Goal: Task Accomplishment & Management: Complete application form

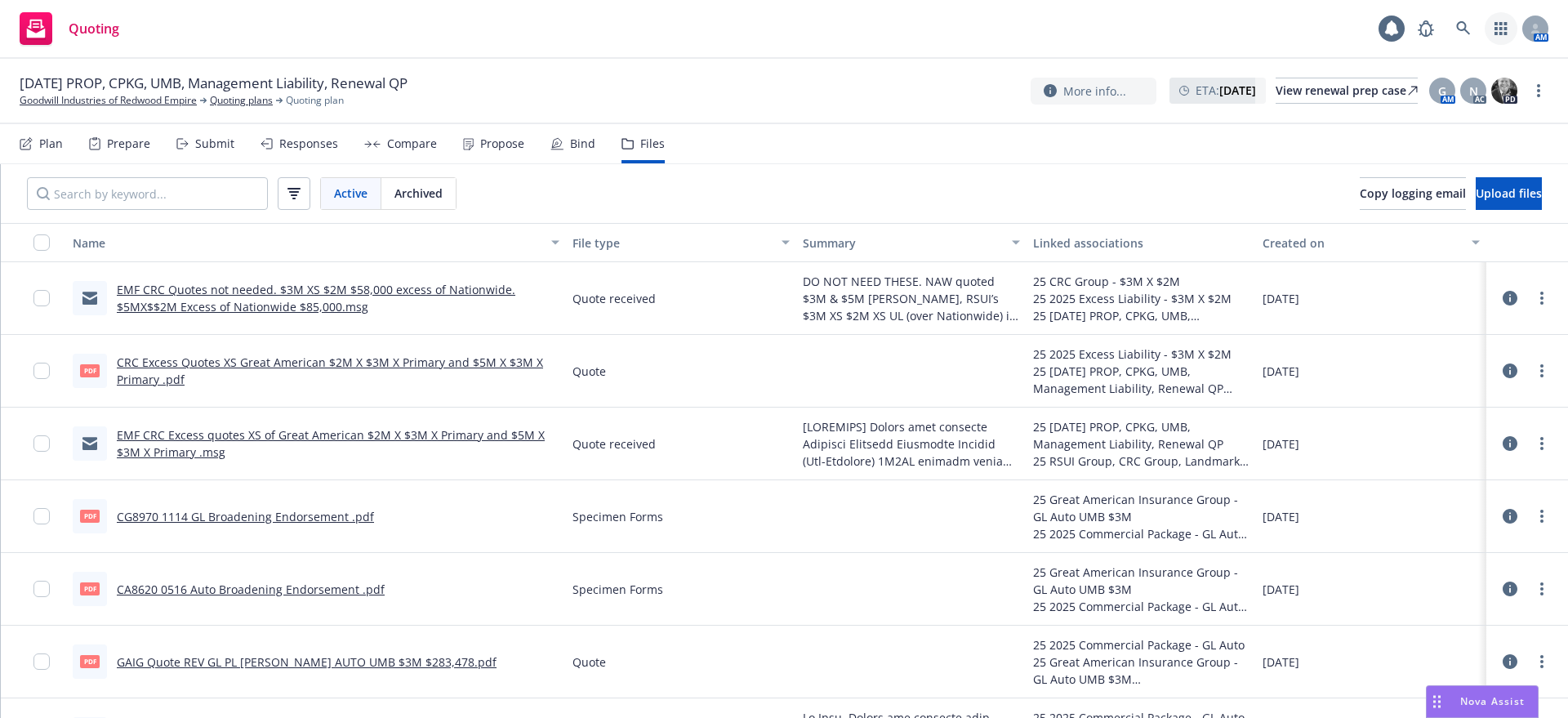
drag, startPoint x: 1502, startPoint y: 26, endPoint x: 1494, endPoint y: 31, distance: 9.4
click at [1503, 26] on icon "button" at bounding box center [1501, 29] width 13 height 13
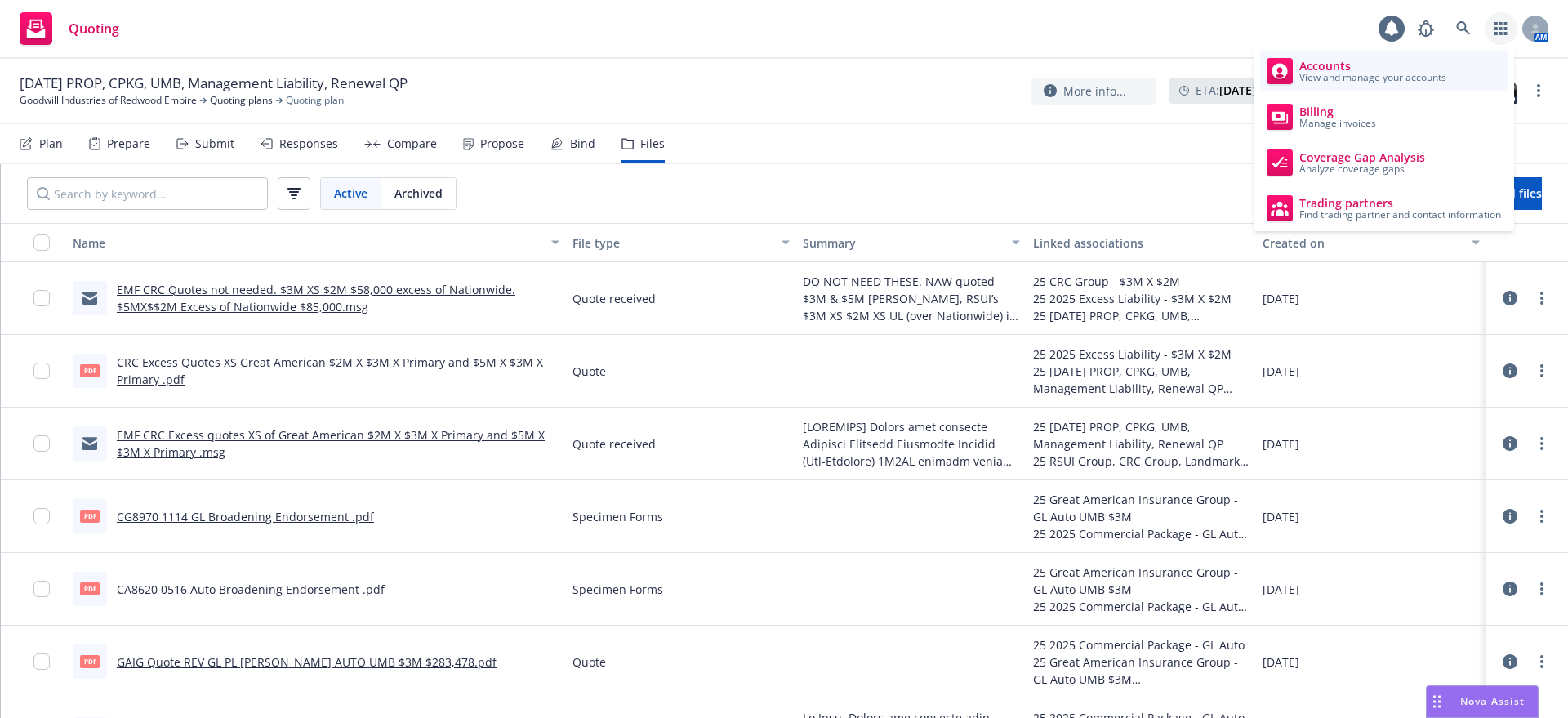
click at [1336, 65] on span "Accounts" at bounding box center [1373, 66] width 147 height 13
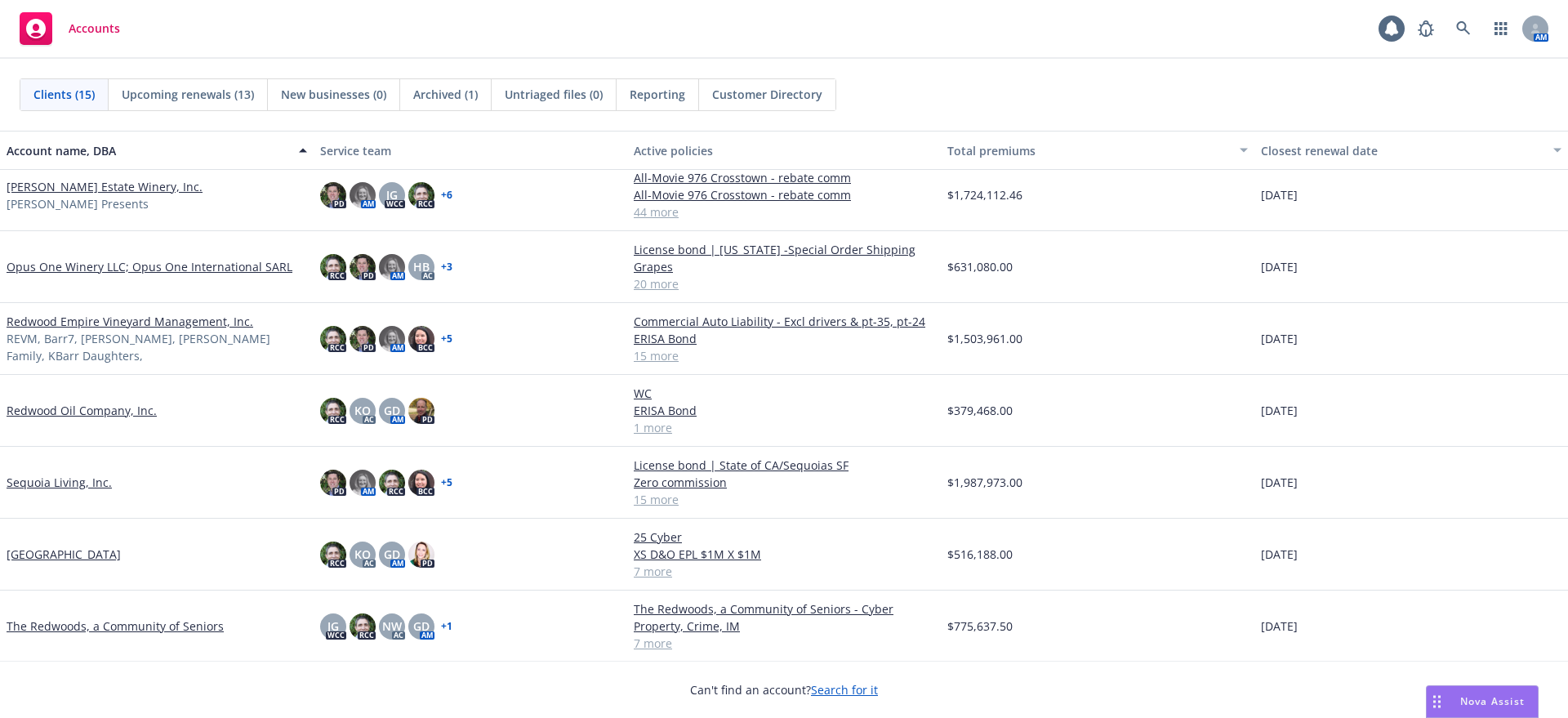
scroll to position [535, 0]
click at [106, 619] on link "The Redwoods, a Community of Seniors" at bounding box center [115, 625] width 218 height 17
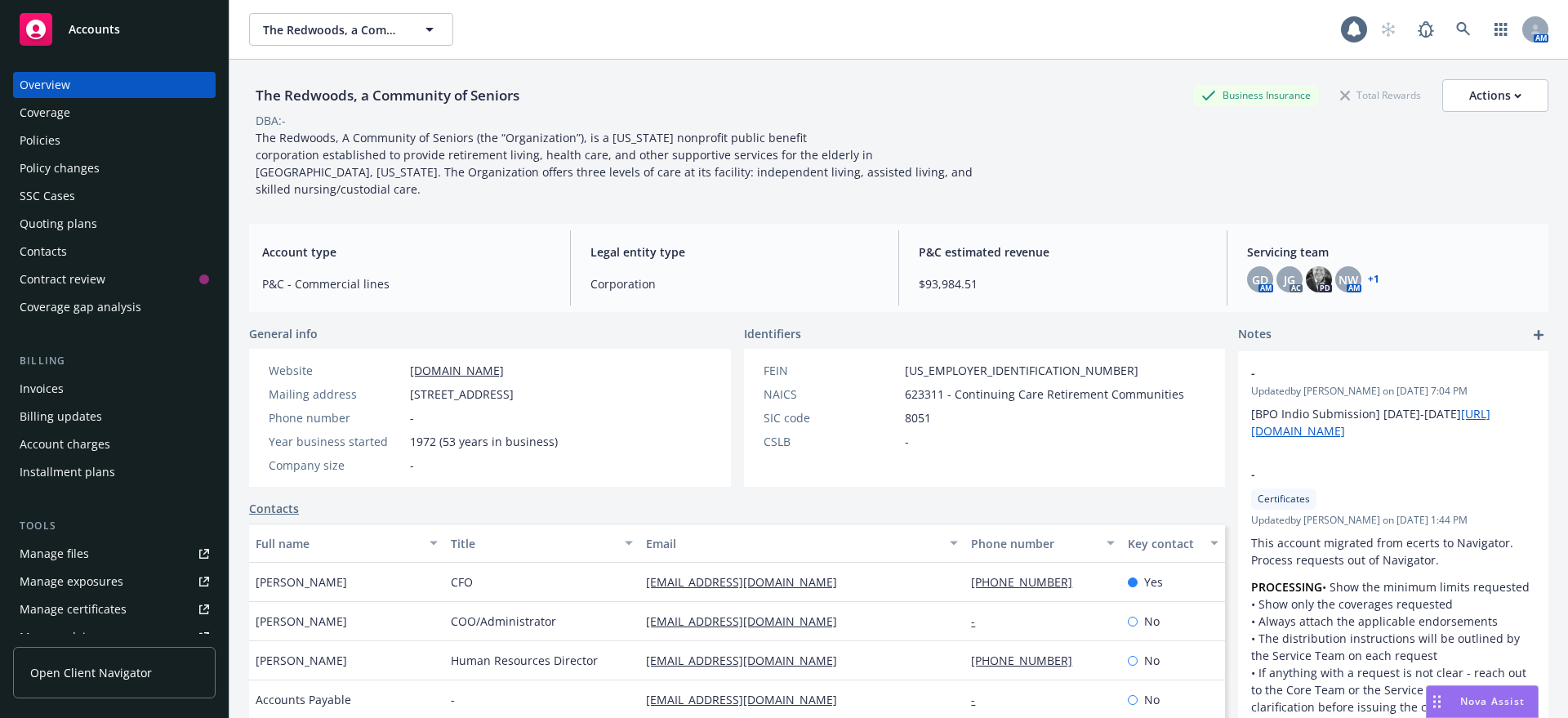
click at [84, 220] on div "Quoting plans" at bounding box center [59, 224] width 78 height 26
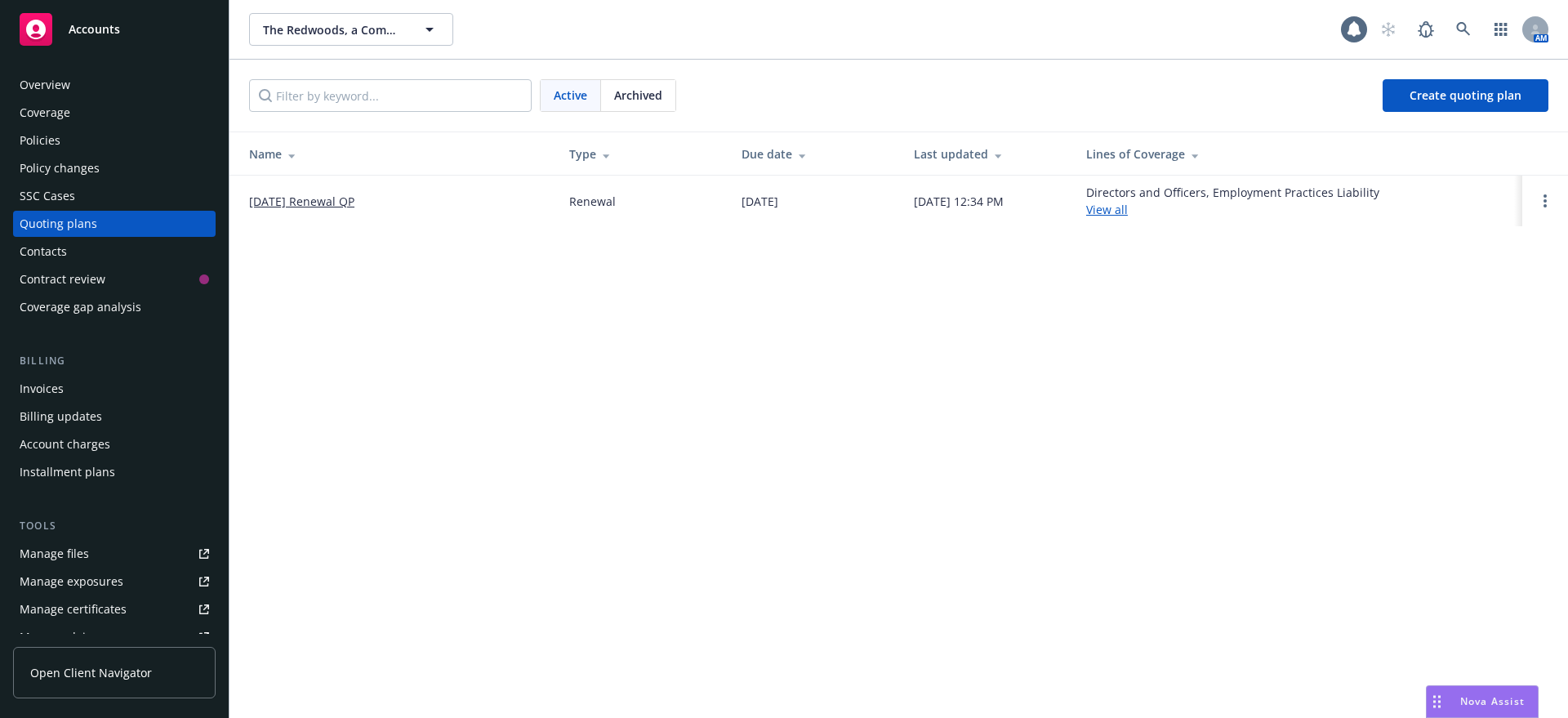
click at [352, 197] on link "[DATE] Renewal QP" at bounding box center [301, 201] width 105 height 17
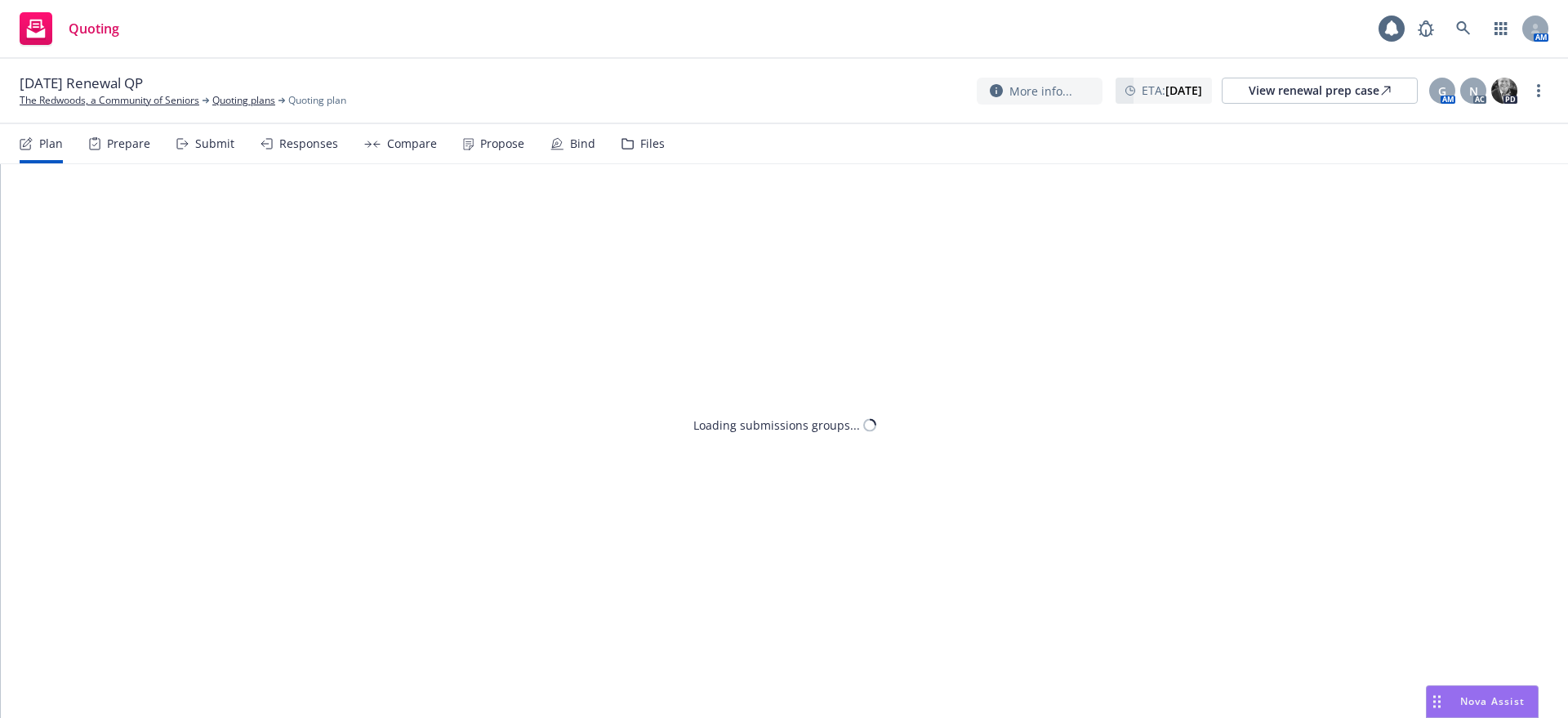
click at [645, 146] on div "Files" at bounding box center [653, 144] width 25 height 13
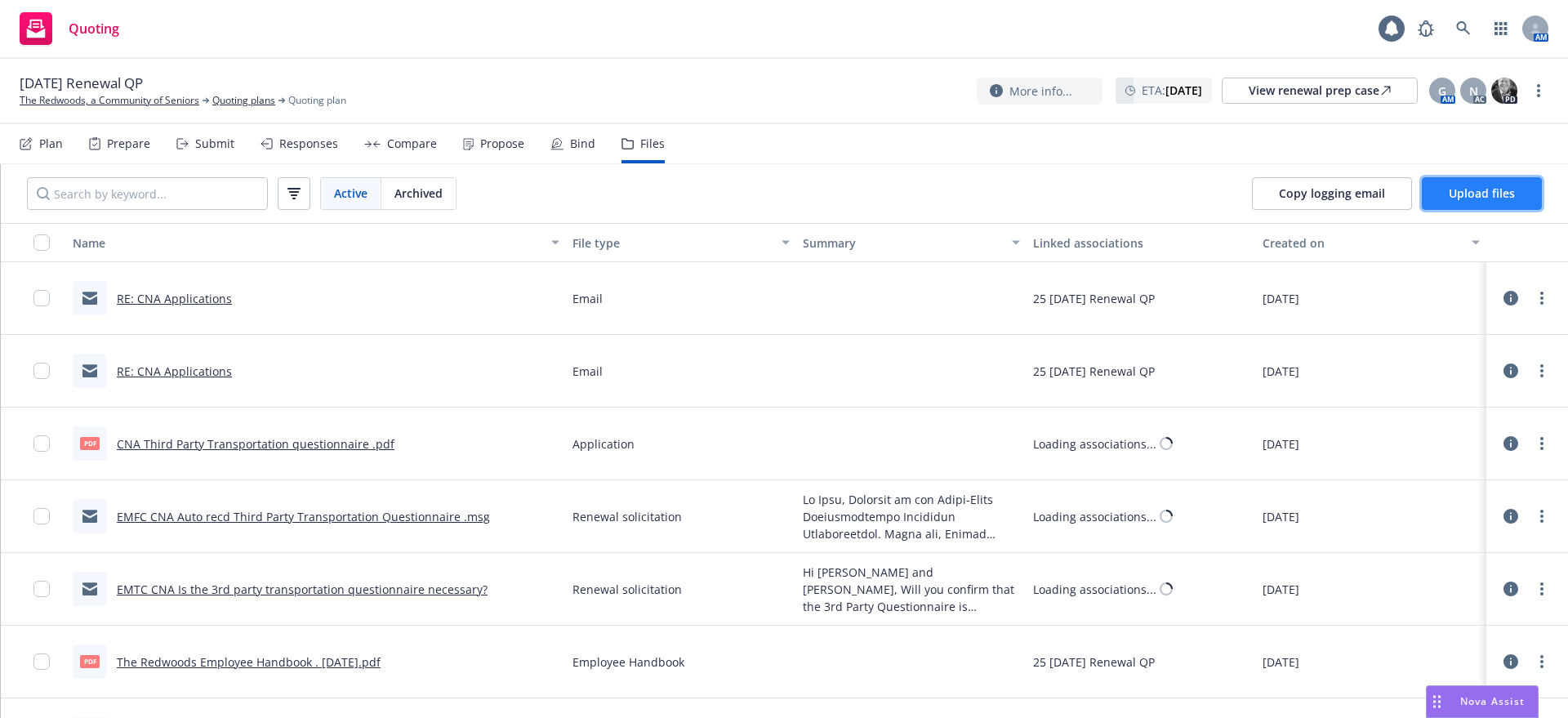
click at [1508, 189] on span "Upload files" at bounding box center [1482, 193] width 66 height 16
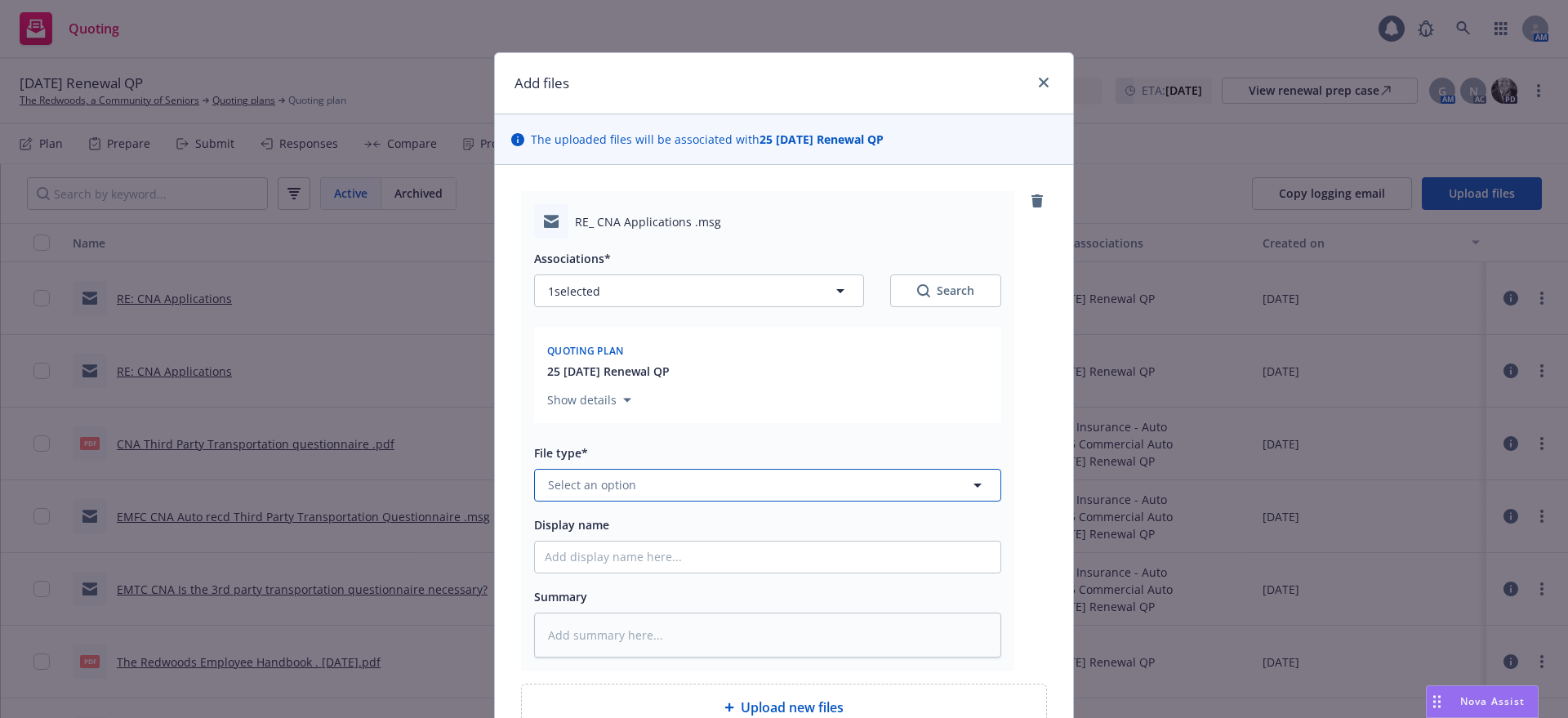
click at [548, 481] on span "Select an option" at bounding box center [592, 485] width 88 height 17
type input "updt"
type textarea "x"
type input "updte"
click at [584, 479] on input "updte" at bounding box center [765, 486] width 407 height 20
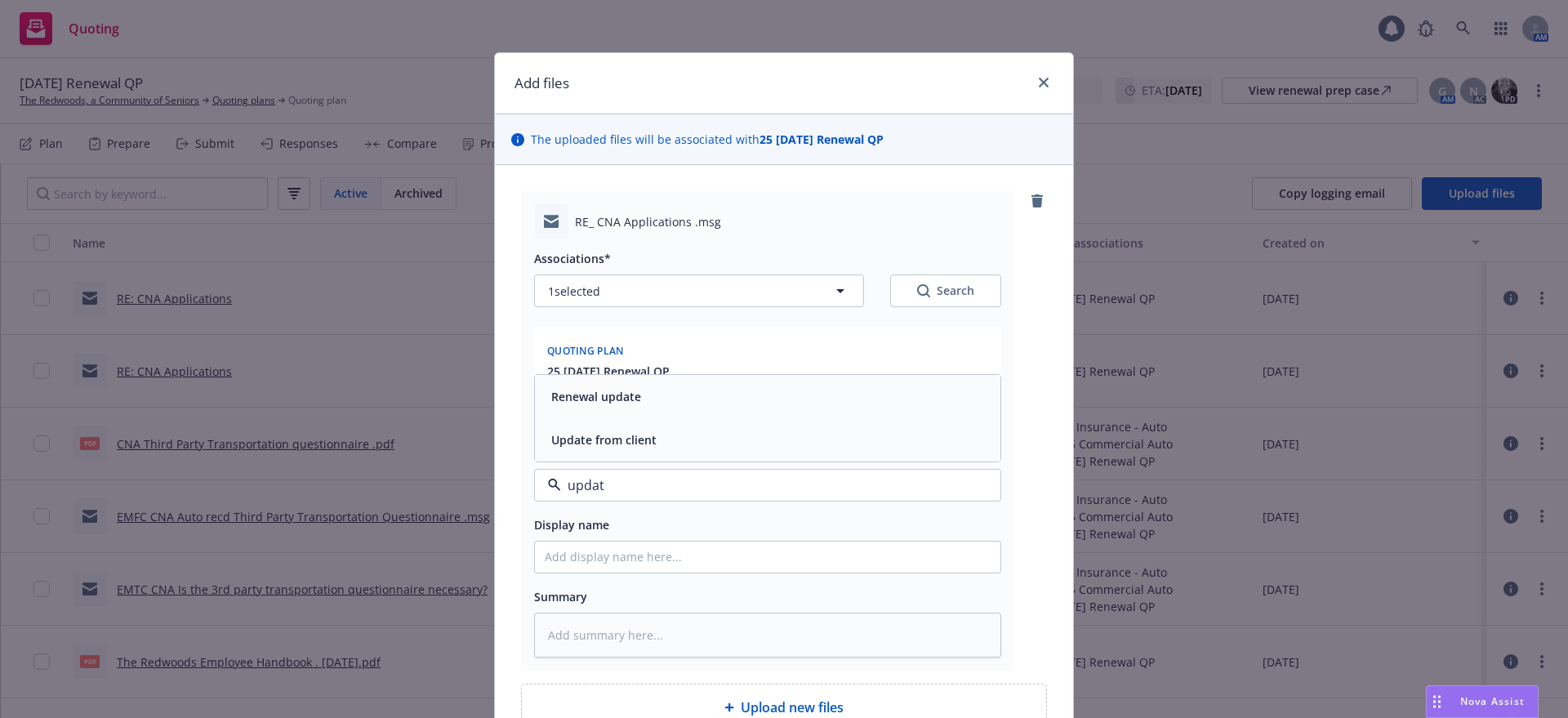
type input "update"
click at [643, 432] on span "Update from client" at bounding box center [604, 440] width 105 height 17
click at [538, 553] on input "Display name" at bounding box center [767, 558] width 466 height 31
type textarea "x"
type input "E"
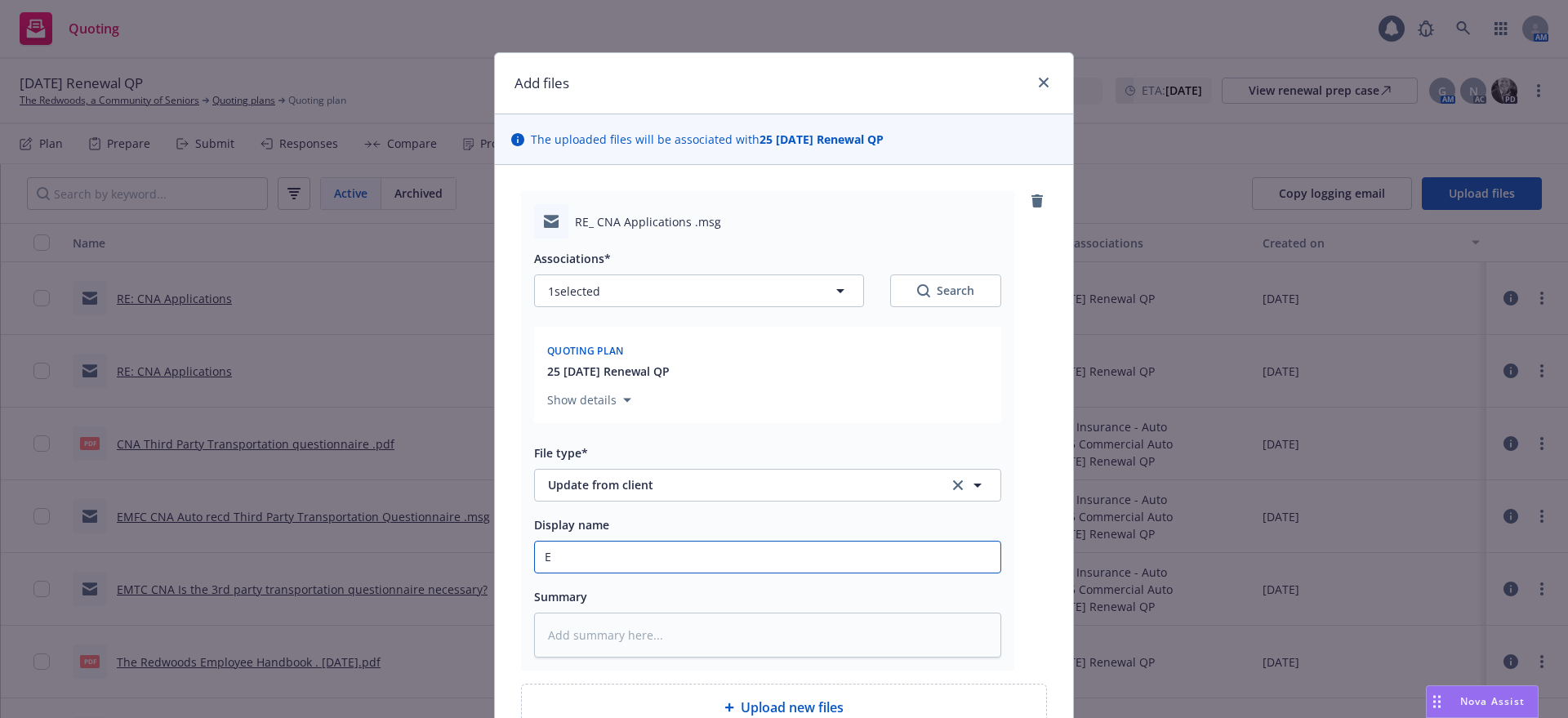
type textarea "x"
type input "EM"
type textarea "x"
type input "EMF"
type textarea "x"
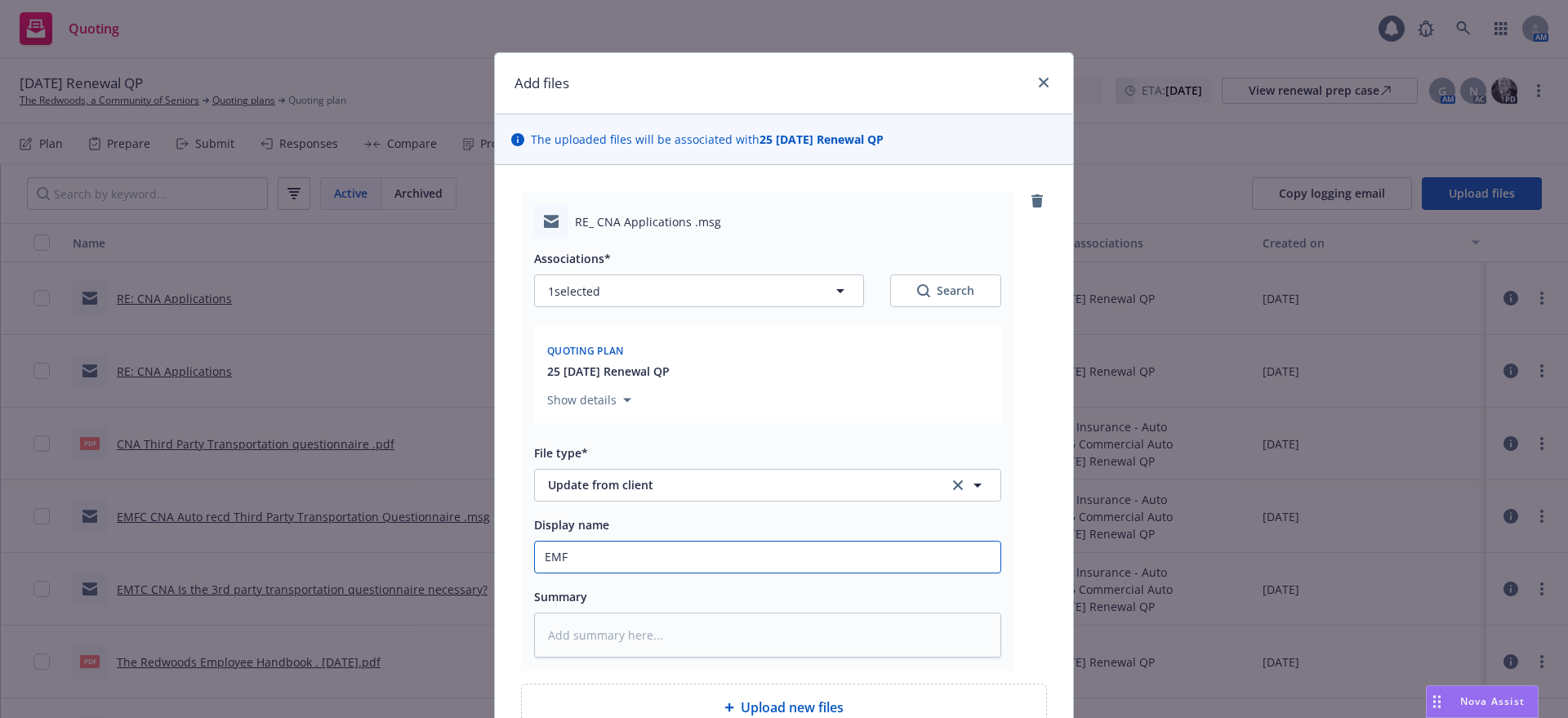
type input "EMFI"
type textarea "x"
type input "EMFI"
type textarea "x"
type input "EMFI R"
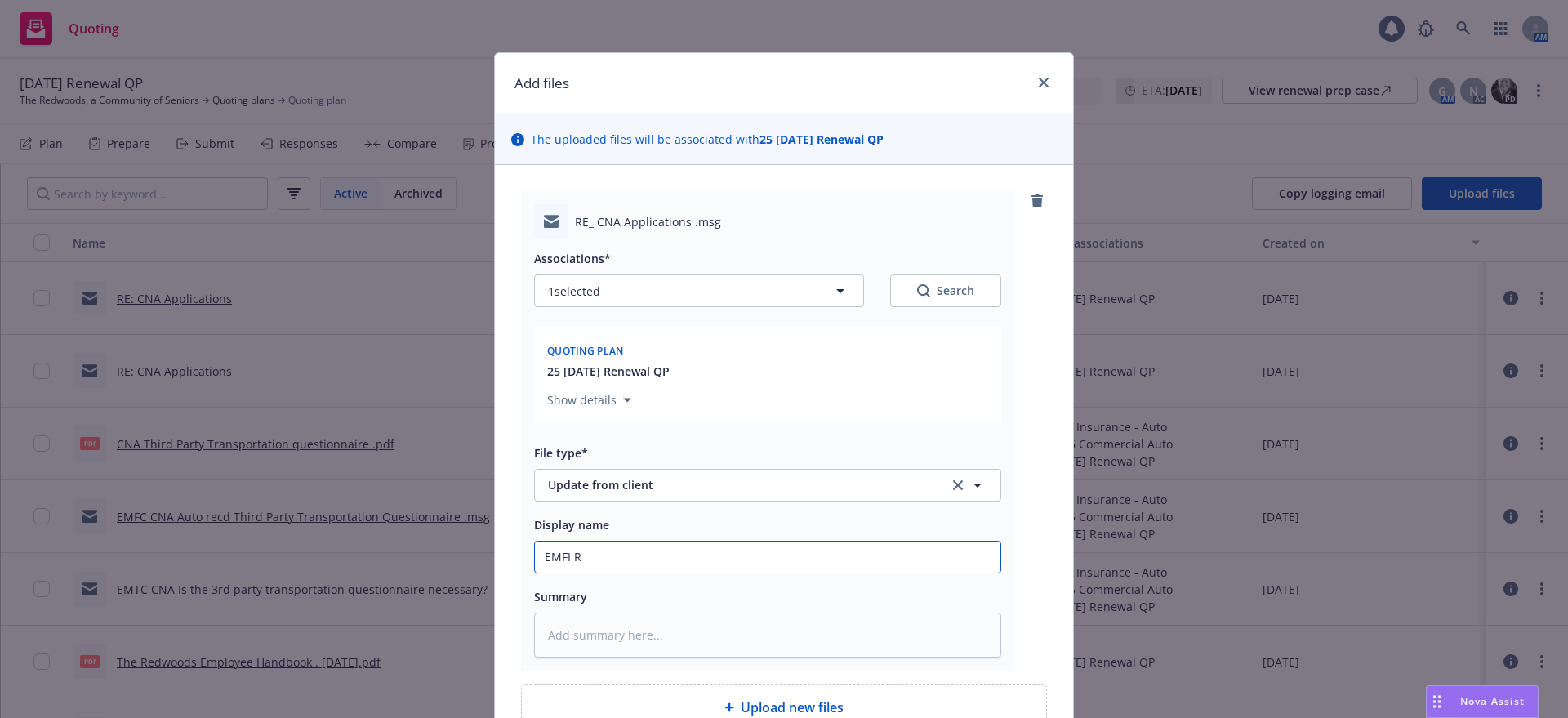
type textarea "x"
type input "EMFI Re"
type textarea "x"
type input "EMFI Rec"
type textarea "x"
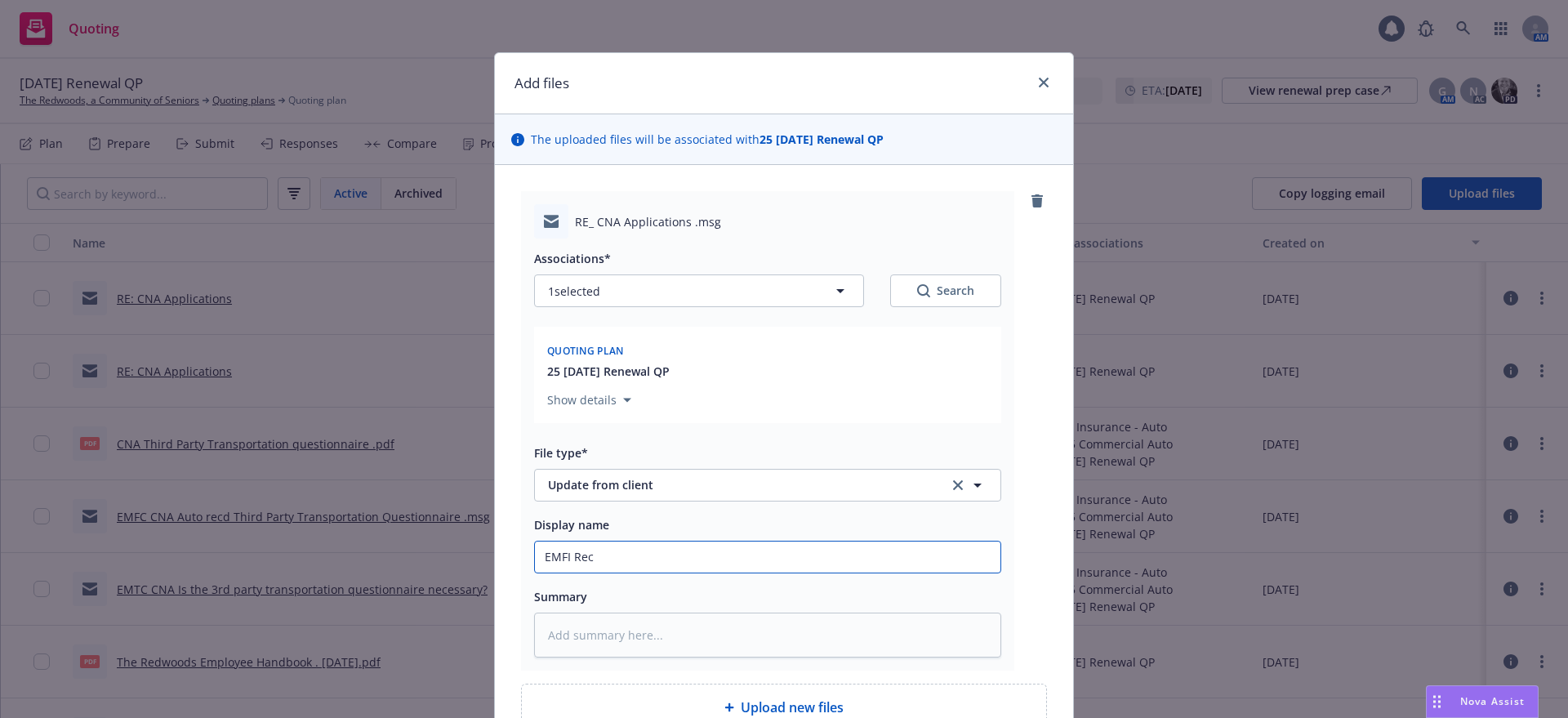
type input "EMFI Recd"
type textarea "x"
type input "EMFI Recd"
type textarea "x"
type input "EMFI Recd u"
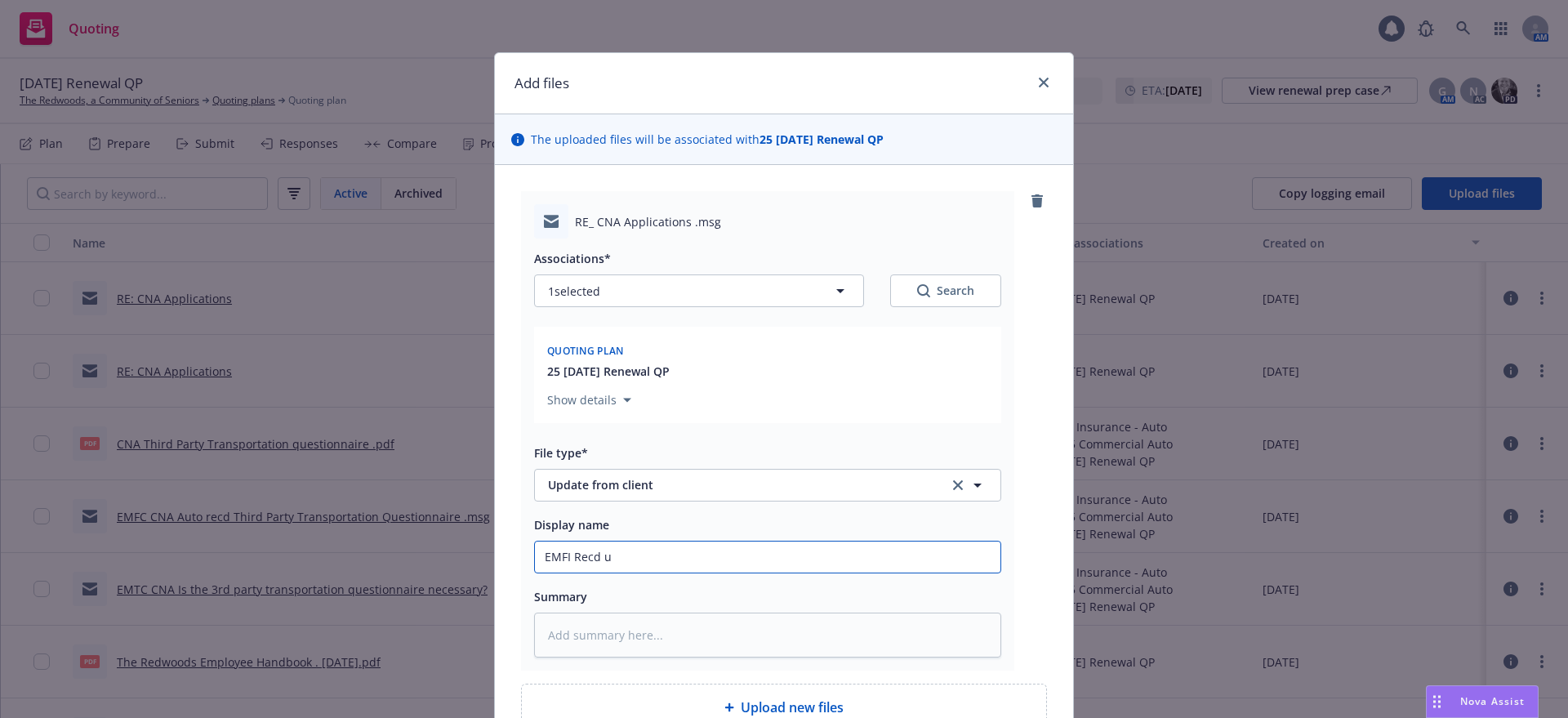
type textarea "x"
type input "EMFI Recd up"
type textarea "x"
type input "EMFI Recd upd"
type textarea "x"
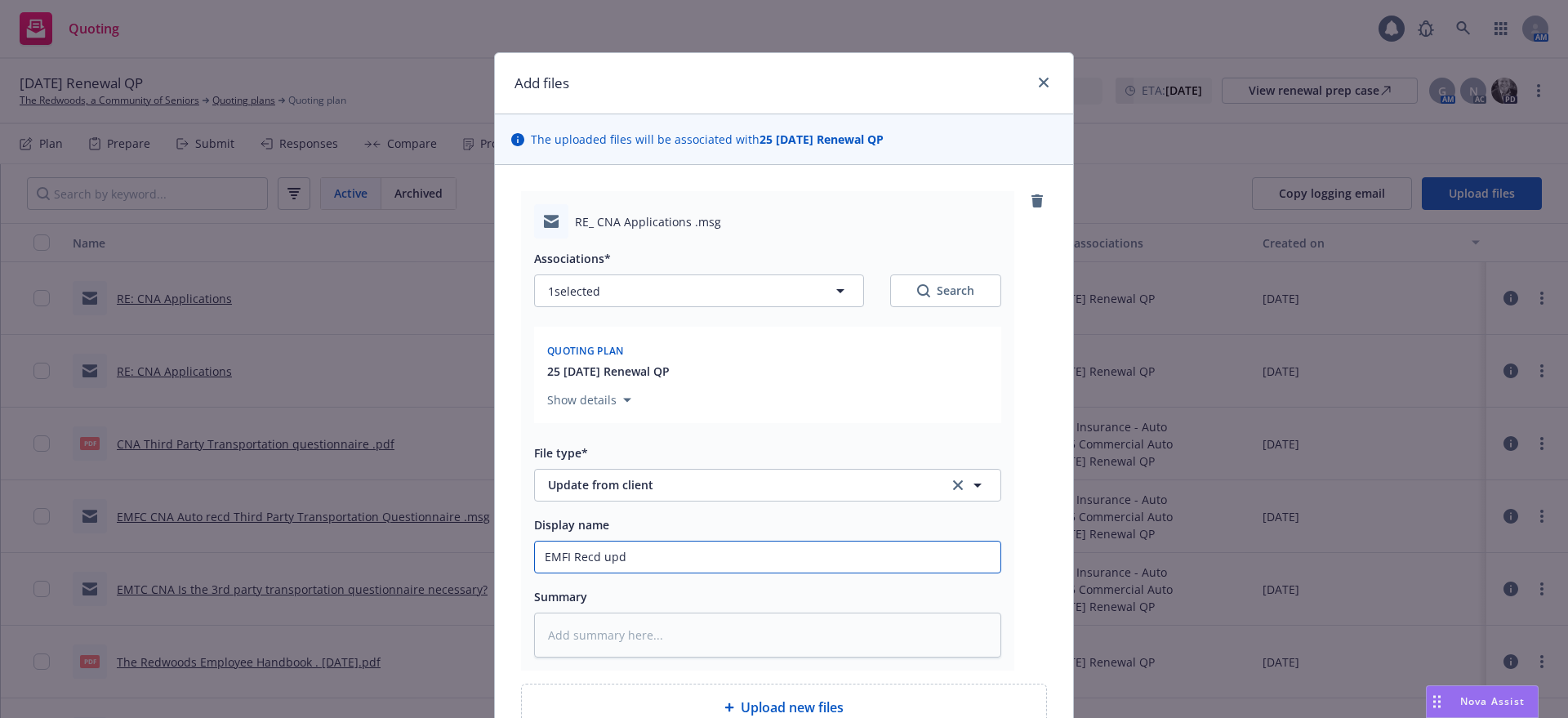
type input "EMFI Recd upda"
type textarea "x"
type input "EMFI Recd updat"
type textarea "x"
type input "EMFI Recd update"
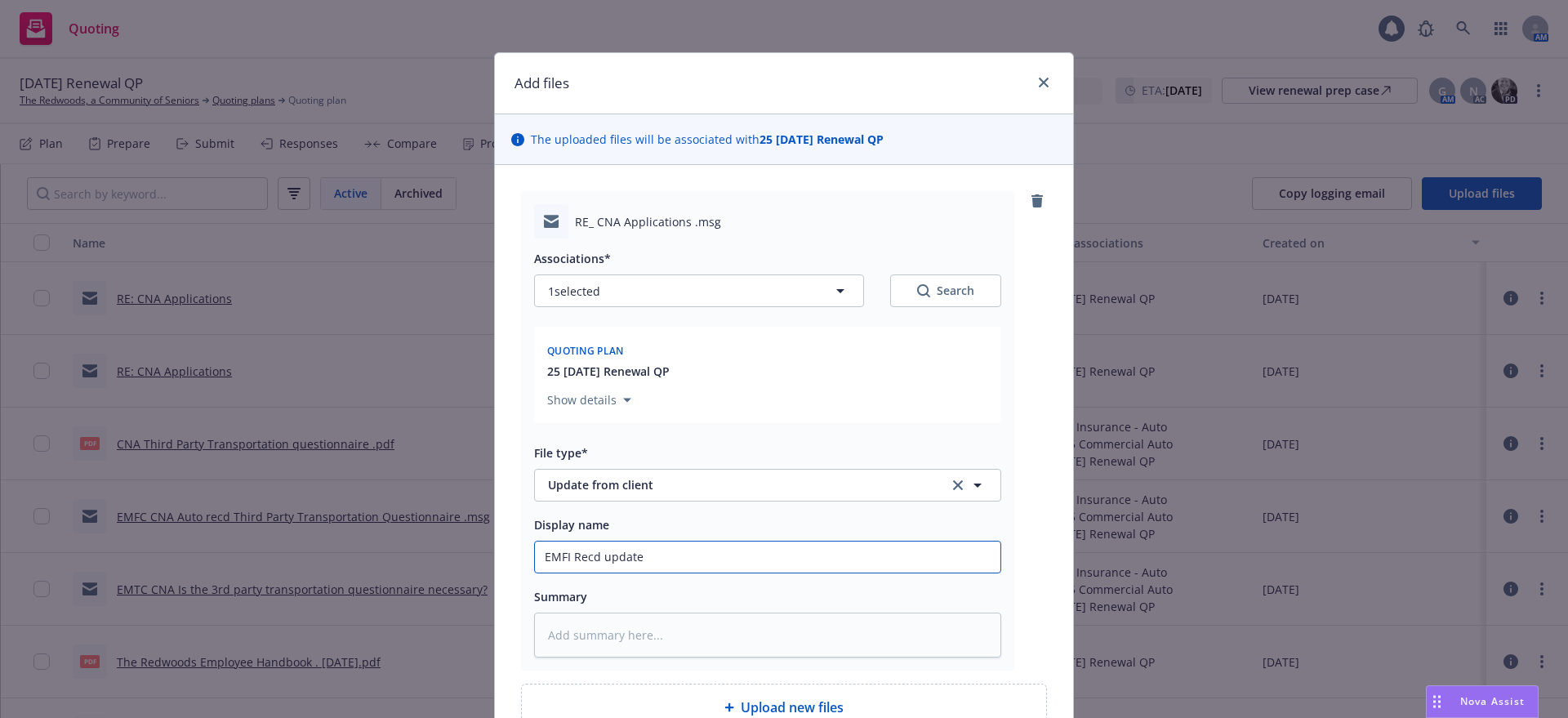
type textarea "x"
type input "EMFI Recd updates"
type textarea "x"
type input "EMFI Recd updates"
type textarea "x"
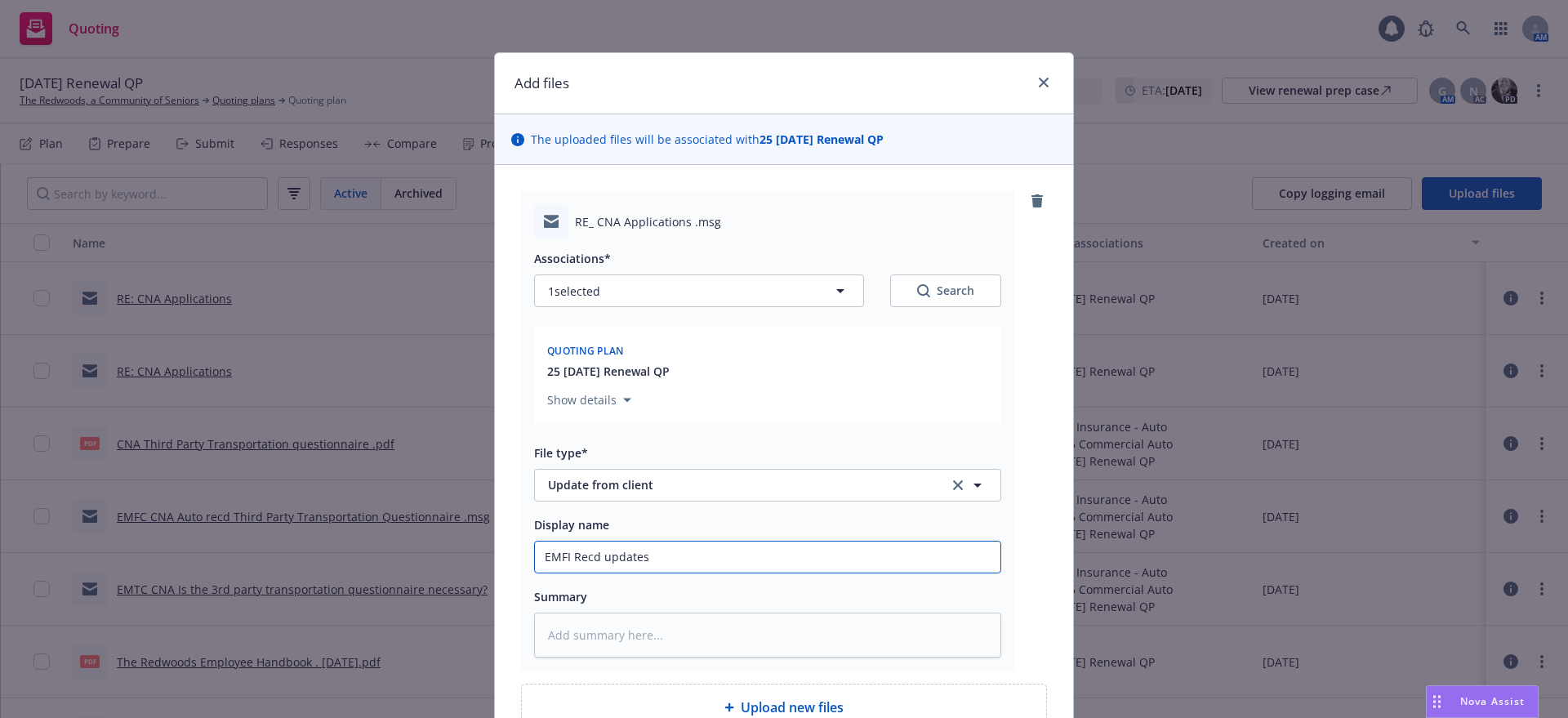
type input "EMFI Recd updates C"
type textarea "x"
type input "EMFI Recd updates CN"
type textarea "x"
type input "EMFI Recd updates CNA"
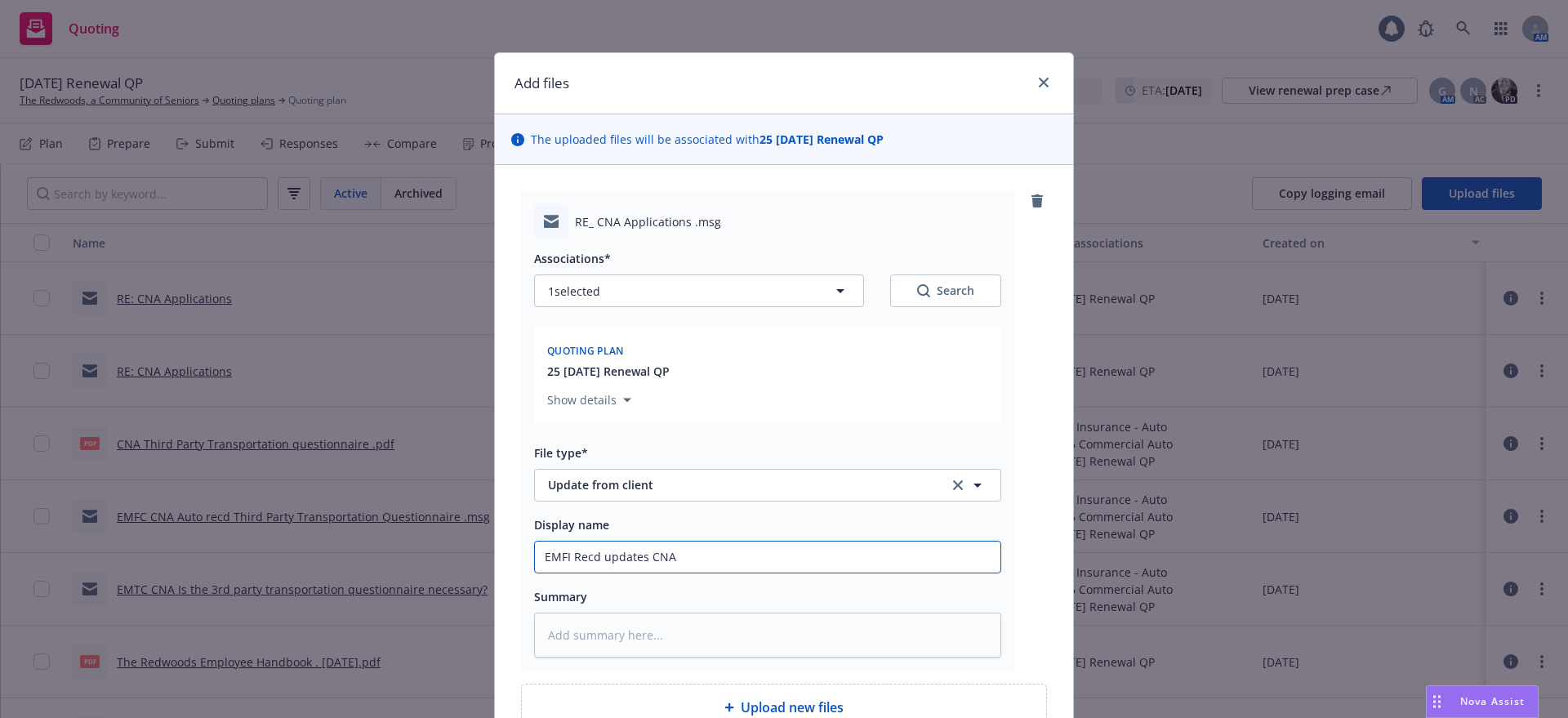
type textarea "x"
type input "EMFI Recd updates CNA"
type textarea "x"
type input "EMFI Recd updates CNA A"
type textarea "x"
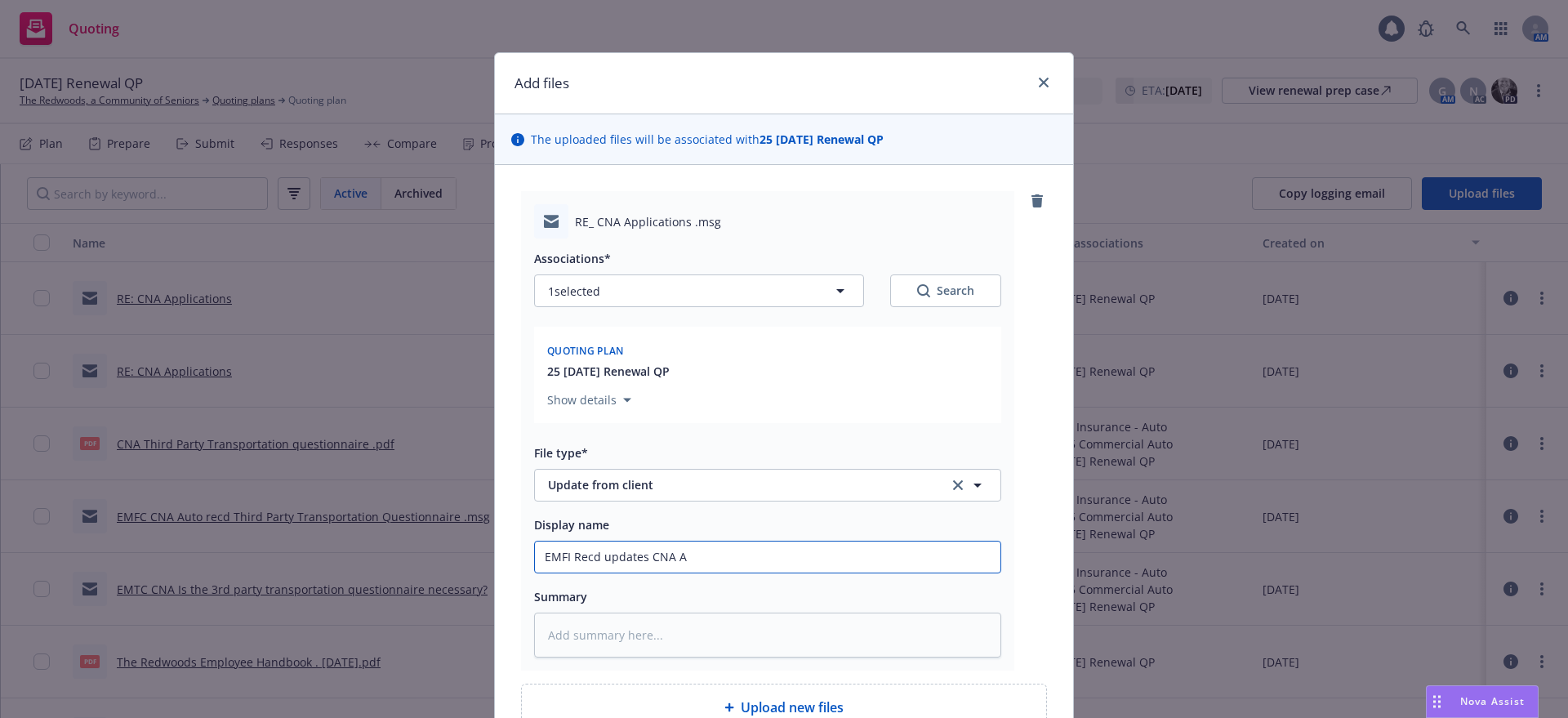
type input "EMFI Recd updates CNA Ap"
type textarea "x"
type input "EMFI Recd updates CNA App"
type textarea "x"
type input "EMFI Recd updates CNA Appl"
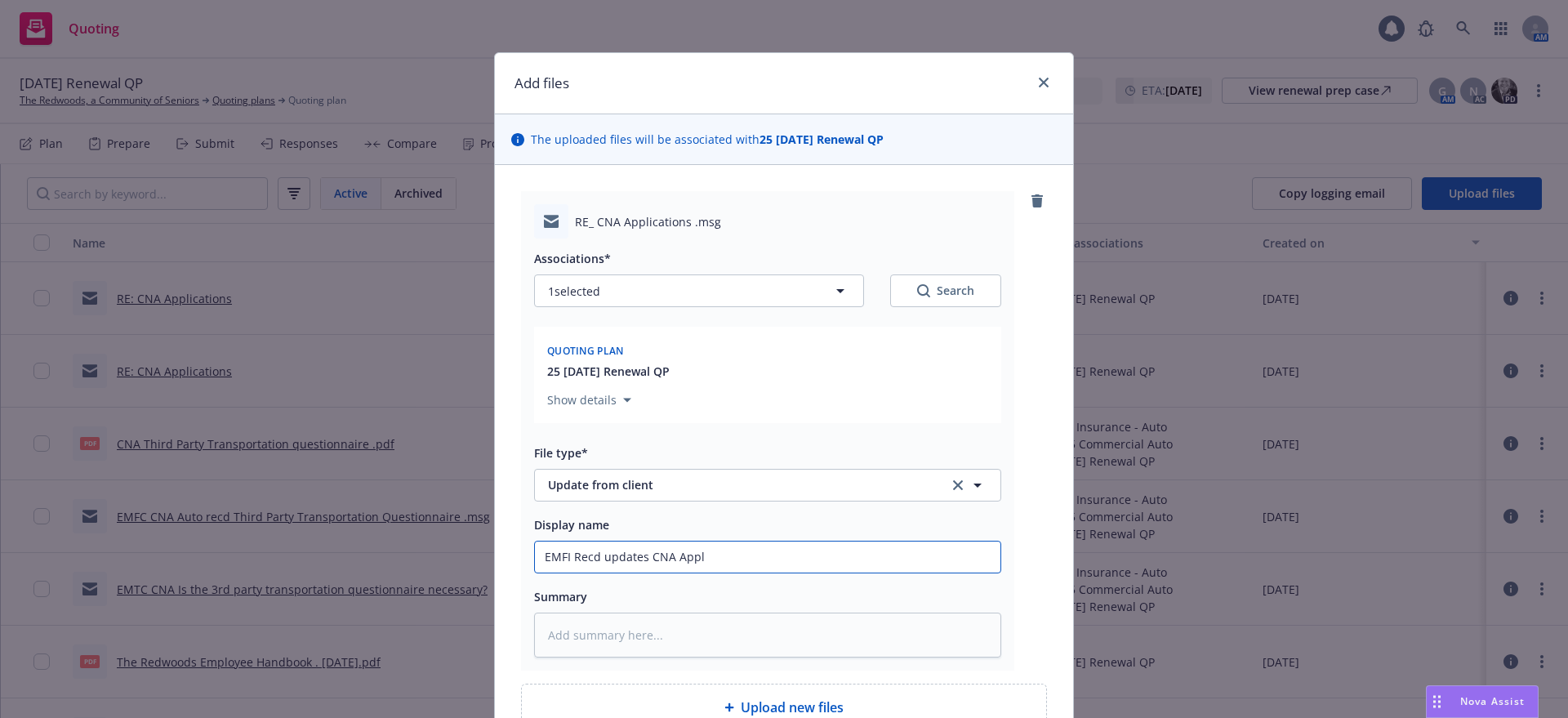
type textarea "x"
type input "EMFI Recd updates CNA Appli"
type textarea "x"
type input "EMFI Recd updates CNA Applic"
type textarea "x"
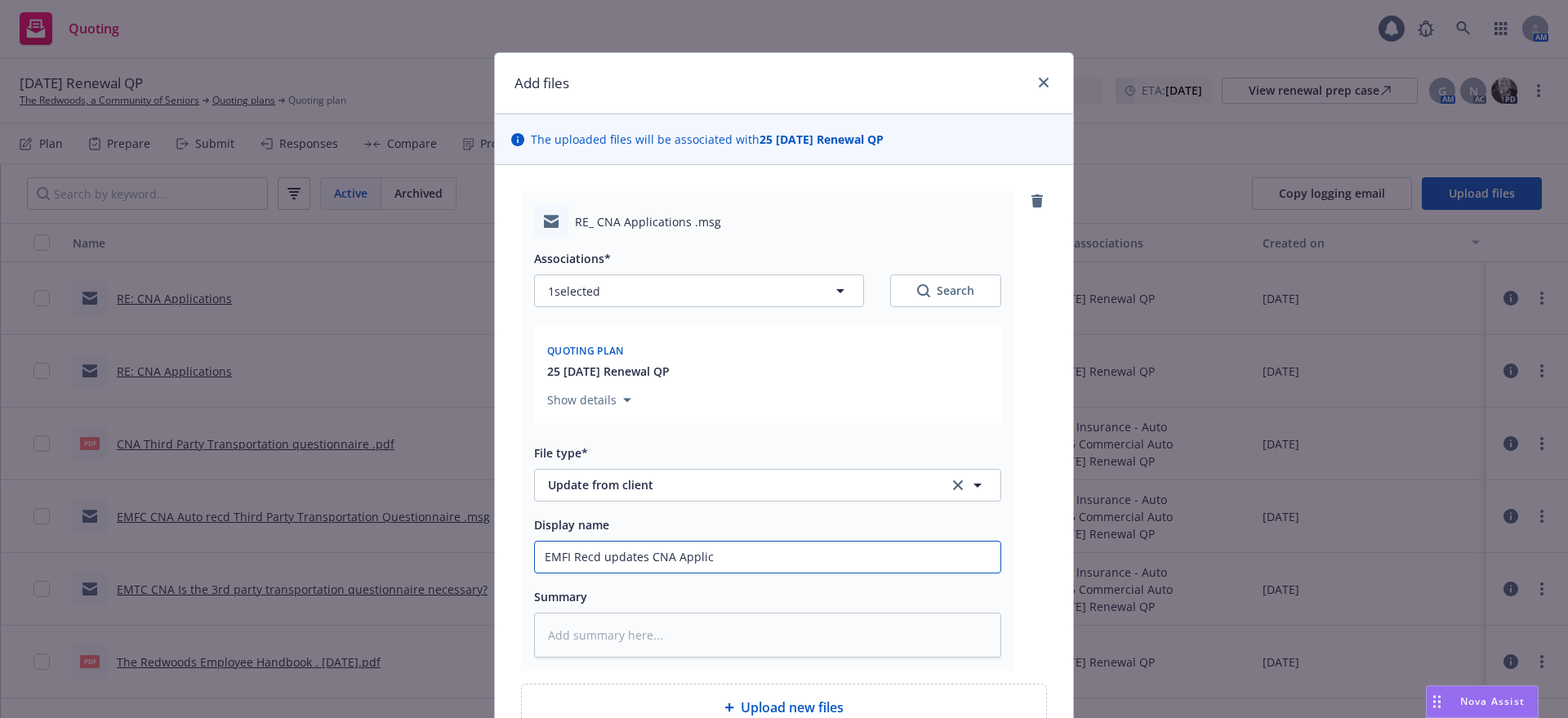
type input "EMFI Recd updates CNA Applica"
type textarea "x"
type input "EMFI Recd updates CNA Applicat"
type textarea "x"
type input "EMFI Recd updates CNA Applicati"
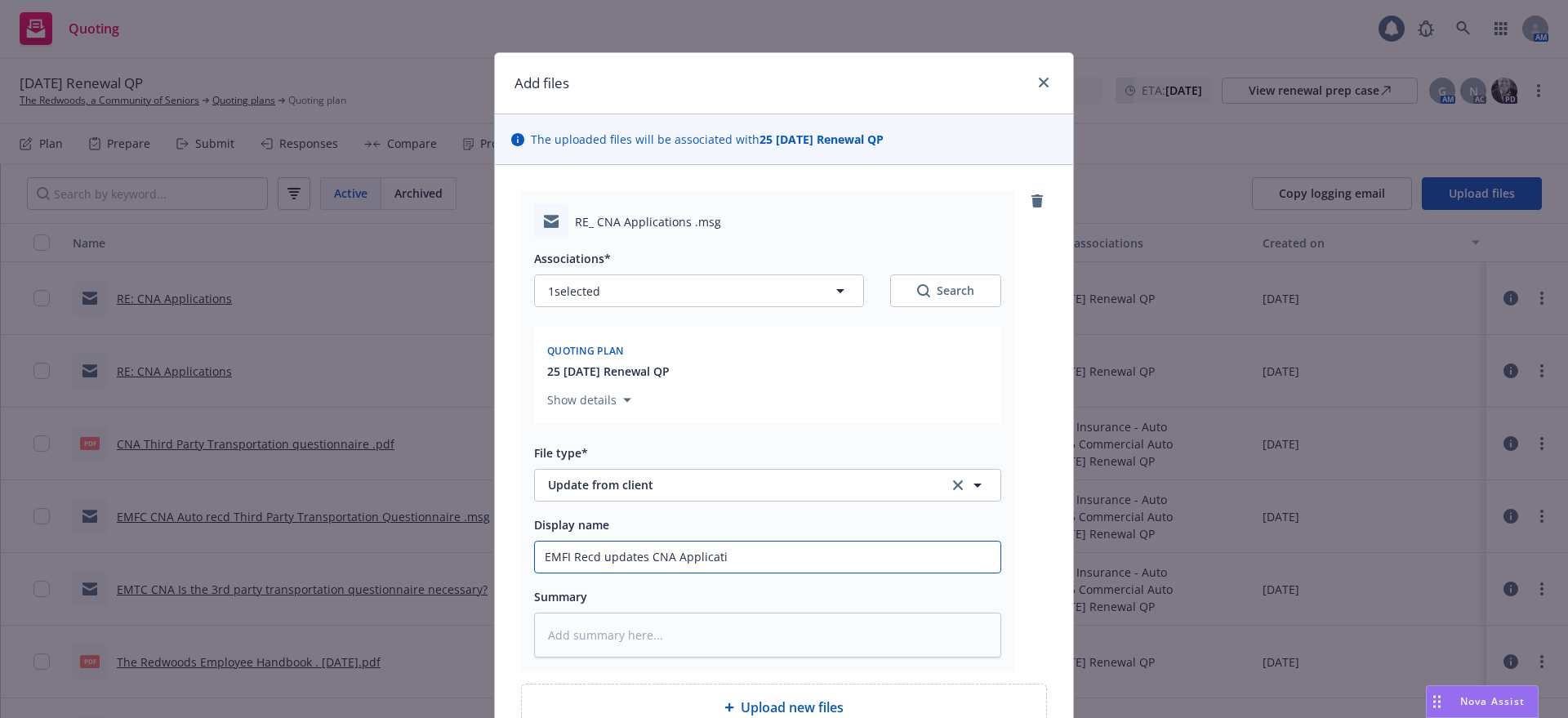
type textarea "x"
type input "EMFI Recd updates CNA Applicatio"
type textarea "x"
type input "EMFI Recd updates CNA Application"
type textarea "x"
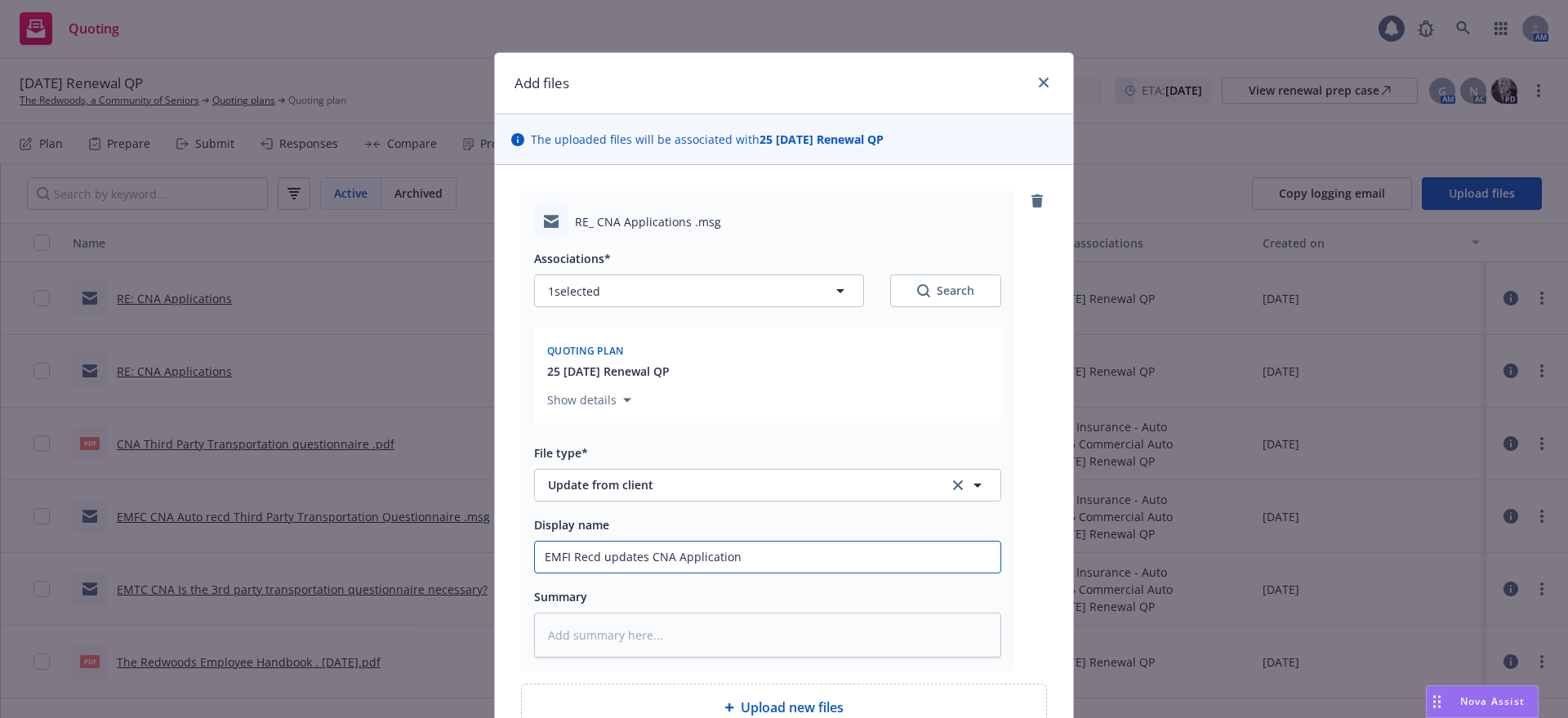
type input "EMFI Recd updates CNA Applications"
type textarea "x"
type input "EMFI Recd updates CNA Applications"
type textarea "x"
type input "EMFI Recd updates CNA Applications a"
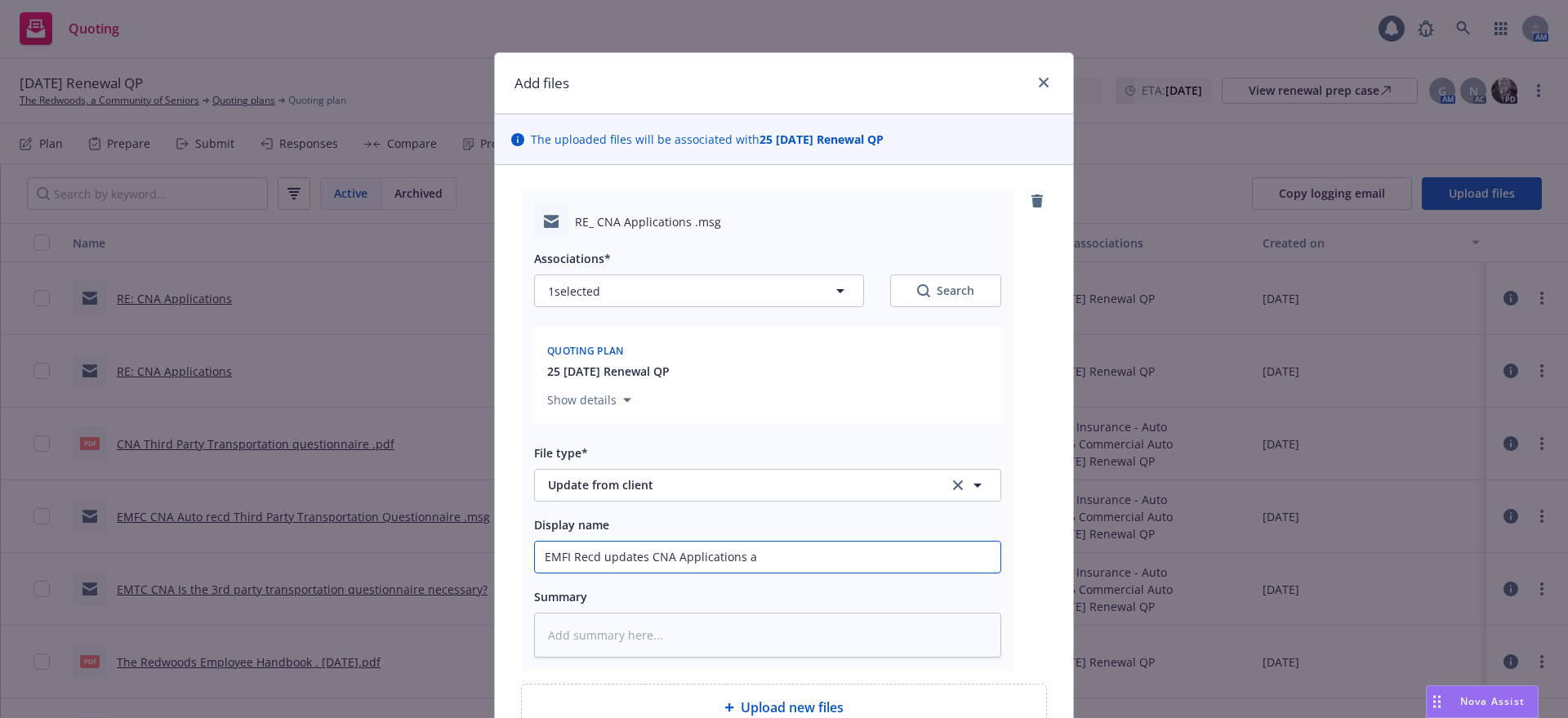
type textarea "x"
type input "EMFI Recd updates CNA Applications an"
type textarea "x"
type input "EMFI Recd updates CNA Applications and"
type textarea "x"
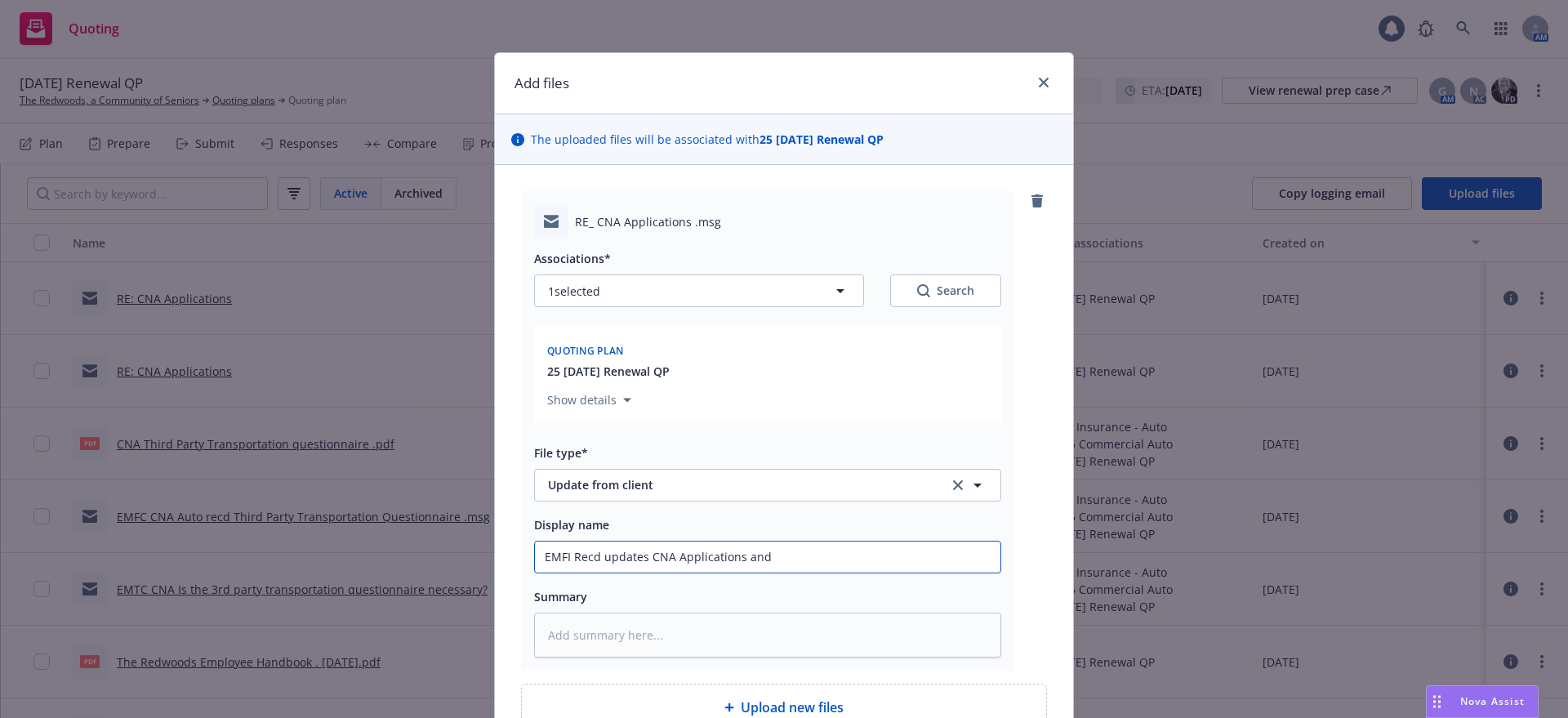
type input "EMFI Recd updates CNA Applications and"
type textarea "x"
type input "EMFI Recd updates CNA Applications and a"
type textarea "x"
type input "EMFI Recd updates CNA Applications and at"
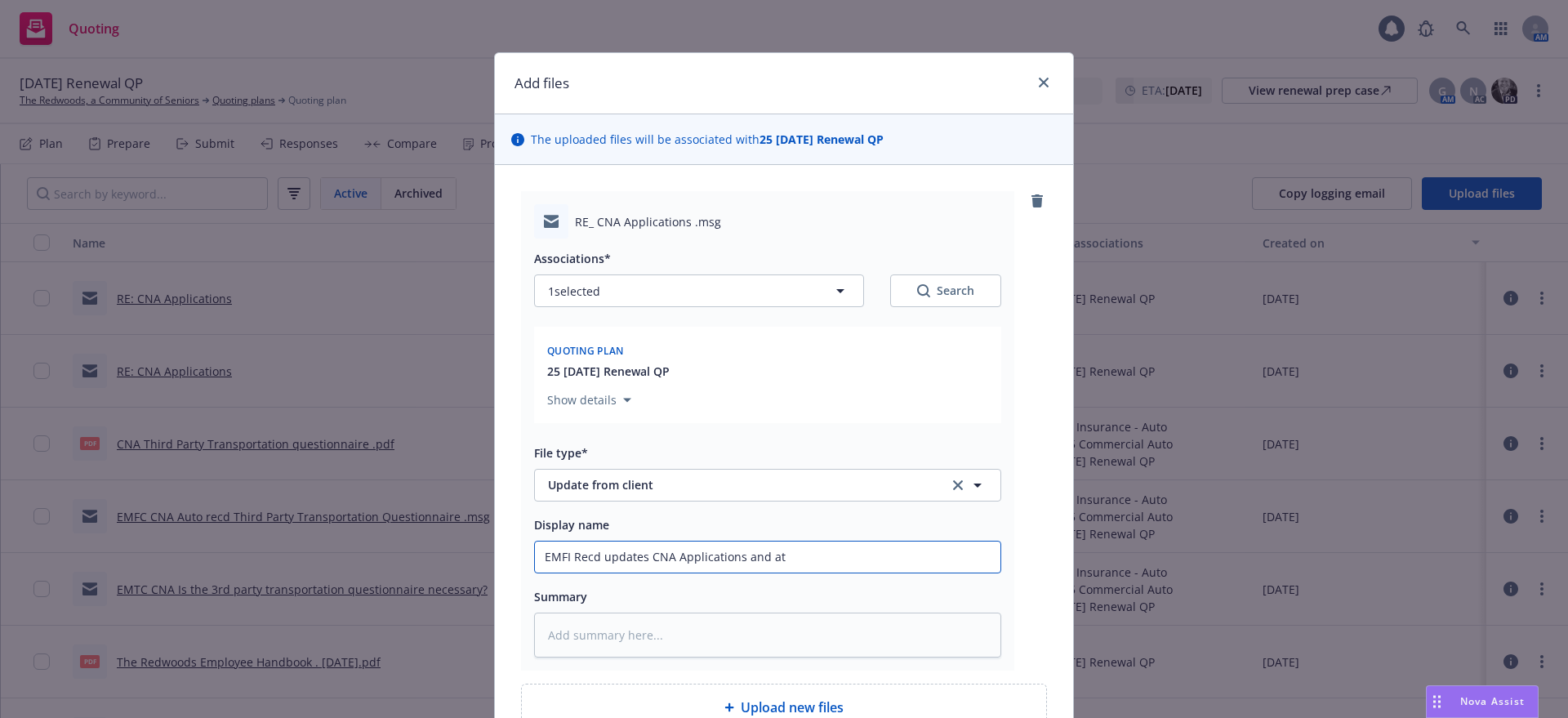
type textarea "x"
type input "EMFI Recd updates CNA Applications and att"
type textarea "x"
type input "EMFI Recd updates CNA Applications and atta"
type textarea "x"
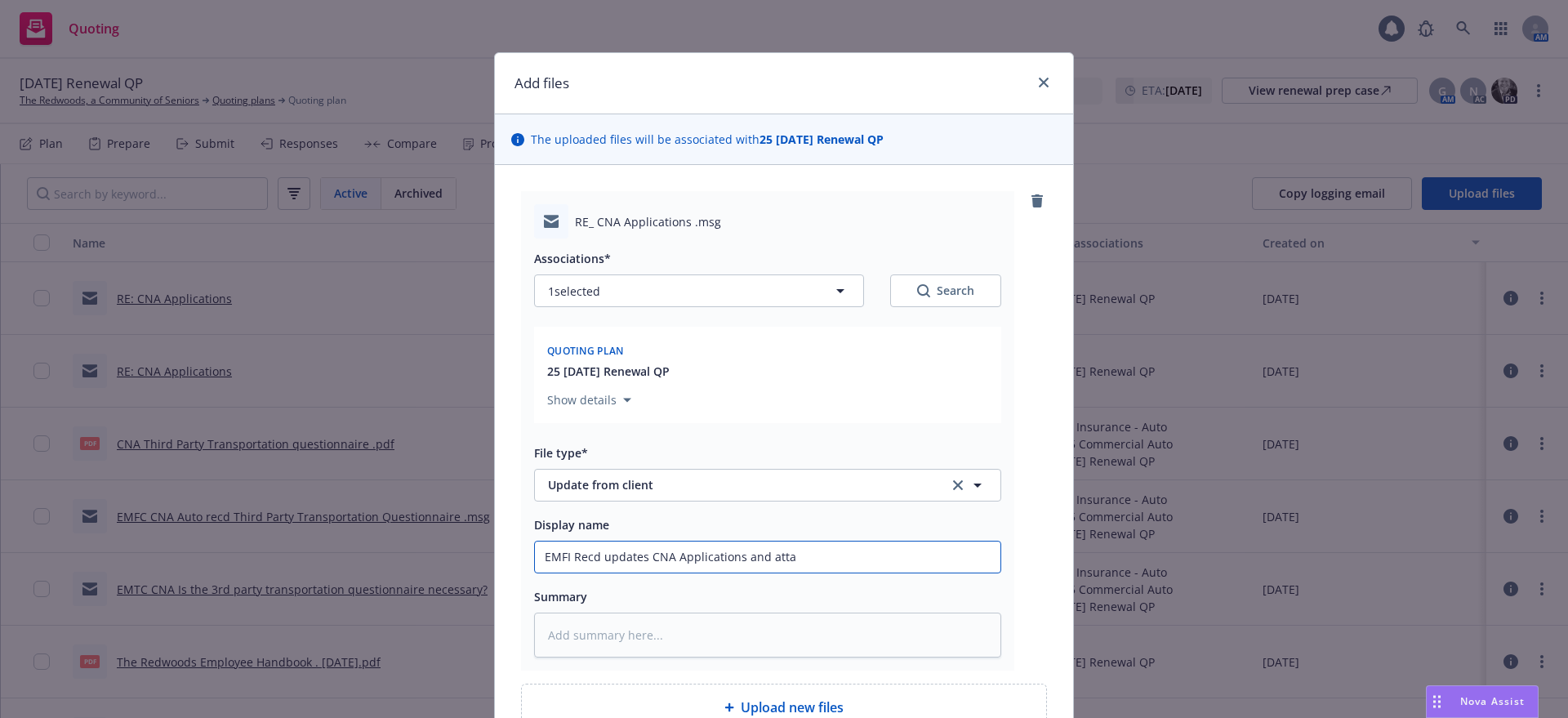
type input "EMFI Recd updates CNA Applications and attac"
type textarea "x"
type input "EMFI Recd updates CNA Applications and attach"
type textarea "x"
type input "EMFI Recd updates CNA Applications and attache"
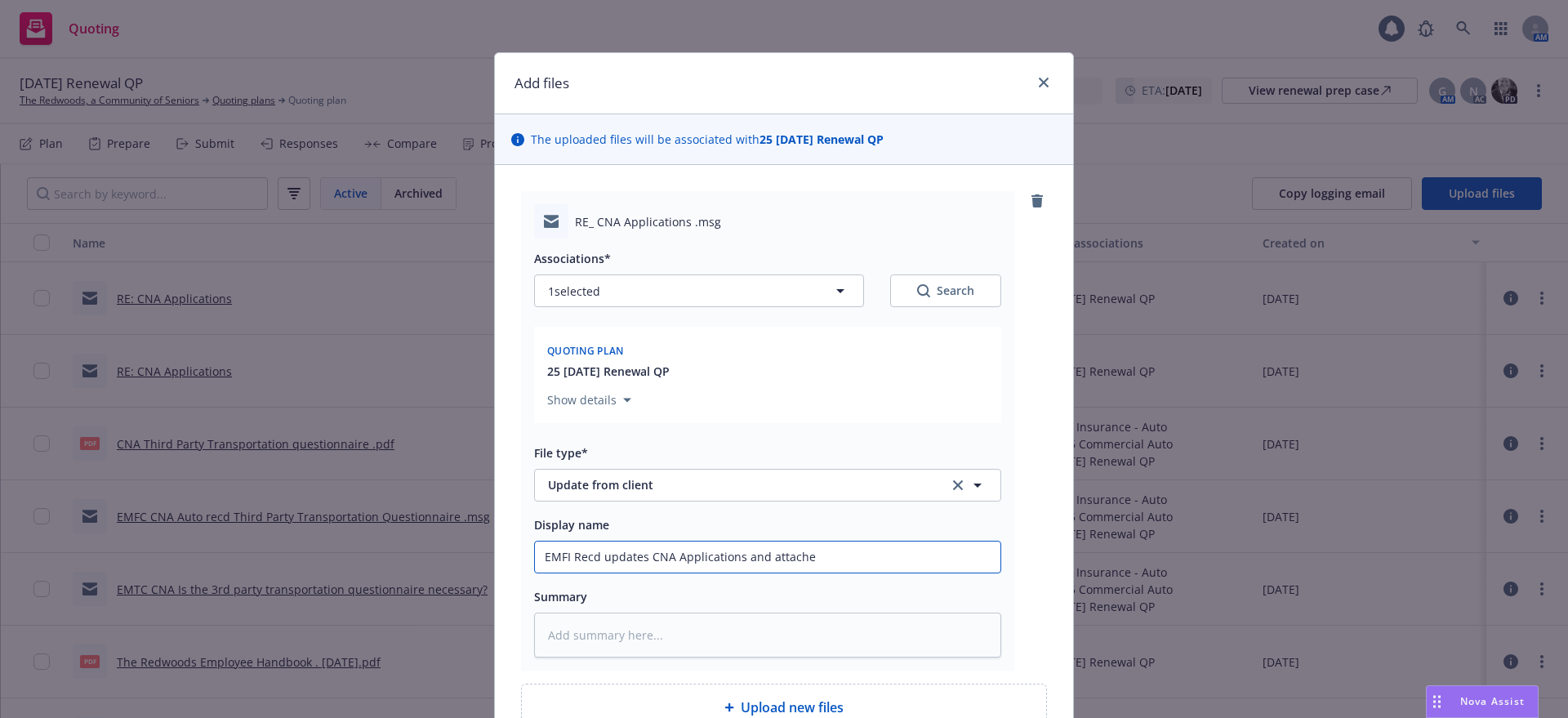
type textarea "x"
type input "EMFI Recd updates CNA Applications and attachem"
type textarea "x"
type input "EMFI Recd updates CNA Applications and attache"
type textarea "x"
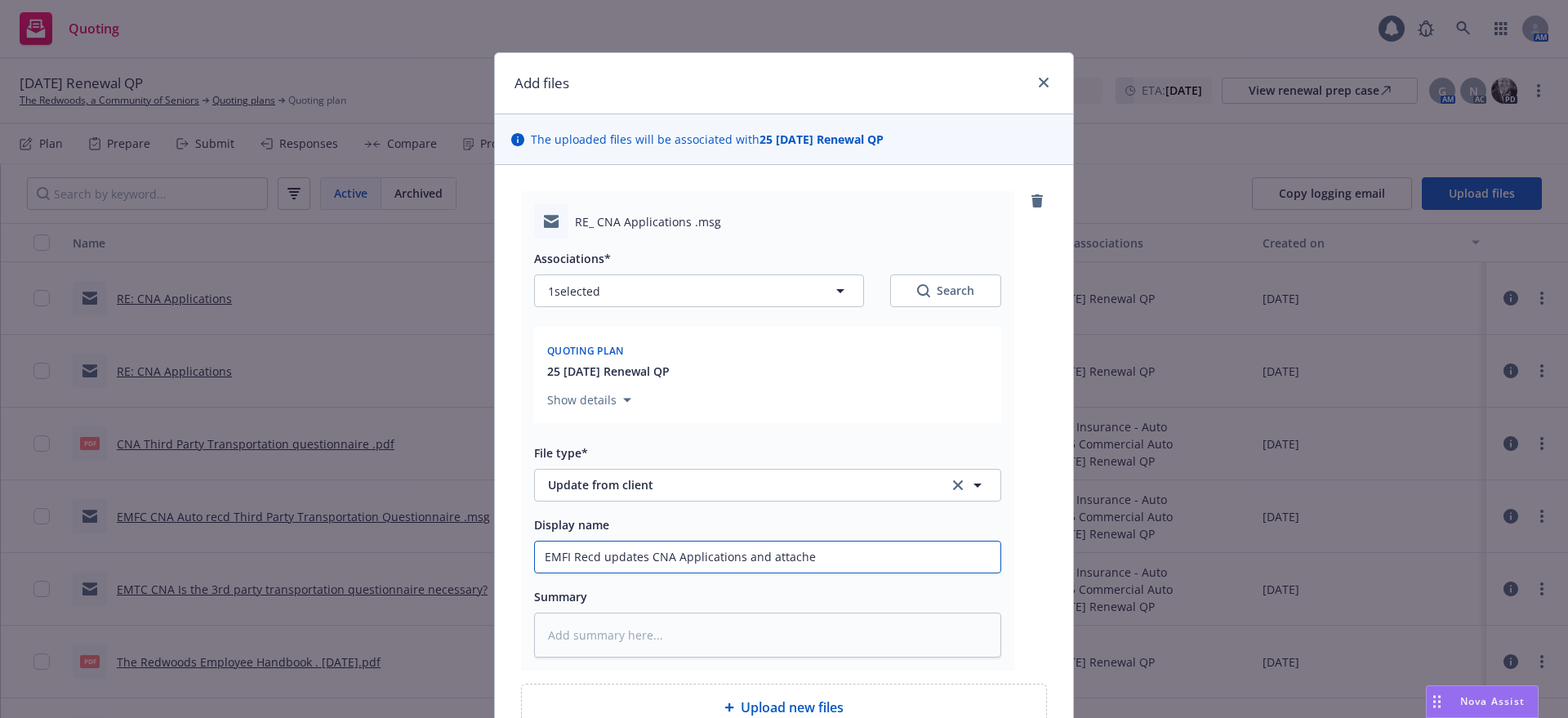
type input "EMFI Recd updates CNA Applications and attach"
type textarea "x"
type input "EMFI Recd updates CNA Applications and attachm"
type textarea "x"
type input "EMFI Recd updates CNA Applications and attachme"
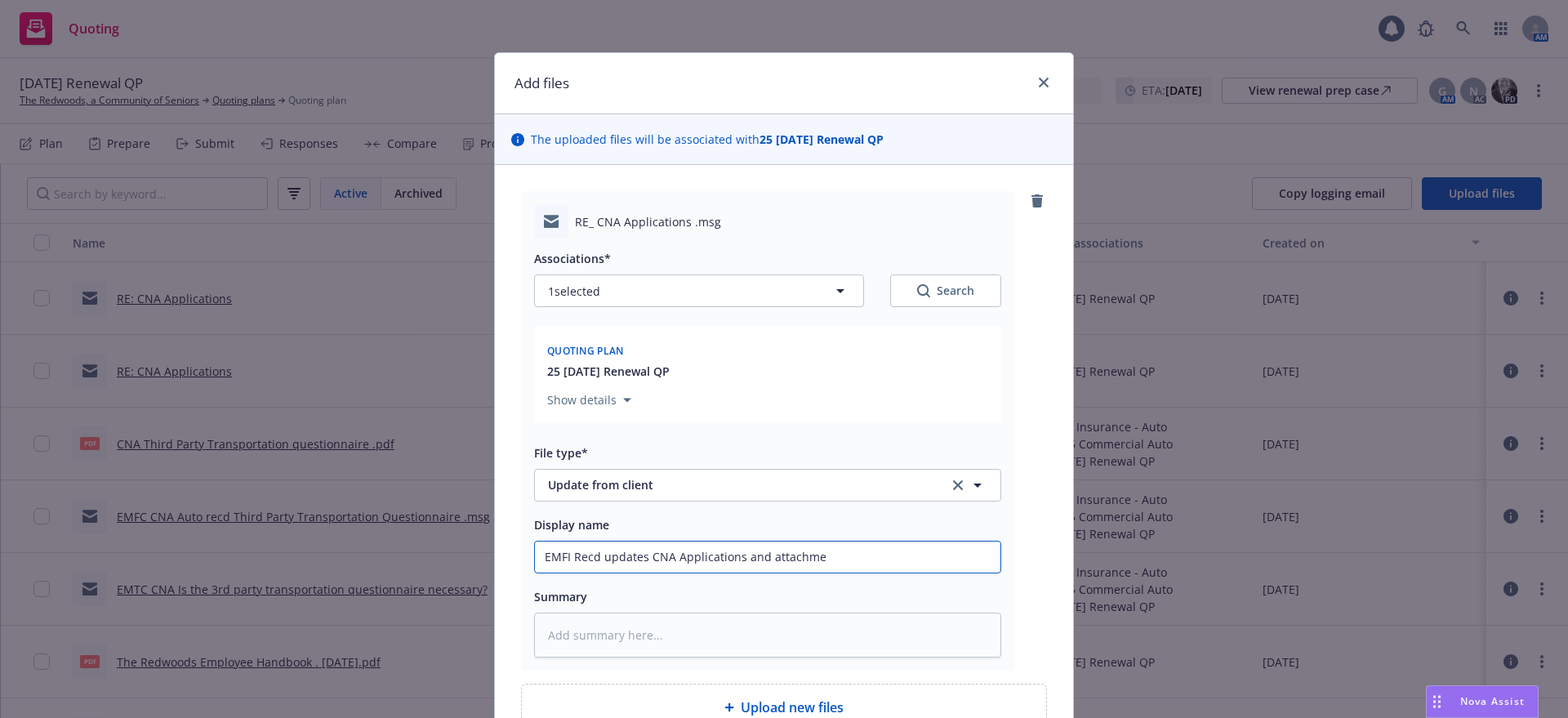
type textarea "x"
type input "EMFI Recd updates CNA Applications and attachmen"
type textarea "x"
type input "EMFI Recd updates CNA Applications and attachment"
type textarea "x"
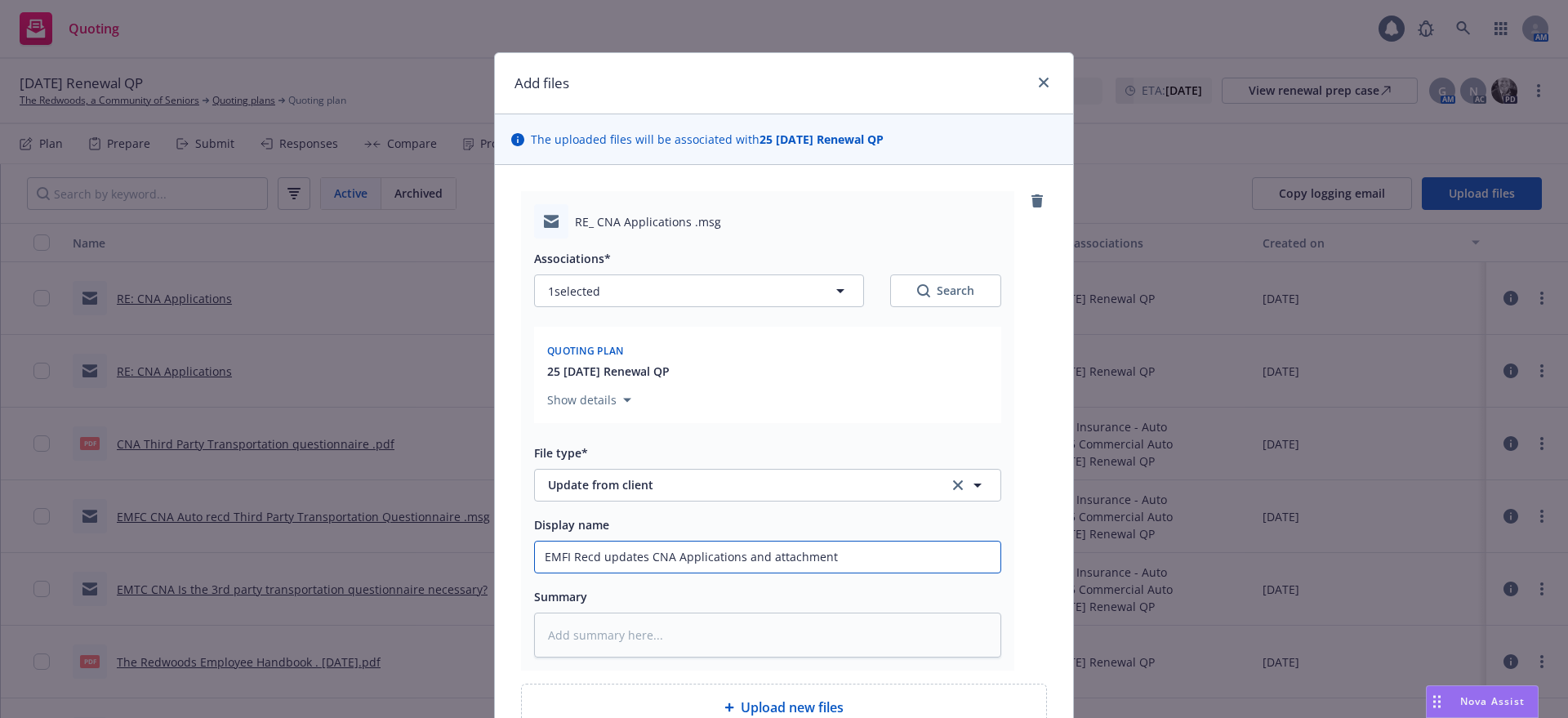
type input "EMFI Recd updates CNA Applications and attachments"
type textarea "x"
click at [634, 557] on input "EMFI Recd updates CNA Applications and attachments" at bounding box center [767, 558] width 466 height 31
type input "EMFI Recd updates CNA Applications and attachments"
click at [539, 629] on textarea at bounding box center [767, 635] width 467 height 45
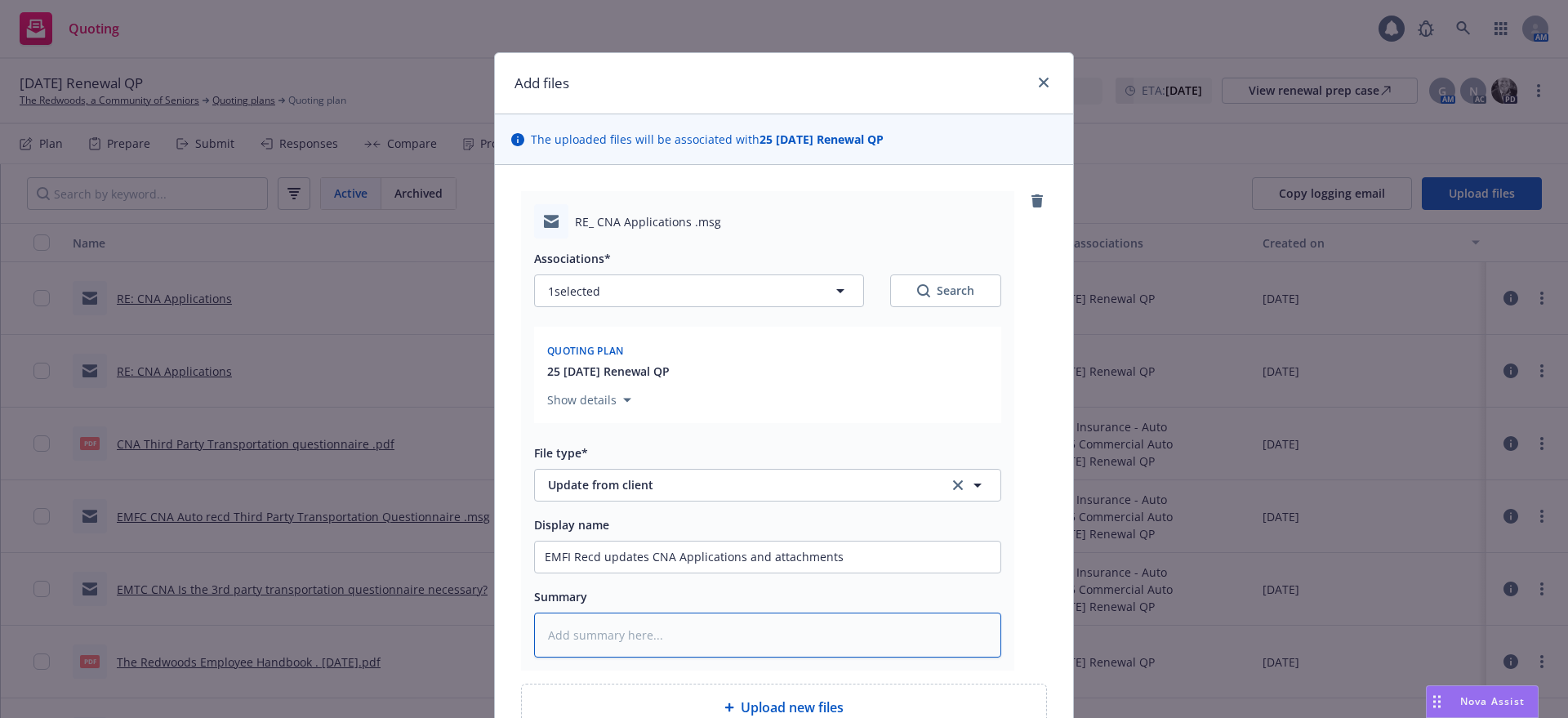
paste textarea "[EXTERNAL] Hi Gail, Please find attached our CNA Aging Services Renewal Applica…"
type textarea "x"
type textarea "[EXTERNAL] Hi Gail, Please find attached our CNA Aging Services Renewal Applica…"
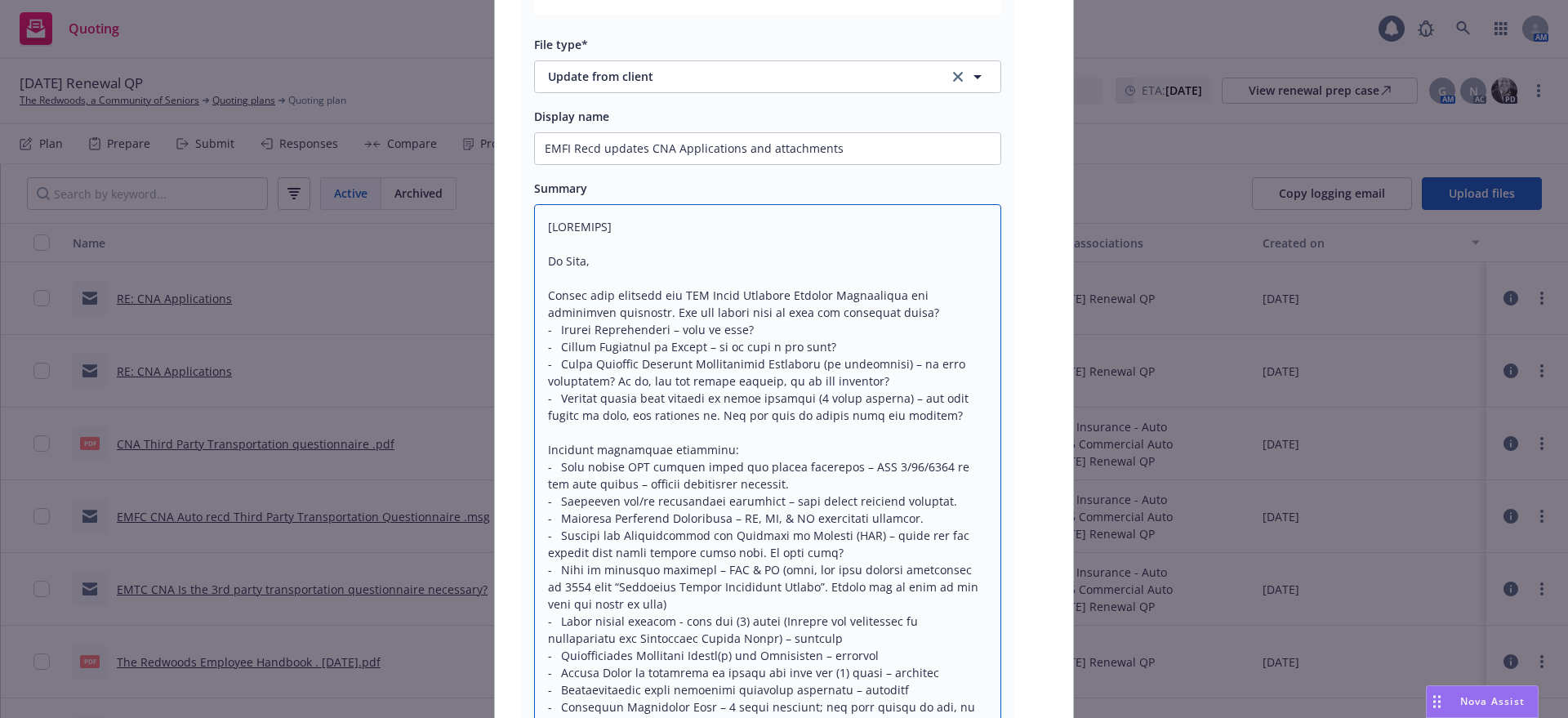
drag, startPoint x: 537, startPoint y: 227, endPoint x: 735, endPoint y: 229, distance: 198.0
type textarea "x"
type textarea "Hi Gail, Please find attached our CNA Aging Services Renewal Application and su…"
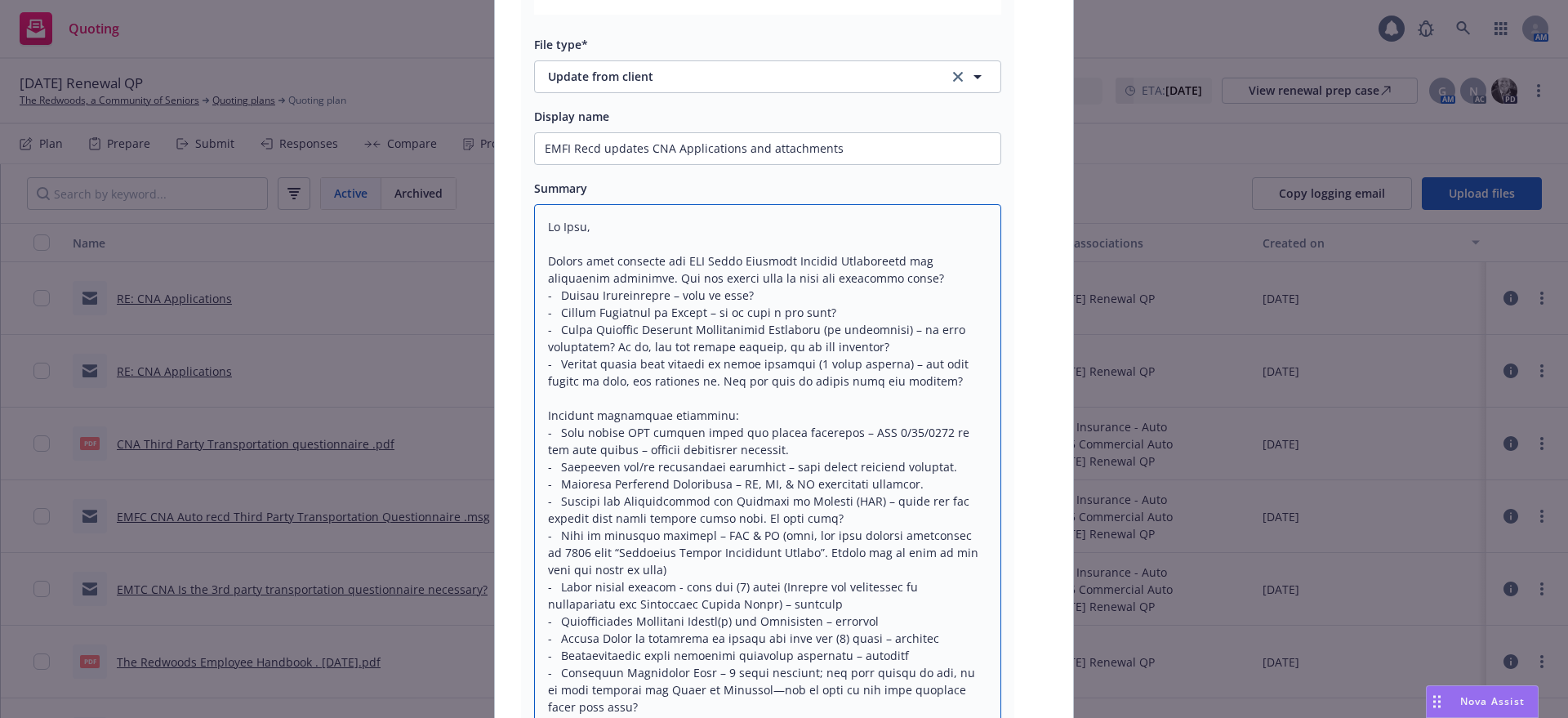
type textarea "x"
type textarea "Hi Gail, Please find attached our CNA Aging Services Renewal Application and su…"
type textarea "x"
type textarea "Hi Gail, Please find attached our CNA Aging Services Renewal Application and su…"
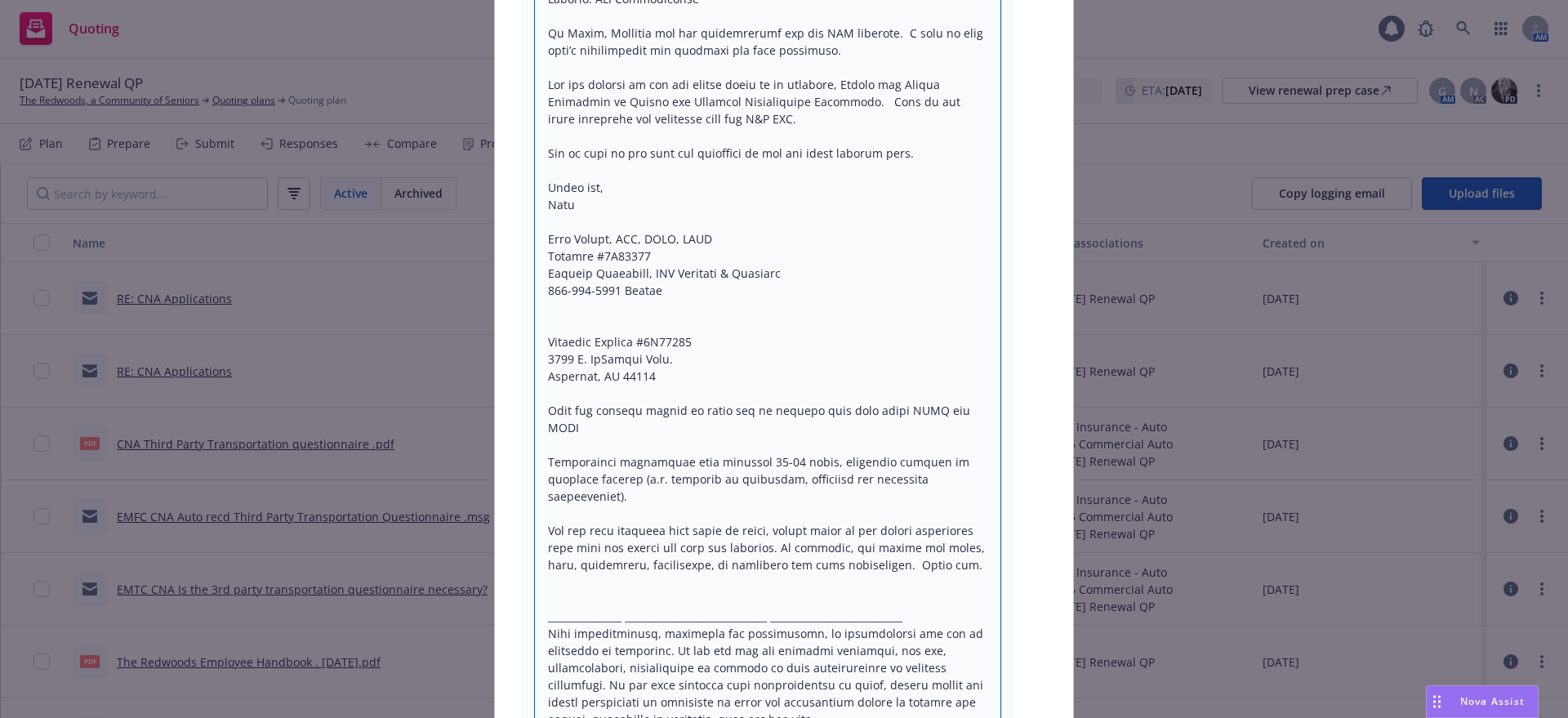
scroll to position [1486, 0]
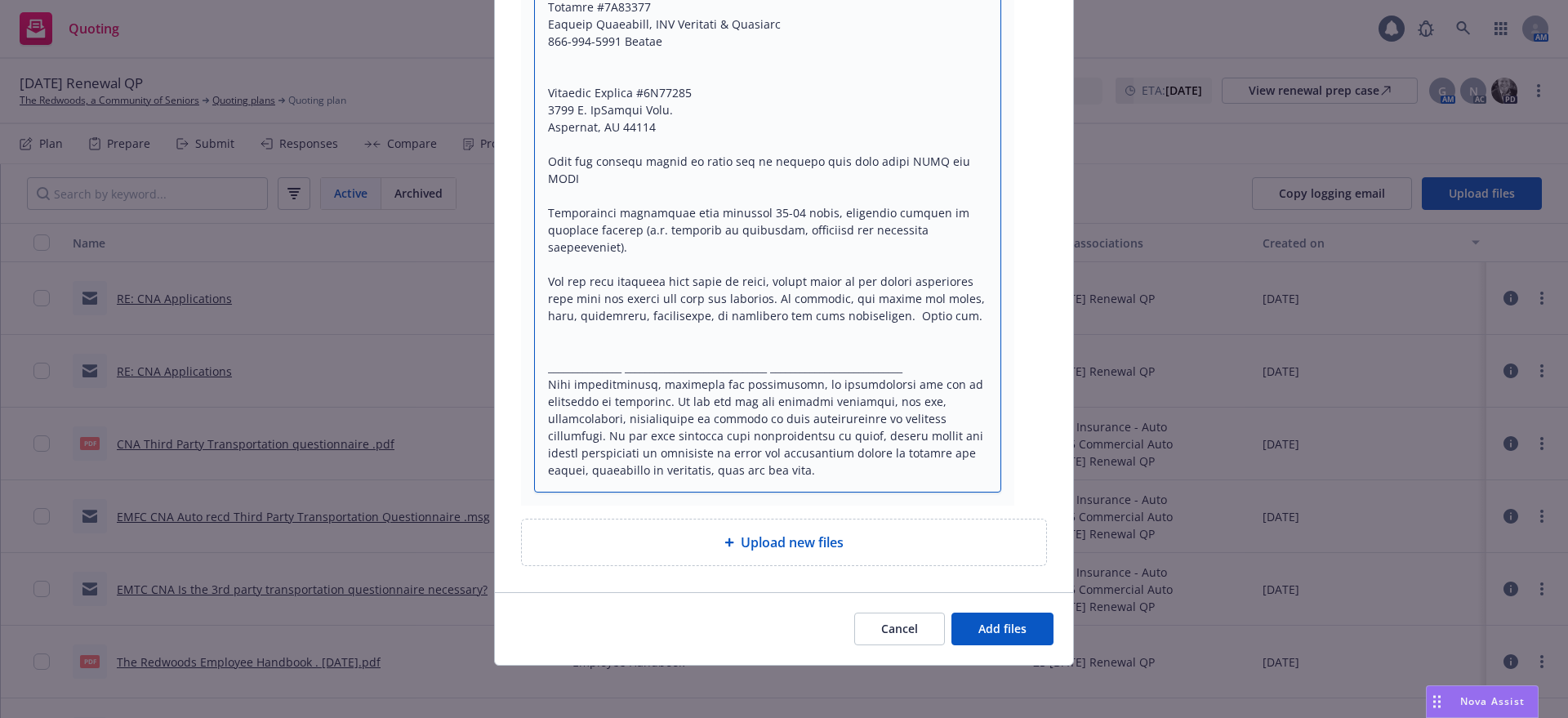
drag, startPoint x: 657, startPoint y: 506, endPoint x: 869, endPoint y: 467, distance: 215.6
type textarea "x"
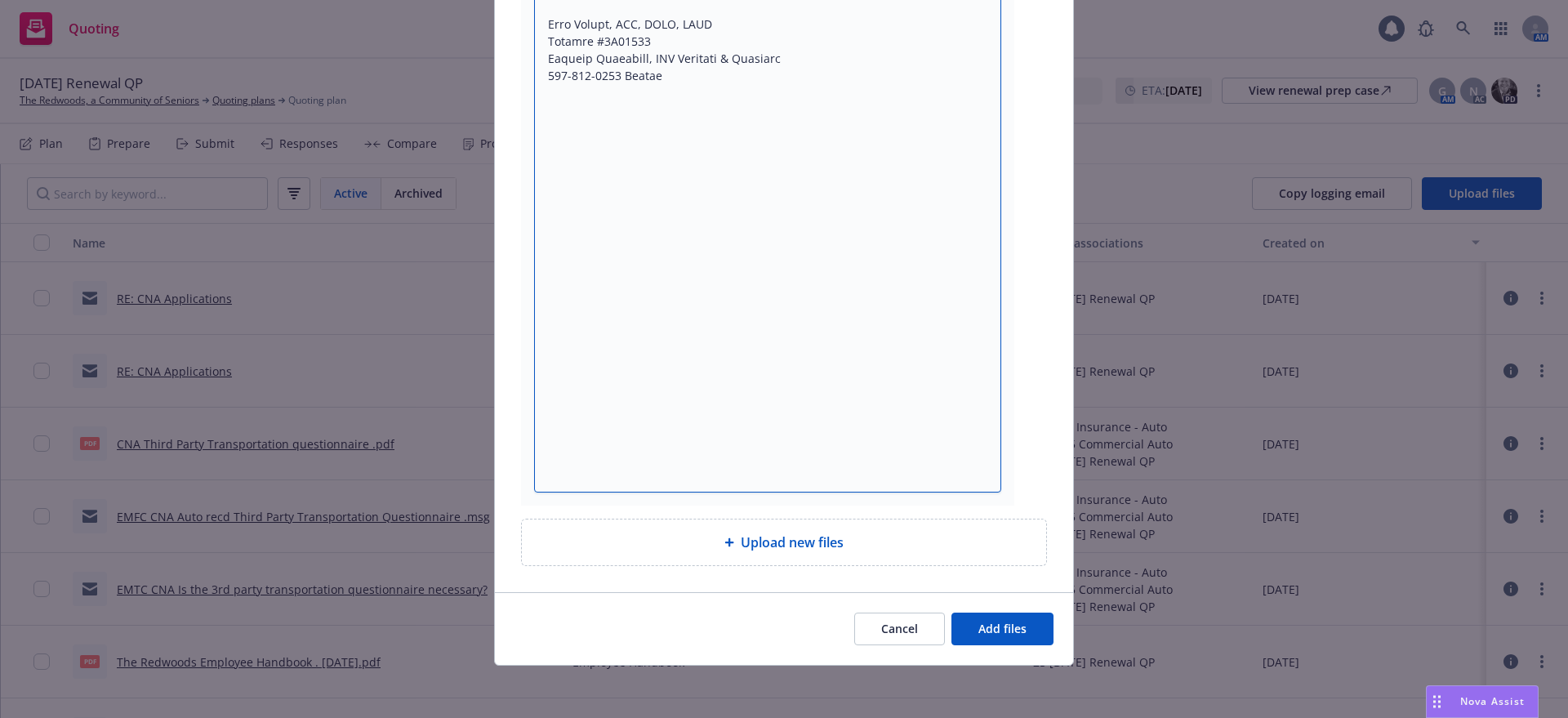
scroll to position [1075, 0]
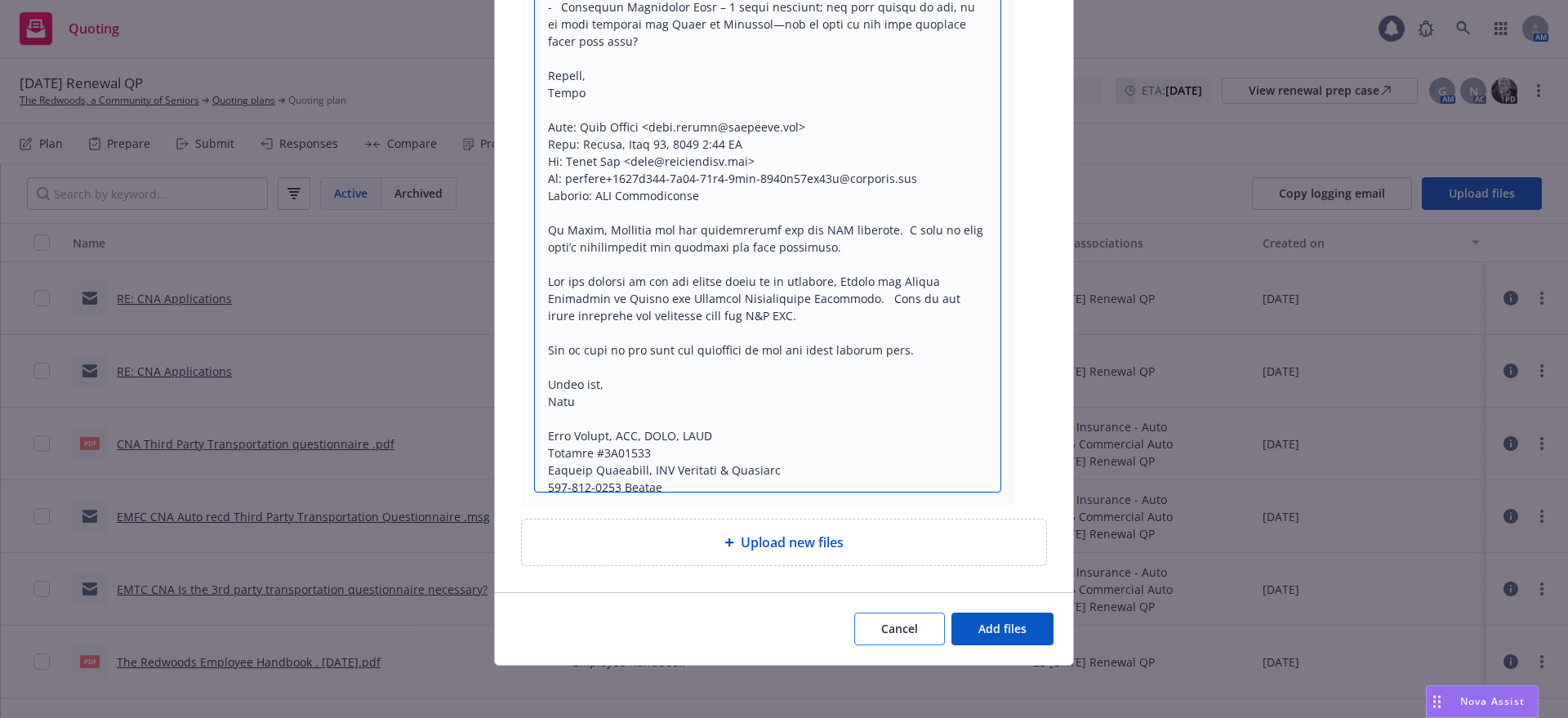
type textarea "Hi Gail, Please find attached our CNA Aging Services Renewal Application and su…"
click at [899, 627] on span "Cancel" at bounding box center [900, 629] width 36 height 16
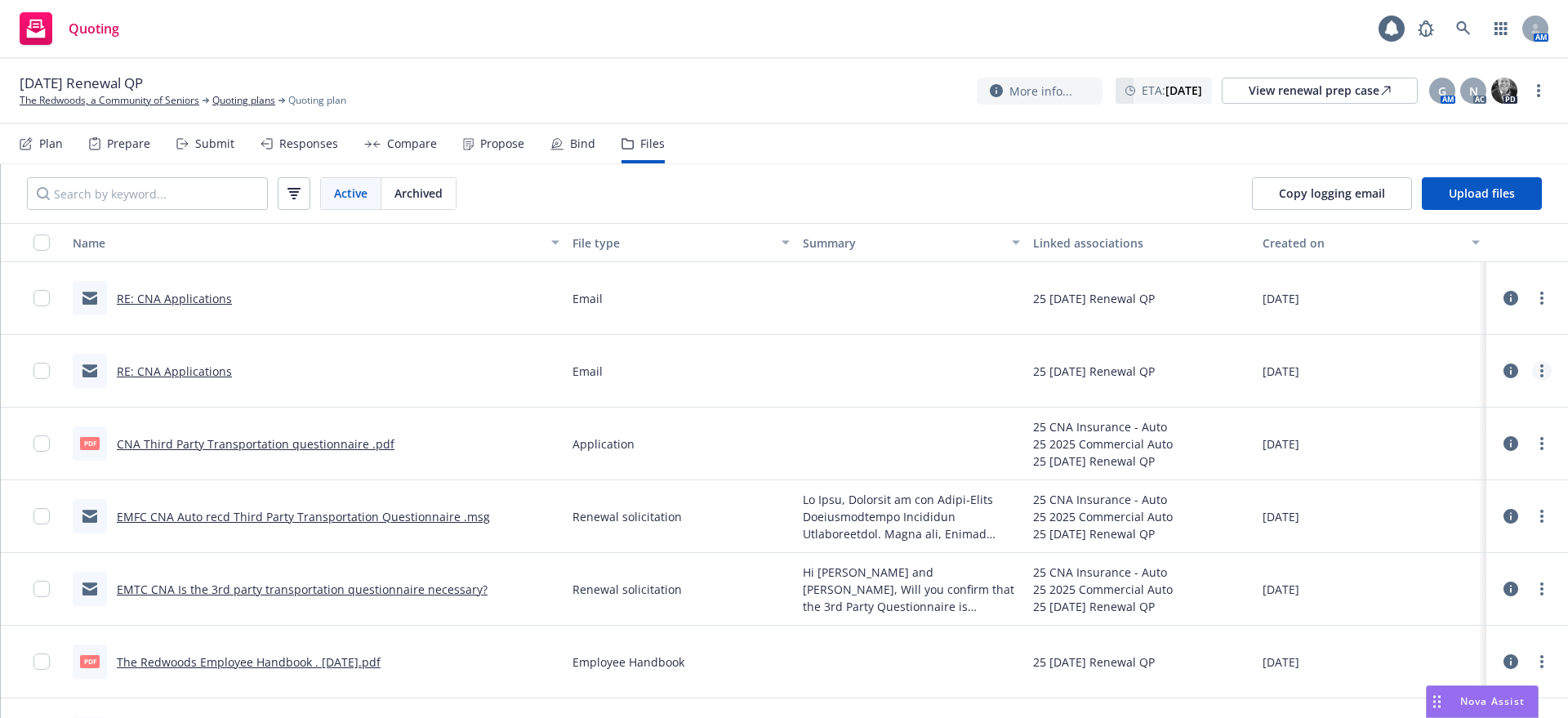
click at [1532, 370] on link "more" at bounding box center [1542, 371] width 20 height 20
click at [1400, 467] on link "Edit" at bounding box center [1454, 470] width 163 height 33
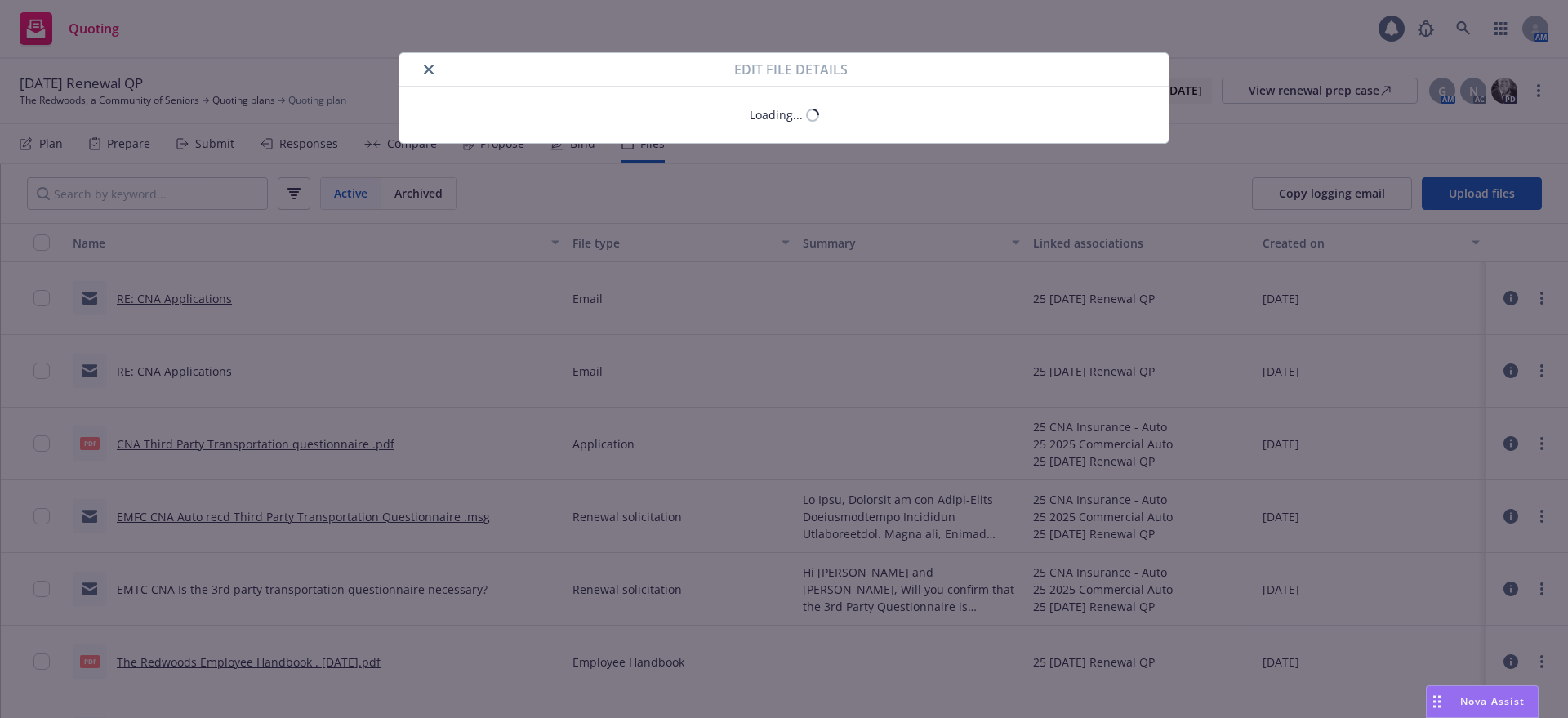
type textarea "x"
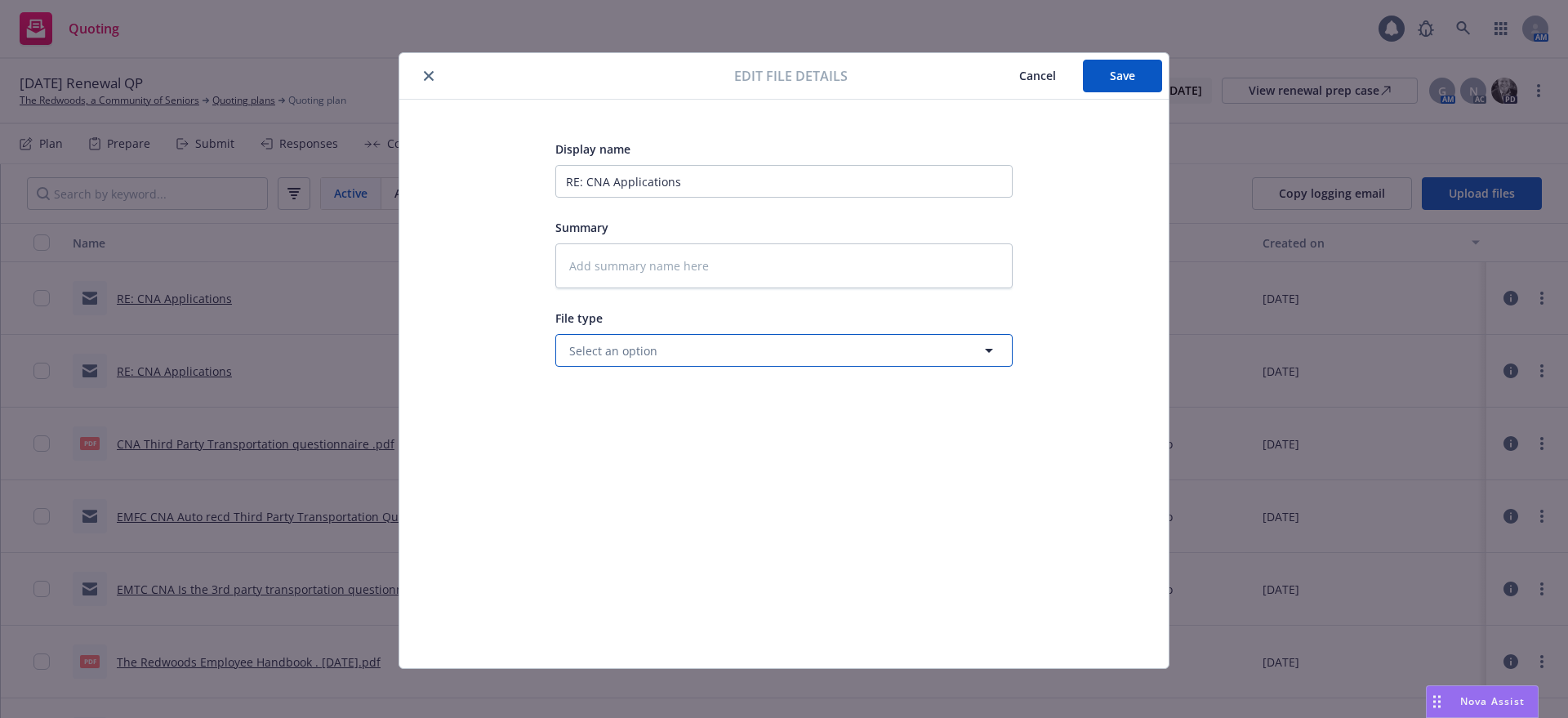
click at [573, 346] on span "Select an option" at bounding box center [613, 351] width 88 height 17
type input "update"
click at [633, 438] on span "Update from client" at bounding box center [624, 439] width 105 height 17
click at [556, 180] on input "RE: CNA Applications" at bounding box center [784, 182] width 457 height 33
type textarea "x"
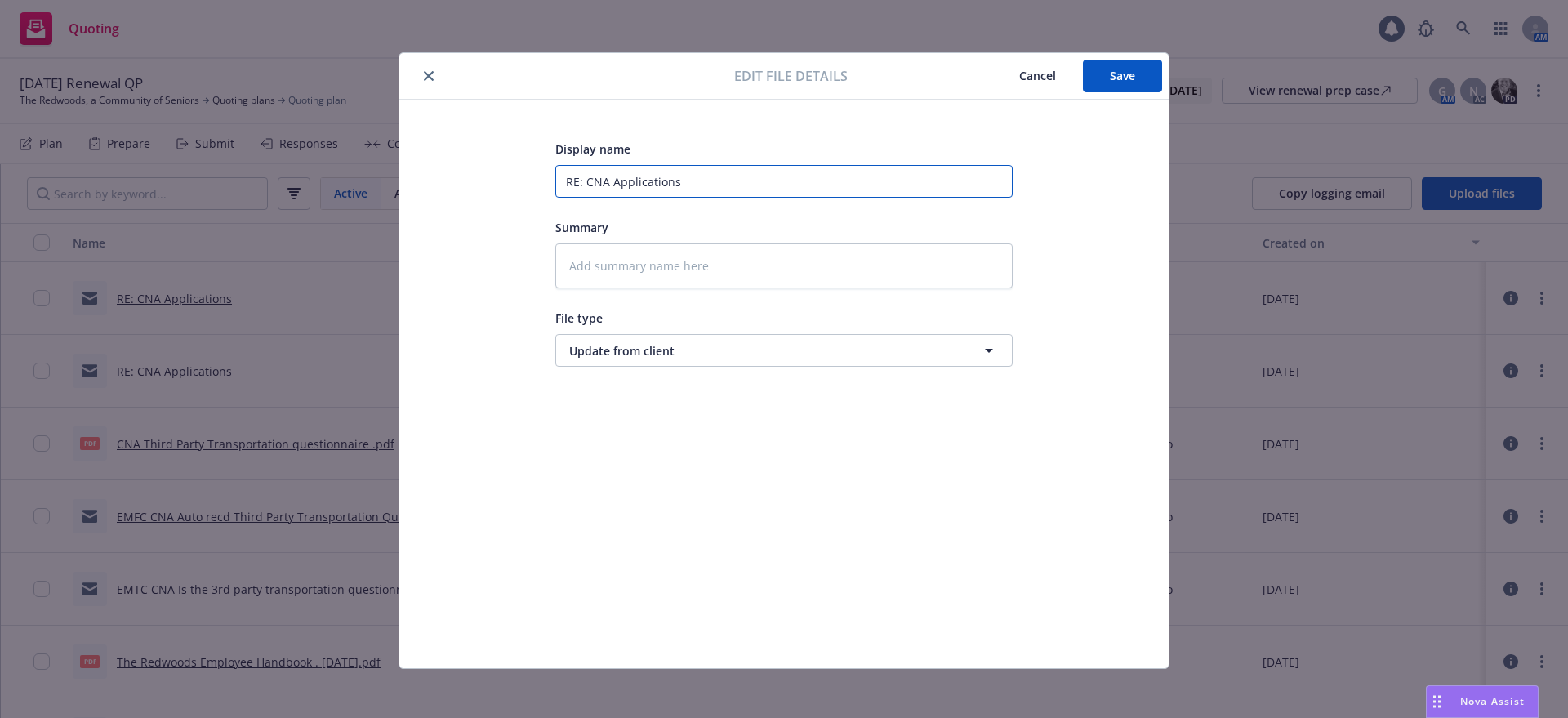
type input "ERE: CNA Applications"
type textarea "x"
type input "EMRE: CNA Applications"
type textarea "x"
type input "EMFRE: CNA Applications"
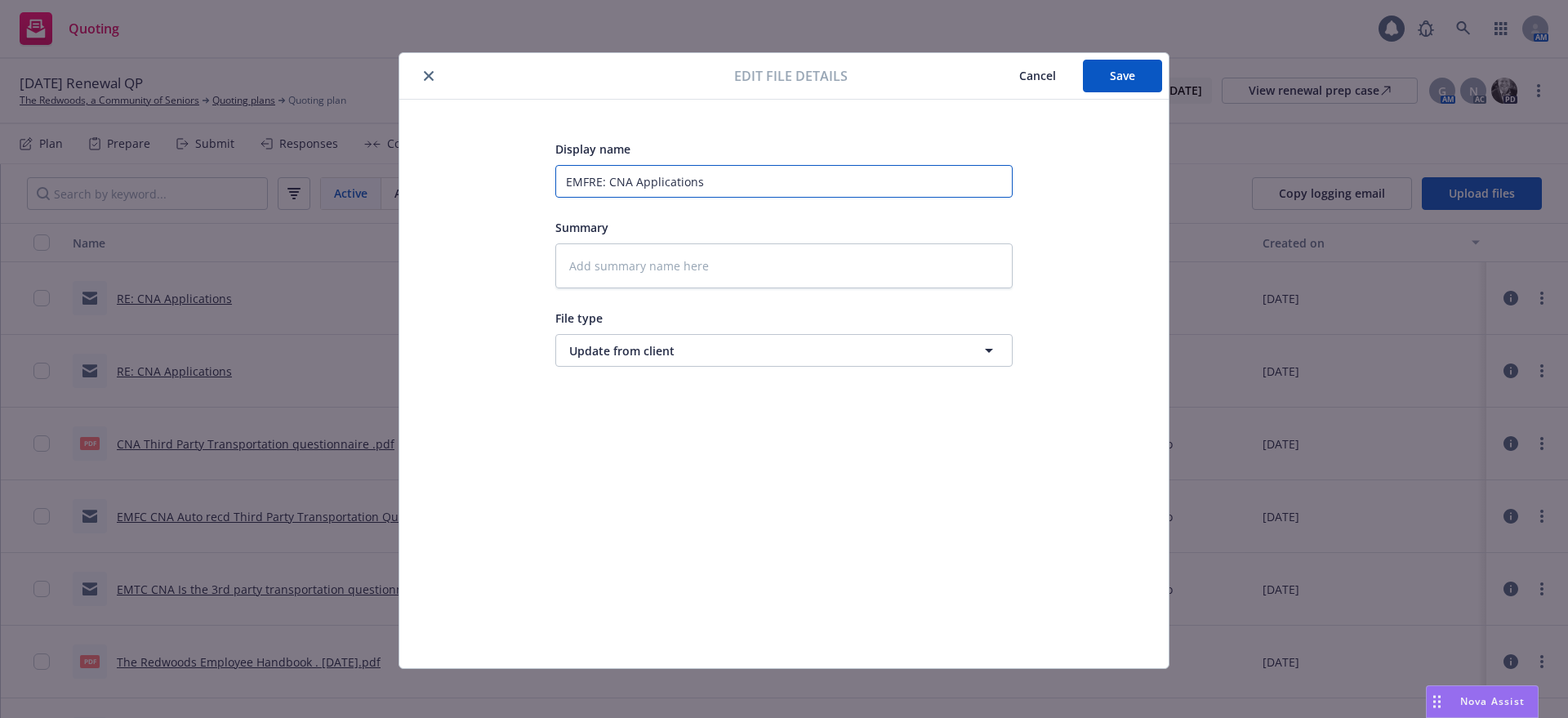
type textarea "x"
type input "EMFIRE: CNA Applications"
type textarea "x"
type input "EMFI RE: CNA Applications"
type textarea "x"
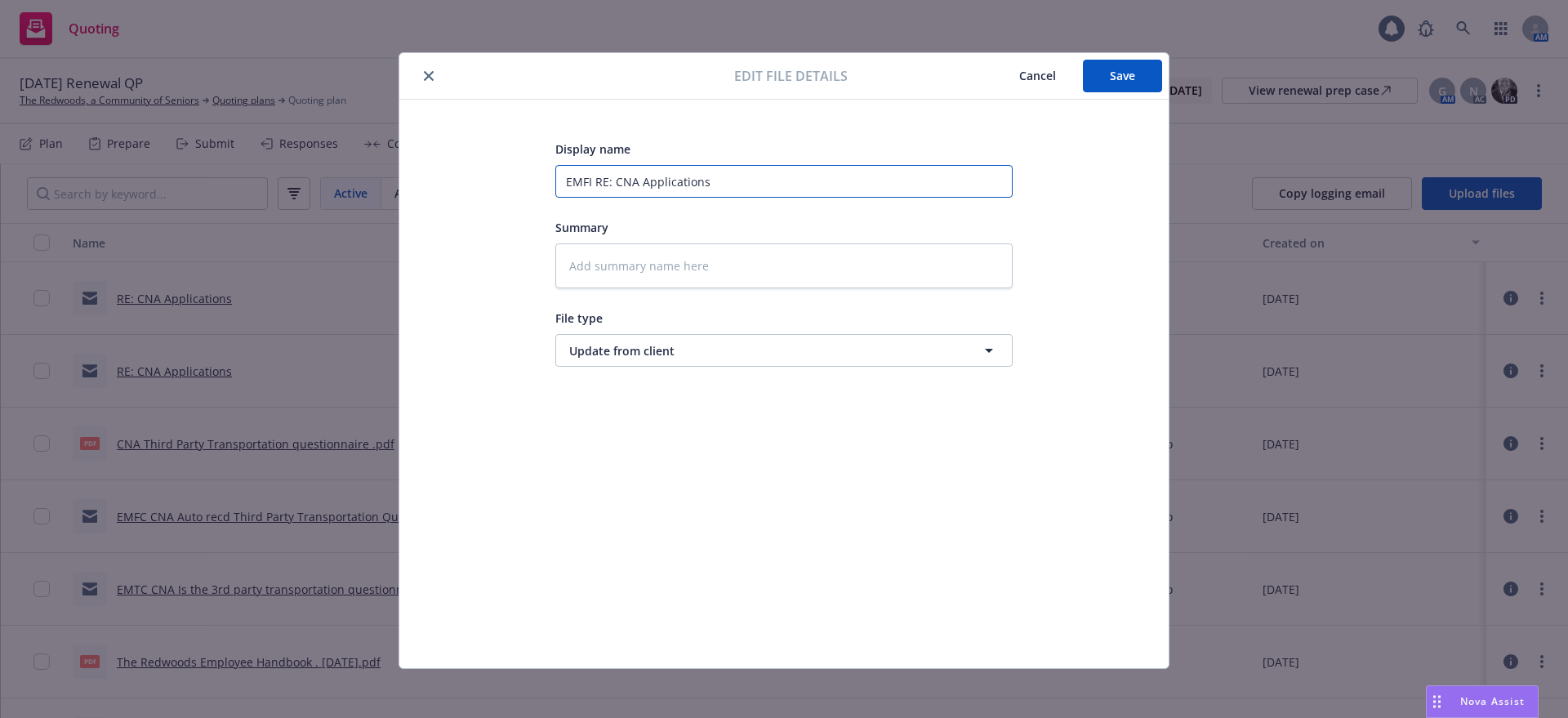
type input "EMFI RRE: CNA Applications"
type textarea "x"
type input "EMFI ReRE: CNA Applications"
type textarea "x"
type input "EMFI RecRE: CNA Applications"
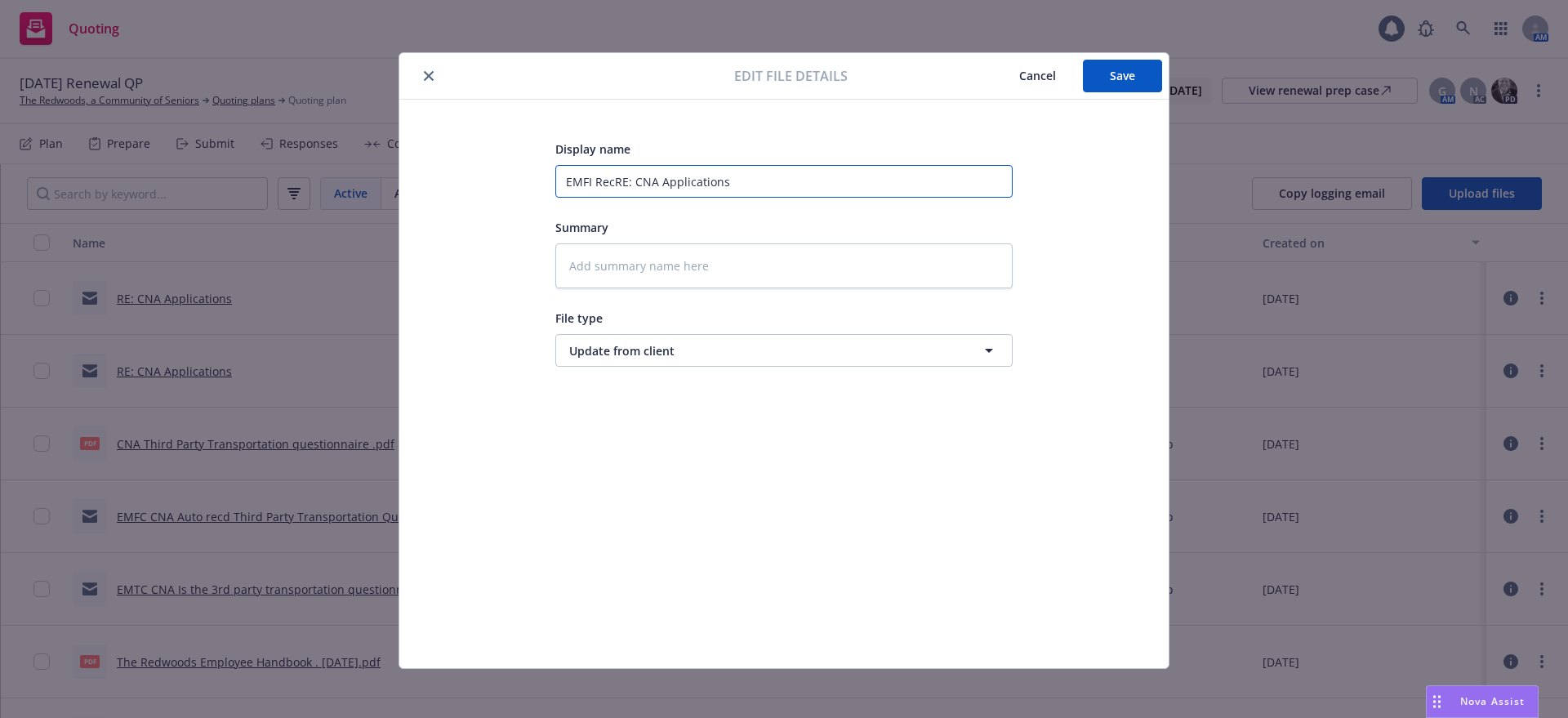
type textarea "x"
type input "EMFI RecdRE: CNA Applications"
type textarea "x"
type input "EMFI Recd RE: CNA Applications"
type textarea "x"
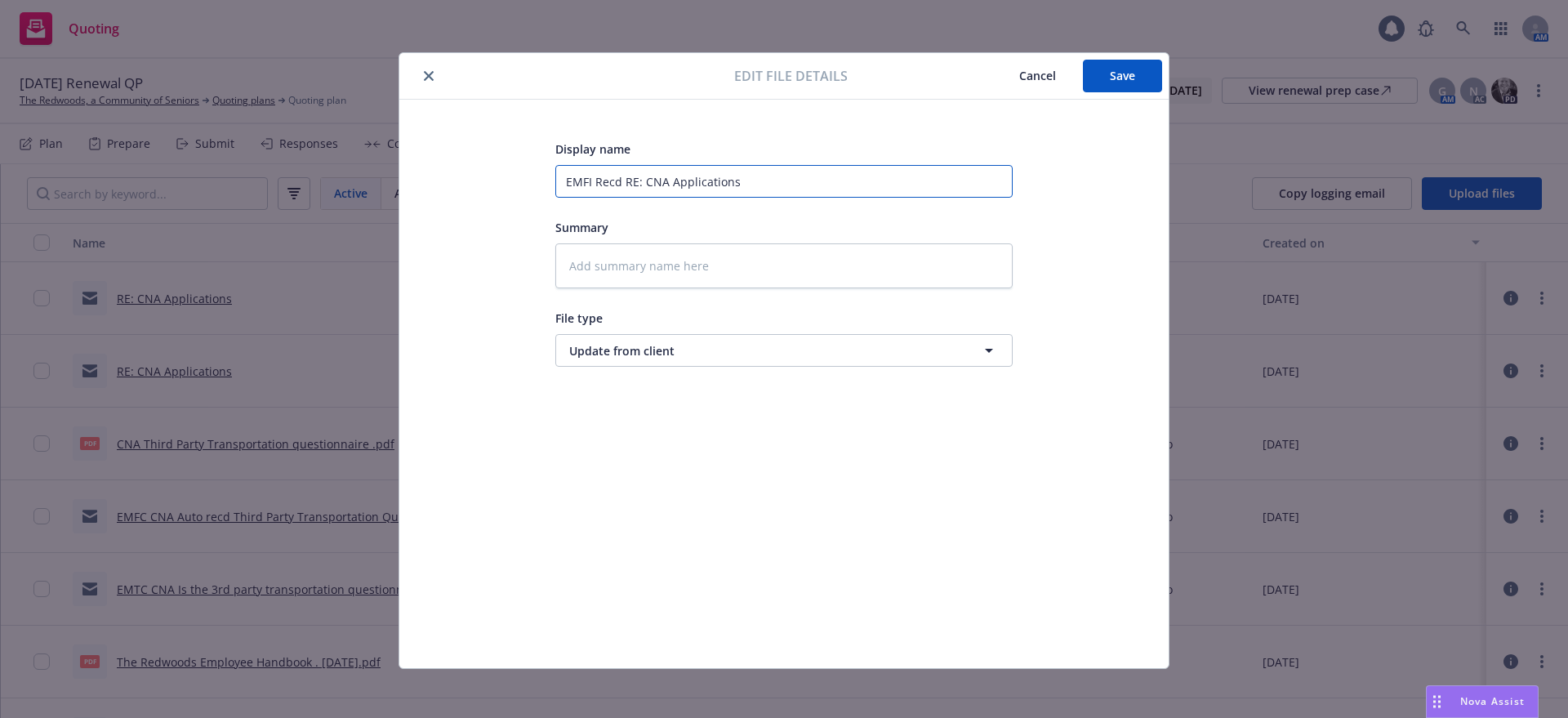
type input "EMFI Recd CRE: CNA Applications"
type textarea "x"
type input "EMFI Recd CNRE: CNA Applications"
type textarea "x"
type input "EMFI Recd CNARE: CNA Applications"
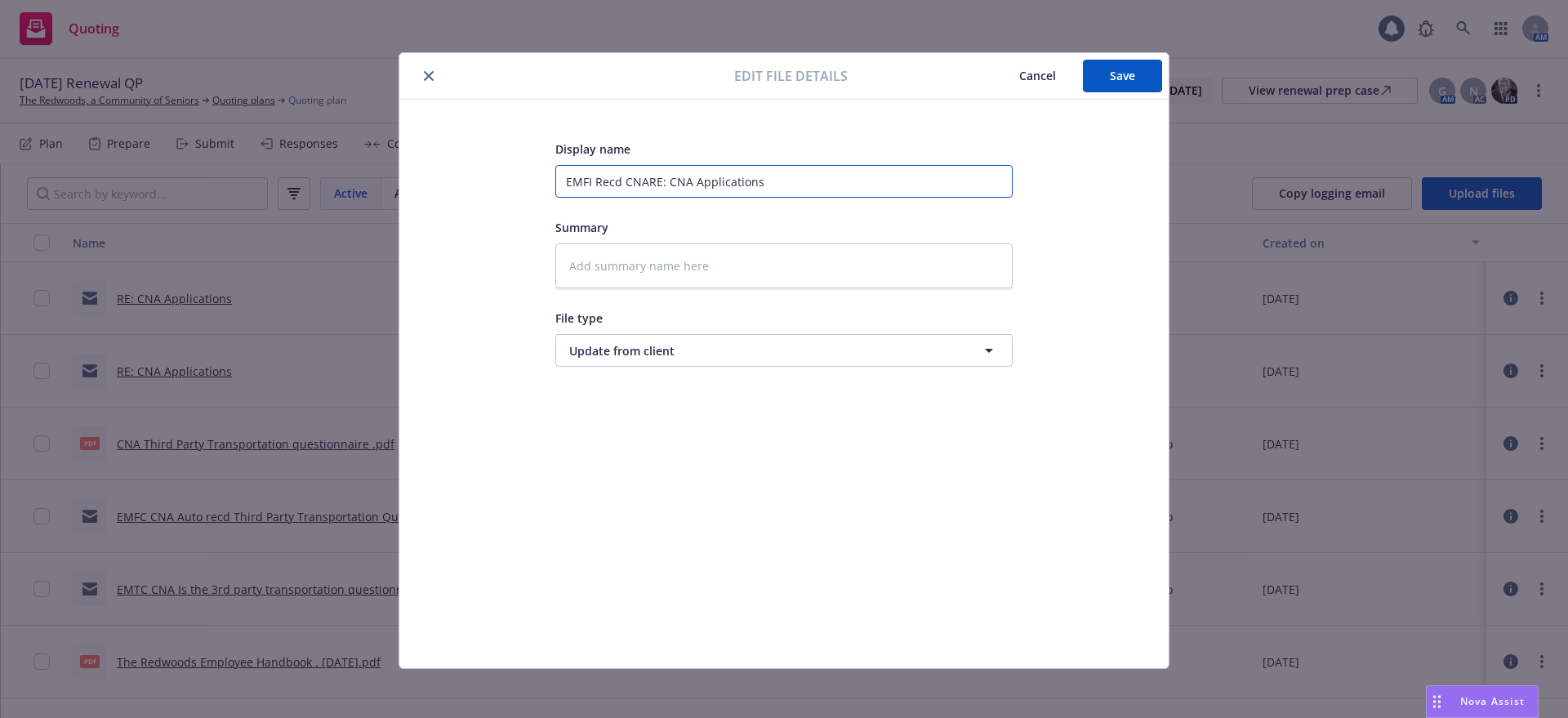
type textarea "x"
type input "EMFI Recd CNA RE: CNA Applications"
type textarea "x"
type input "EMFI Recd CNA URE: CNA Applications"
type textarea "x"
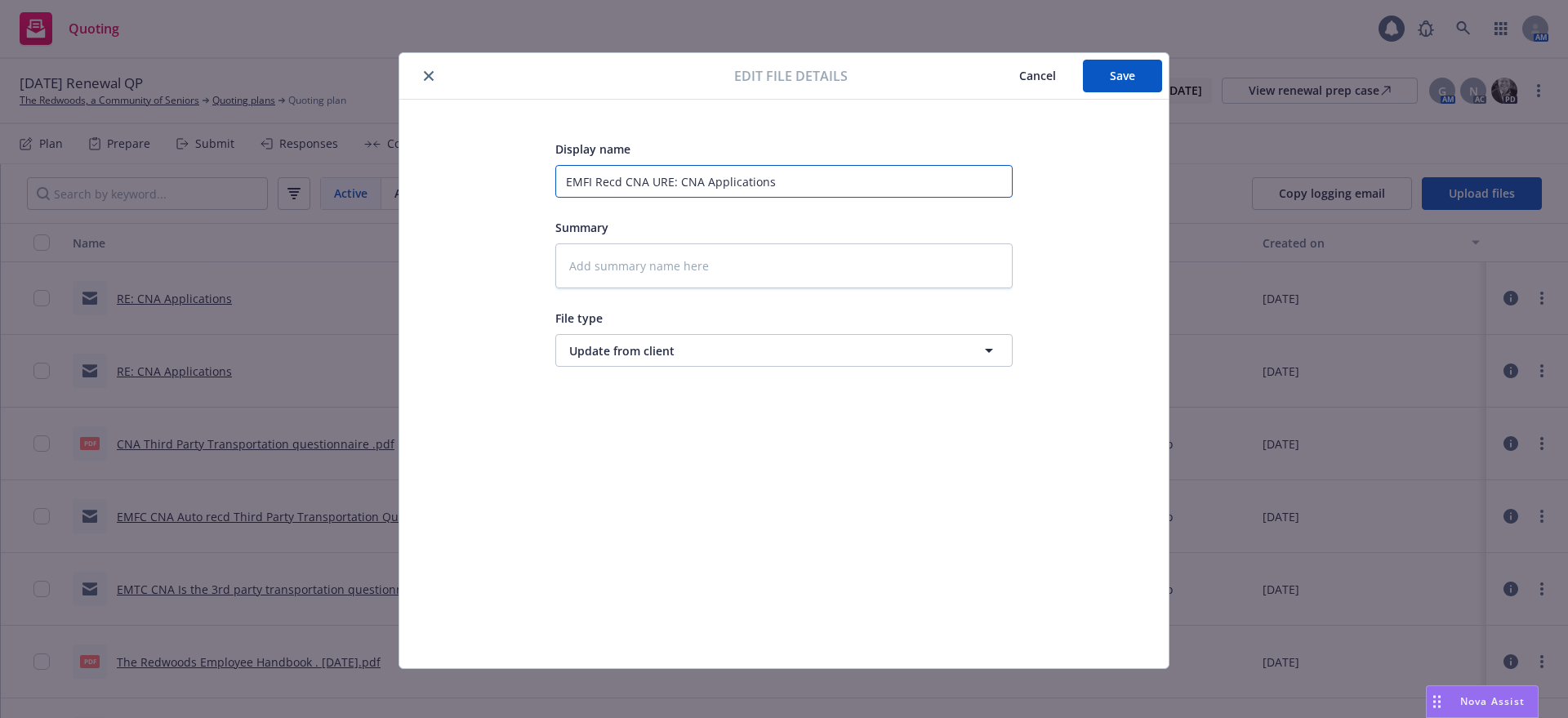
type input "EMFI Recd CNA UpRE: CNA Applications"
type textarea "x"
type input "EMFI Recd CNA UpdRE: CNA Applications"
type textarea "x"
type input "EMFI Recd CNA UpdaRE: CNA Applications"
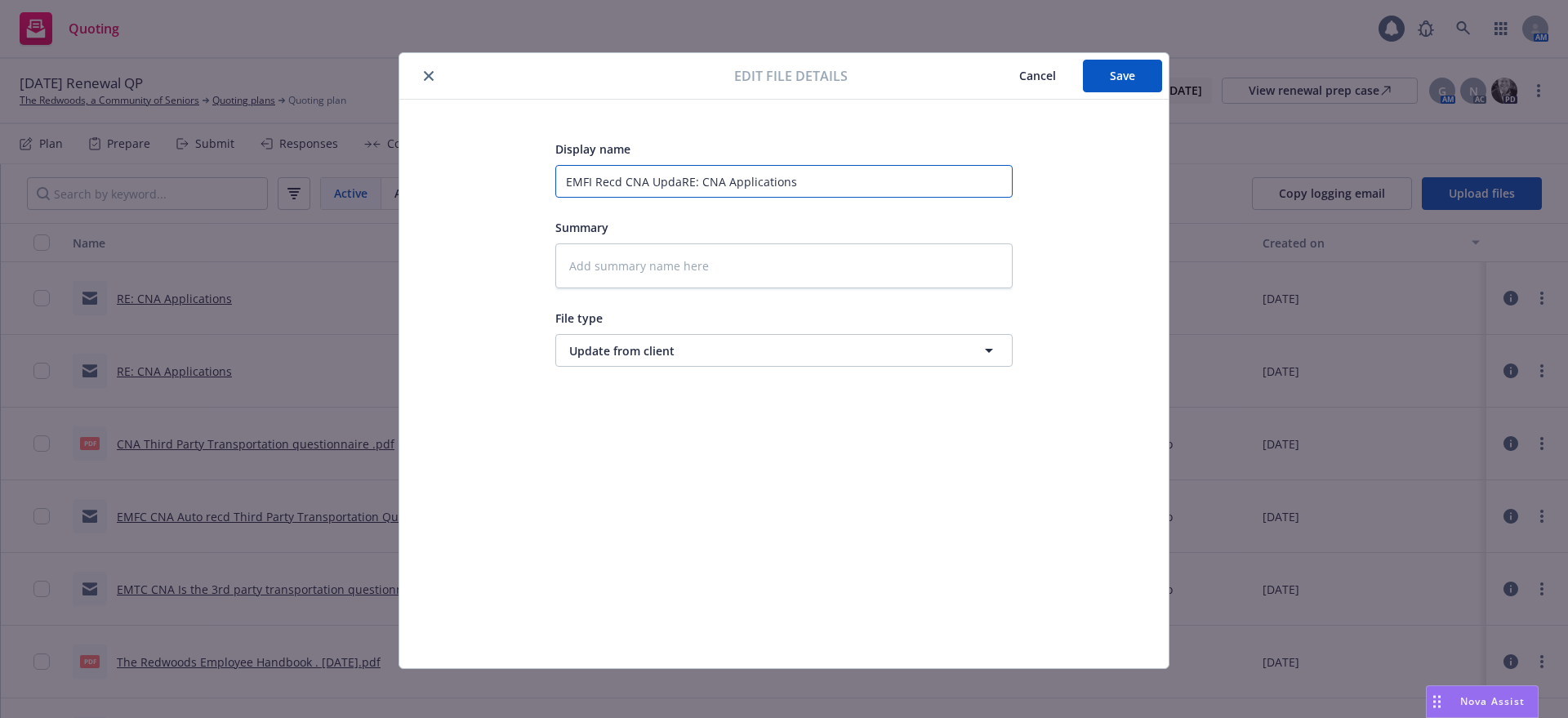
type textarea "x"
type input "EMFI Recd CNA UpdatRE: CNA Applications"
type textarea "x"
type input "EMFI Recd CNA UpdateRE: CNA Applications"
type textarea "x"
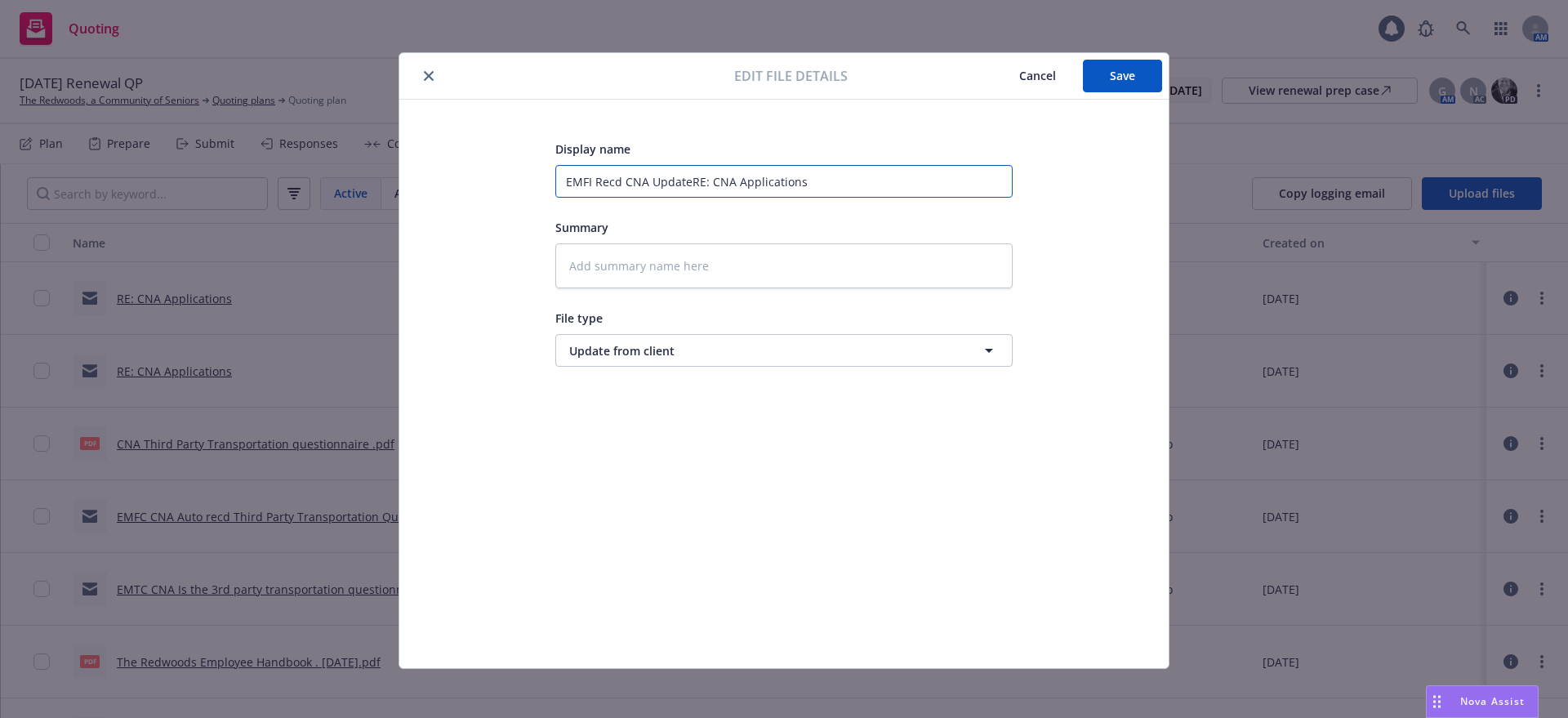
type input "EMFI Recd CNA UpdatesRE: CNA Applications"
type textarea "x"
type input "EMFI Recd CNA Updates RE: CNA Applications"
type textarea "x"
type input "EMFI Recd CNA UpdatesRE: CNA Applications"
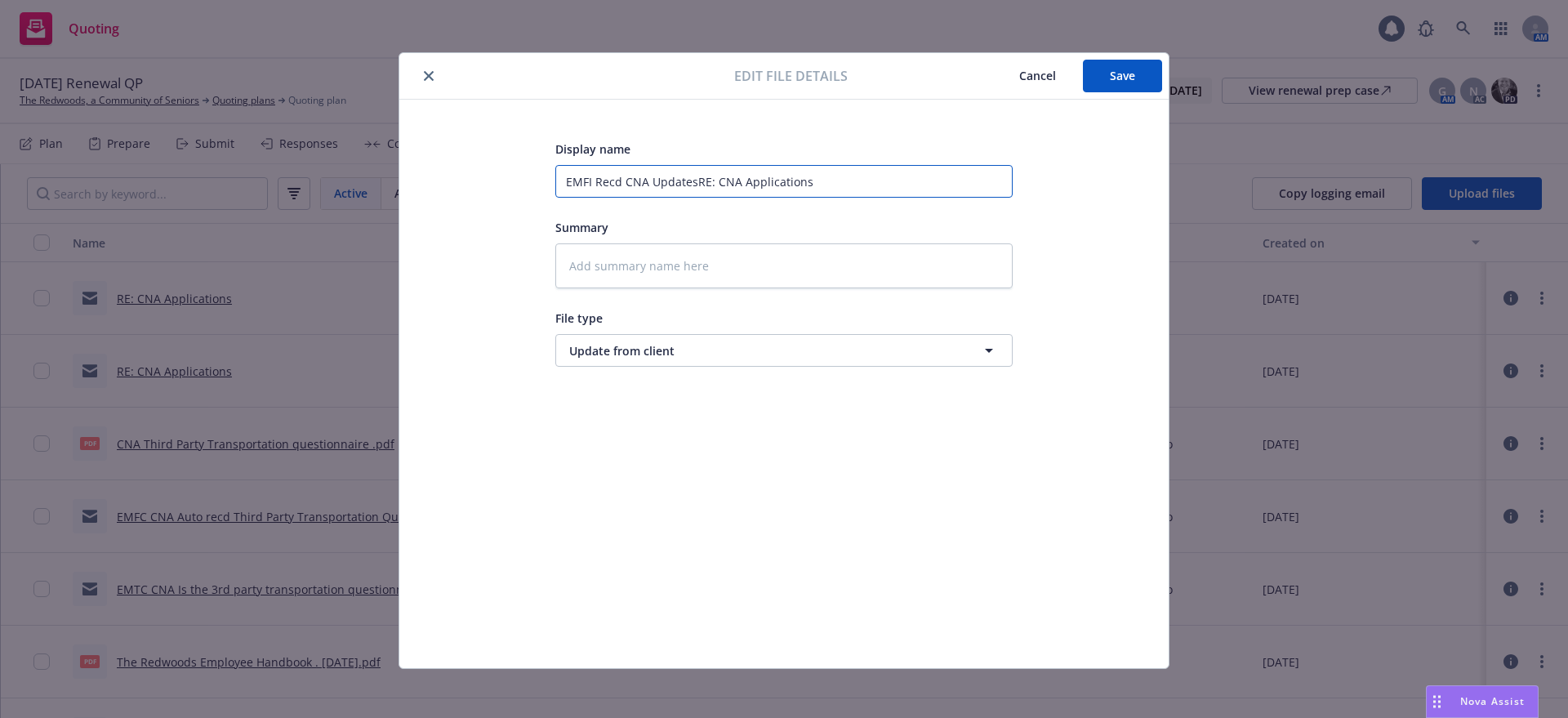
type textarea "x"
type input "EMFI Recd CNA UpdateRE: CNA Applications"
type textarea "x"
type input "EMFI Recd CNA UpdatRE: CNA Applications"
type textarea "x"
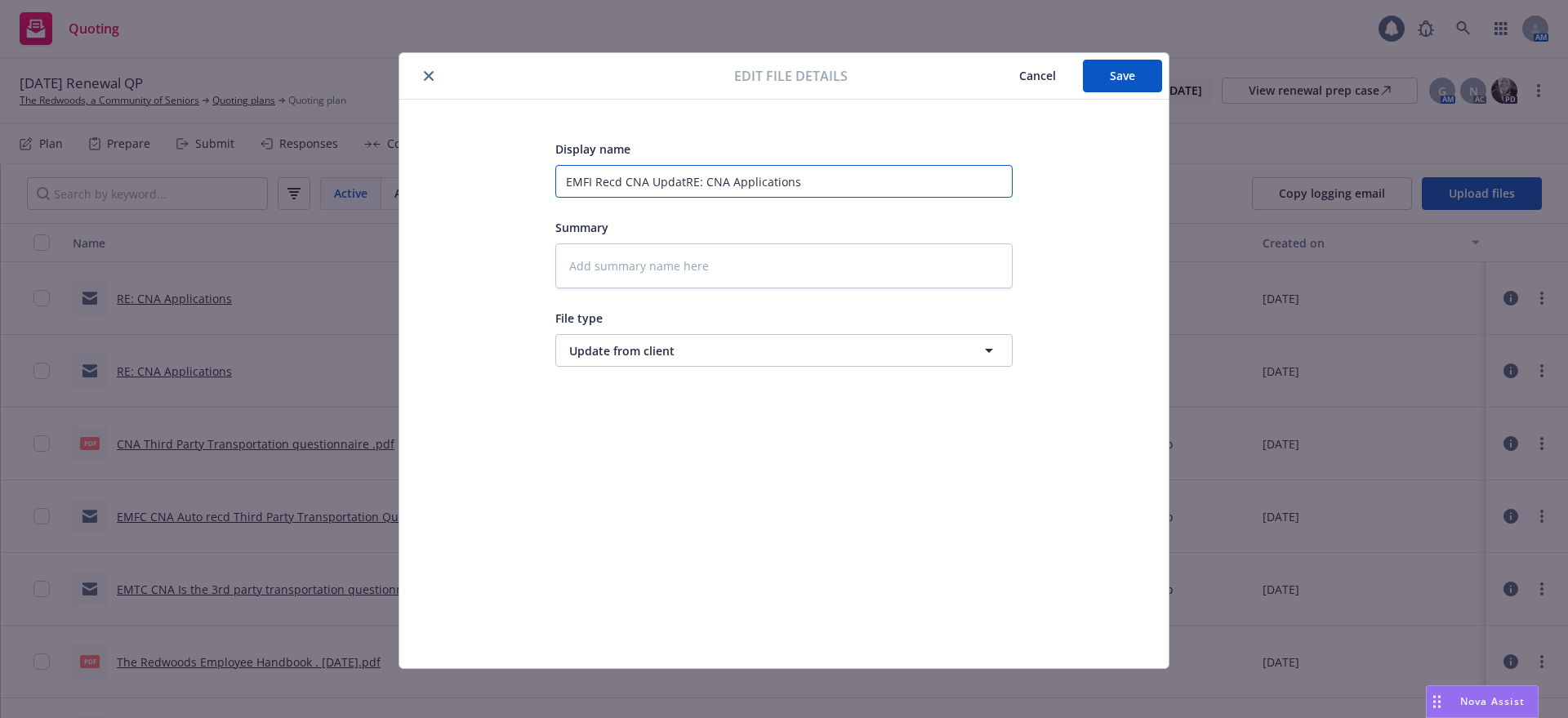
type input "EMFI Recd CNA UpdaRE: CNA Applications"
type textarea "x"
type input "EMFI Recd CNA UpdRE: CNA Applications"
type textarea "x"
type input "EMFI Recd CNA UpRE: CNA Applications"
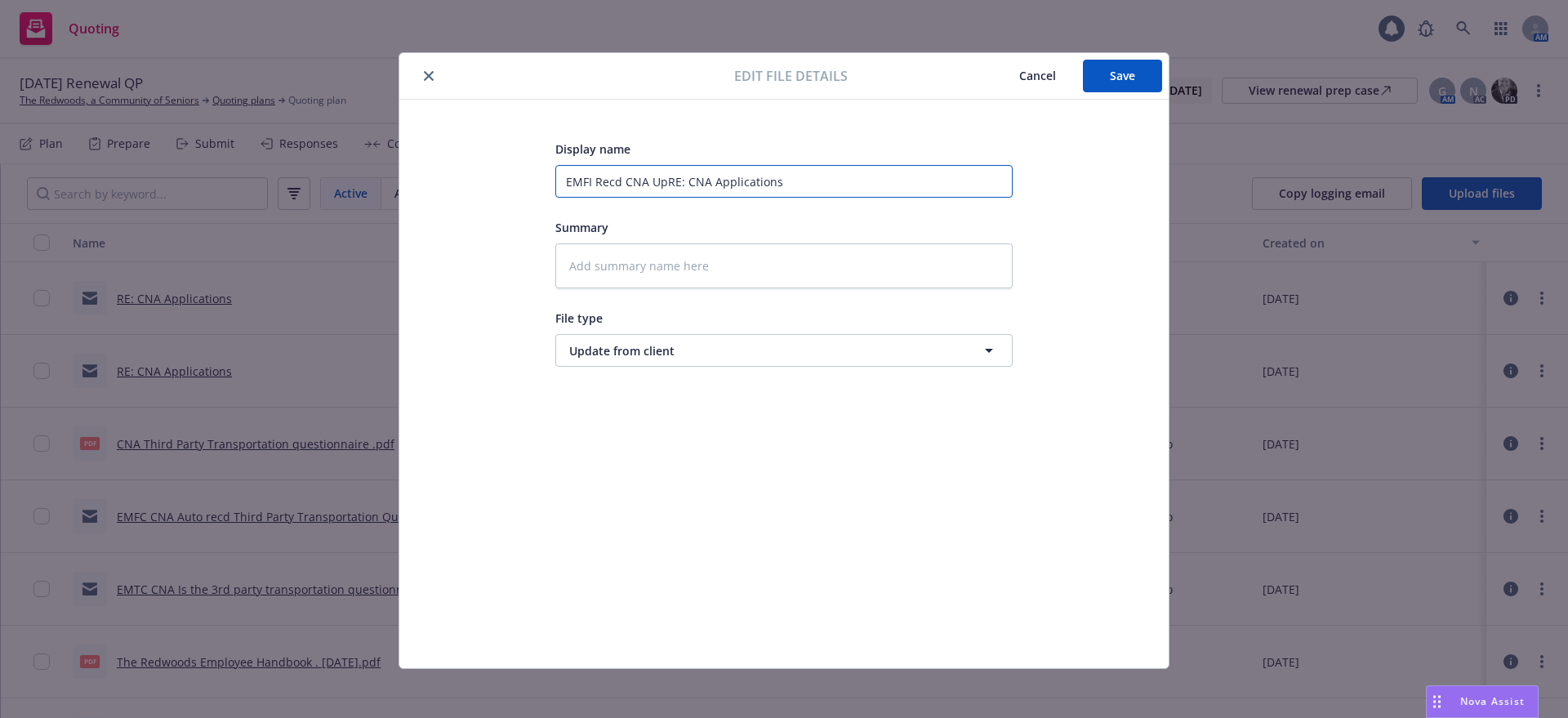
type textarea "x"
type input "EMFI Recd CNA URE: CNA Applications"
type textarea "x"
type input "EMFI Recd CNA RE: CNA Applications"
type textarea "x"
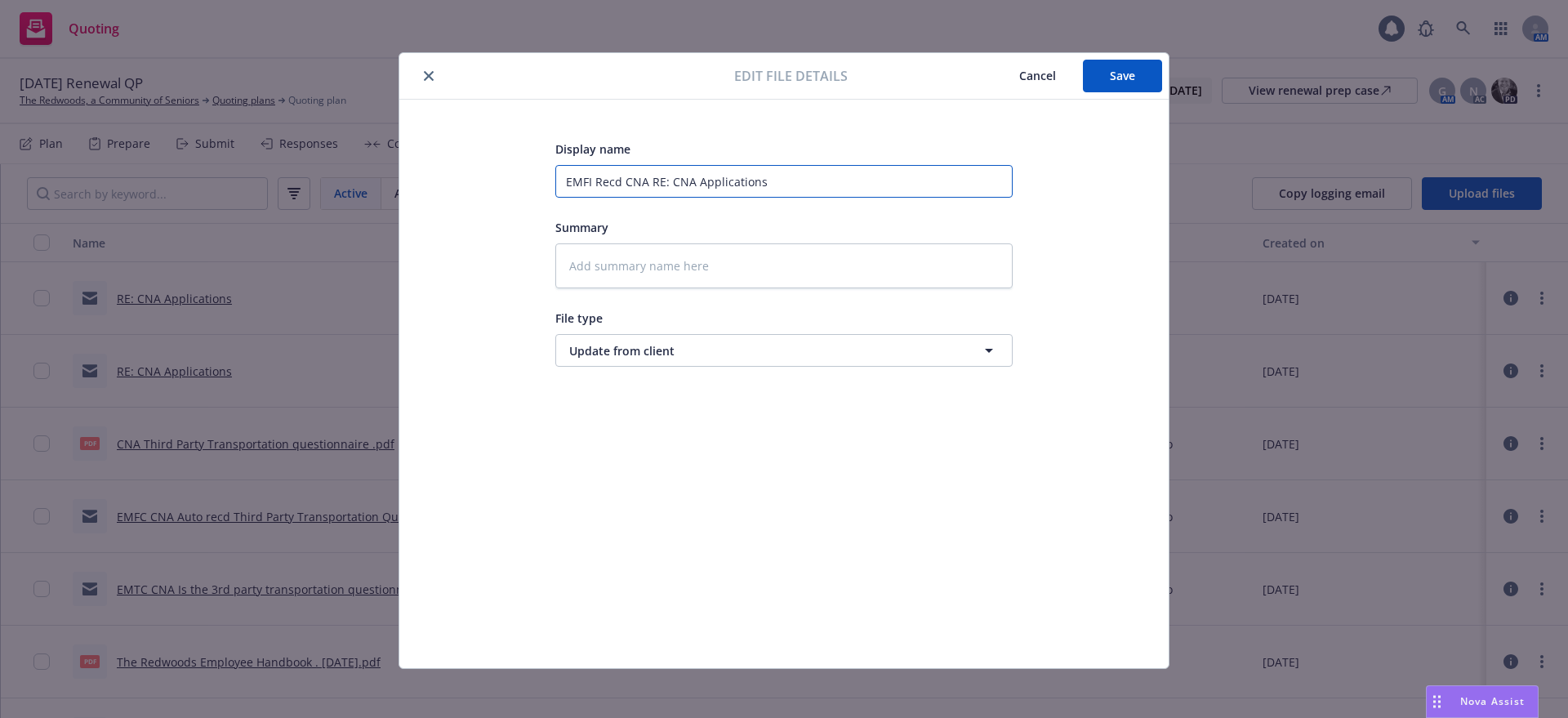
type input "EMFI Recd CNA aRE: CNA Applications"
type textarea "x"
type input "EMFI Recd CNA apRE: CNA Applications"
type textarea "x"
type input "EMFI Recd CNA appRE: CNA Applications"
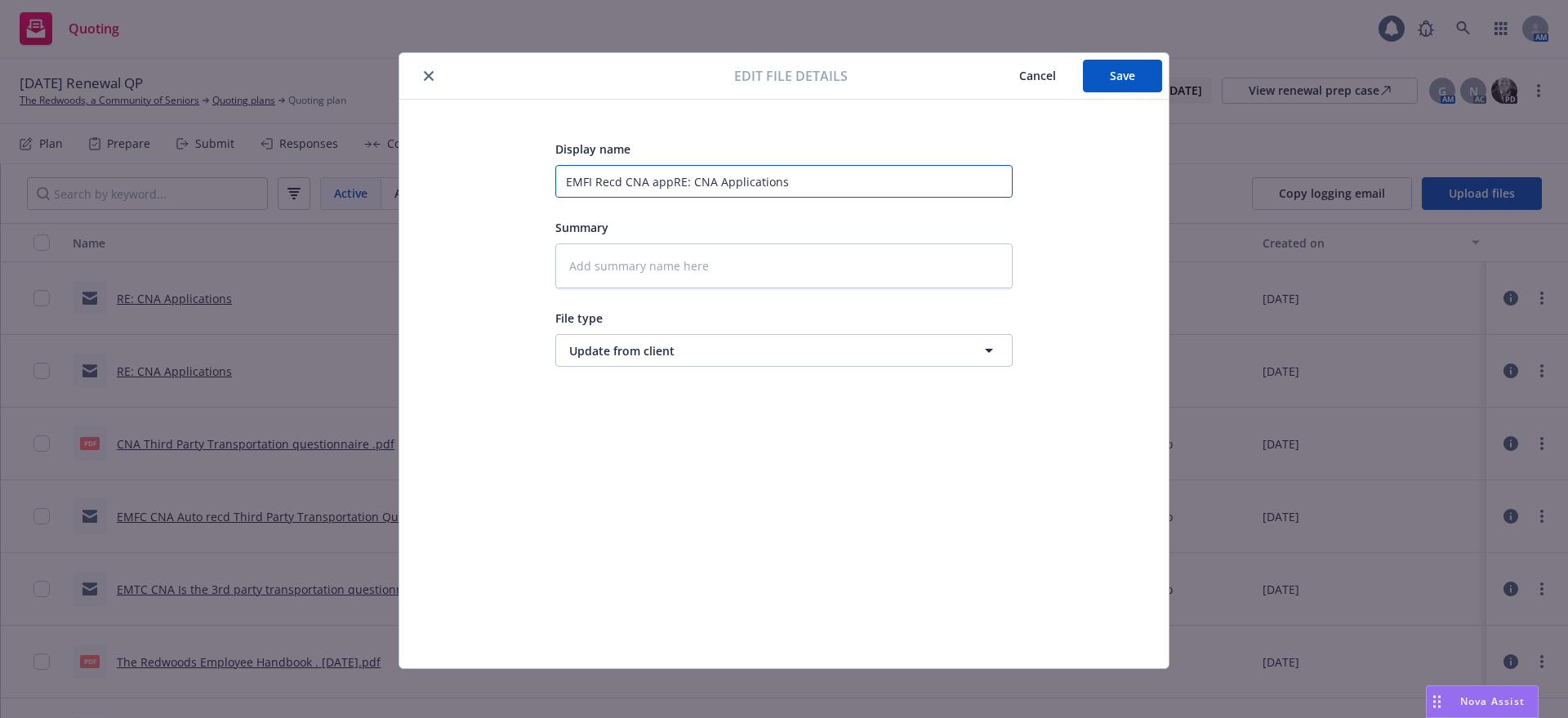
type textarea "x"
type input "EMFI Recd CNA applRE: CNA Applications"
type textarea "x"
type input "EMFI Recd CNA appliRE: CNA Applications"
type textarea "x"
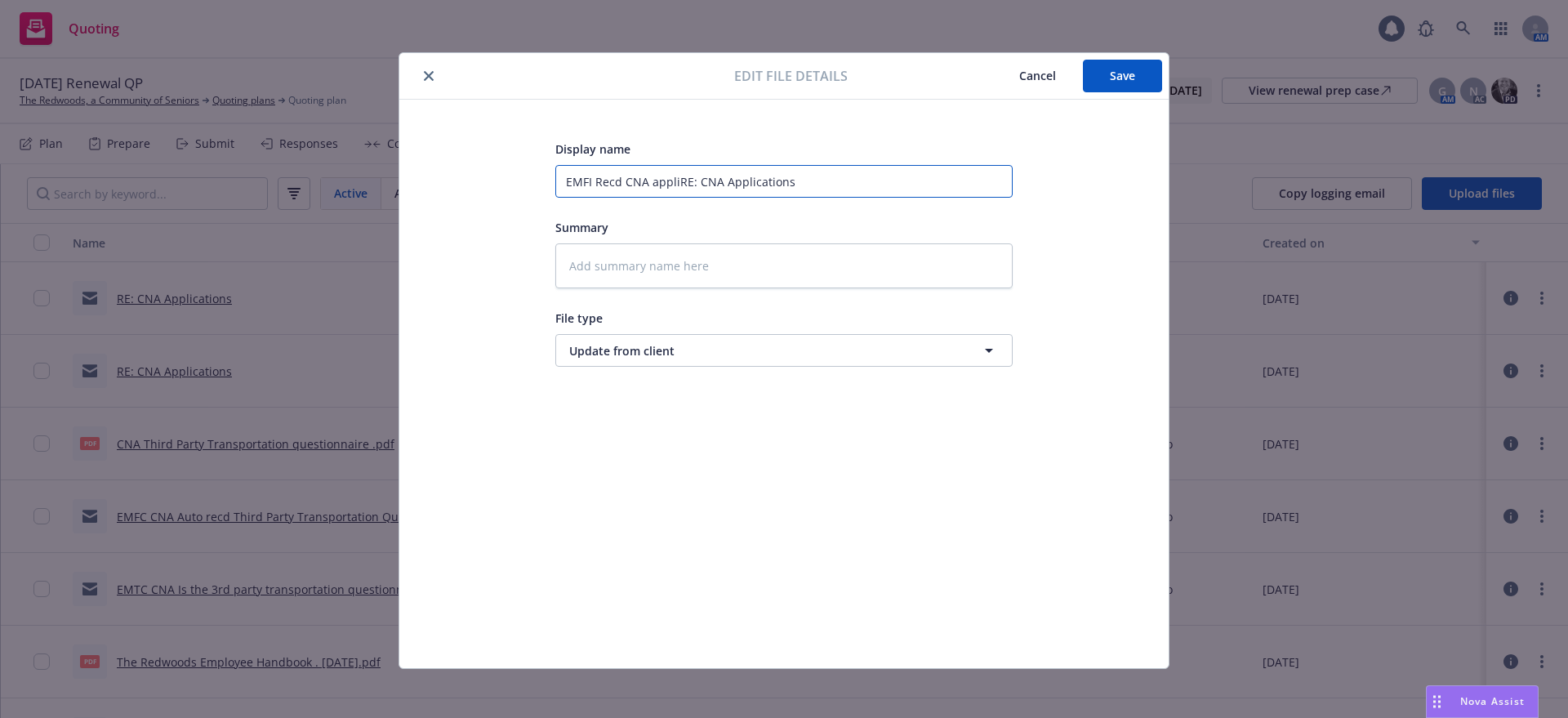
type input "EMFI Recd CNA applicRE: CNA Applications"
type textarea "x"
type input "EMFI Recd CNA applicaiRE: CNA Applications"
click at [562, 261] on textarea at bounding box center [784, 266] width 457 height 45
paste textarea "[EXTERNAL] Hi Gail, Please find attached our CNA Aging Services Renewal Applica…"
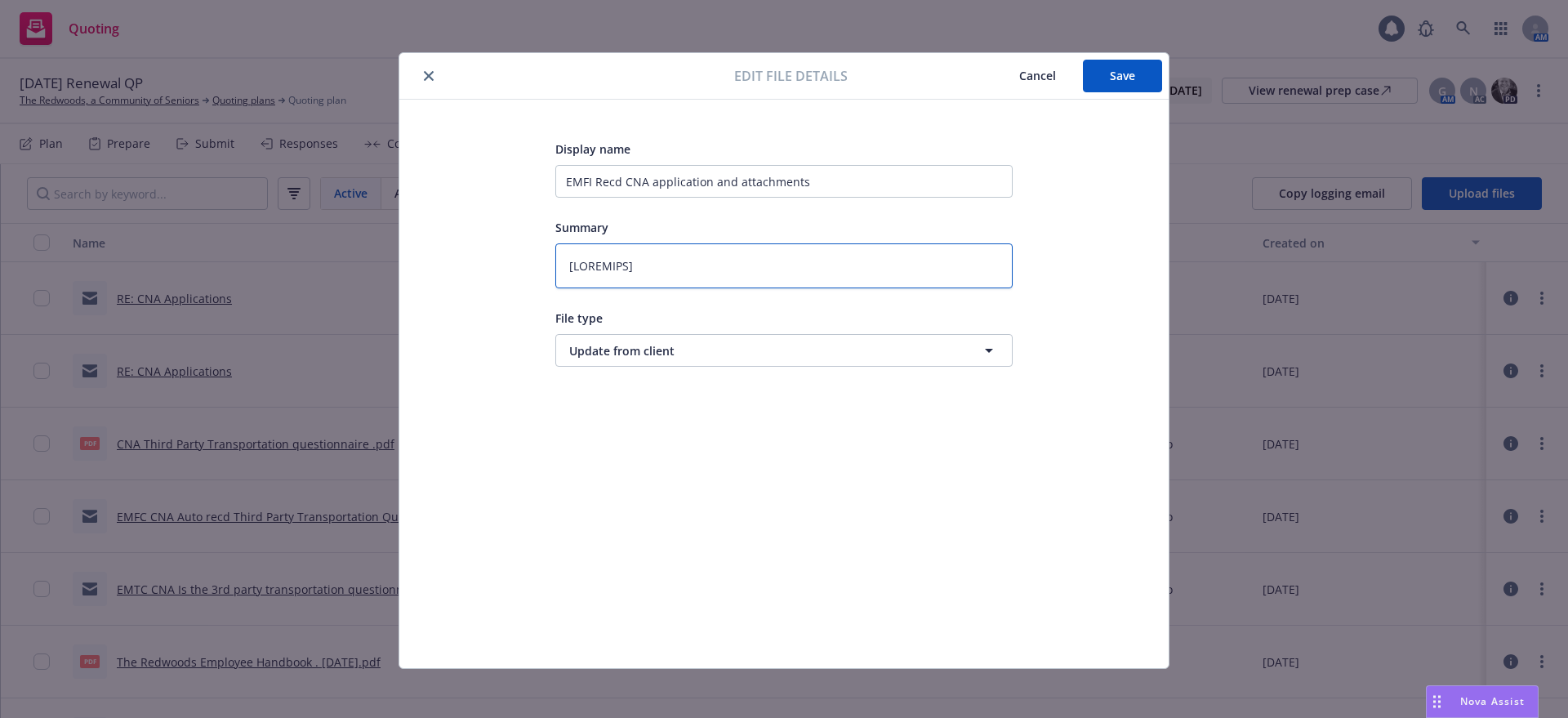
scroll to position [942, 0]
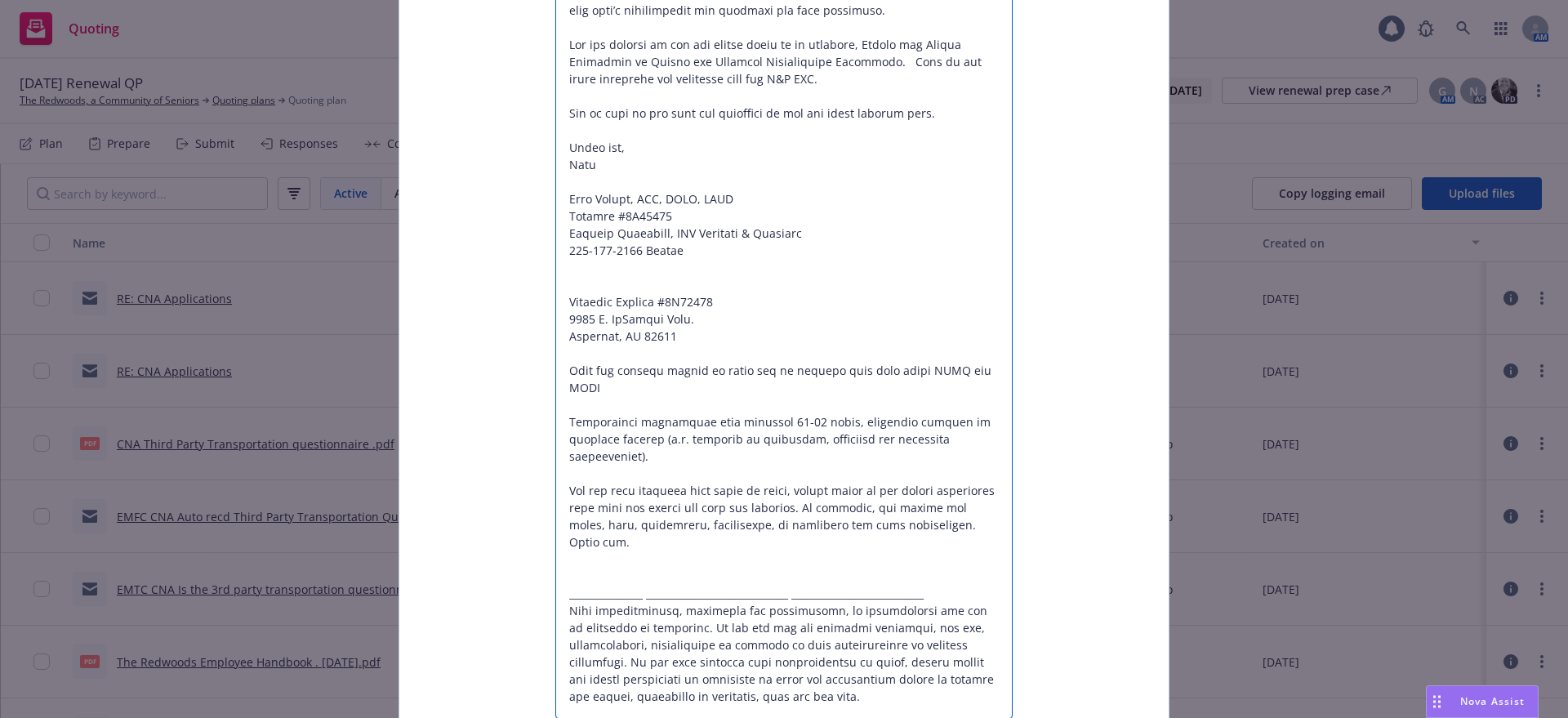
drag, startPoint x: 680, startPoint y: 248, endPoint x: 871, endPoint y: 701, distance: 491.6
click at [871, 701] on textarea at bounding box center [784, 11] width 457 height 1418
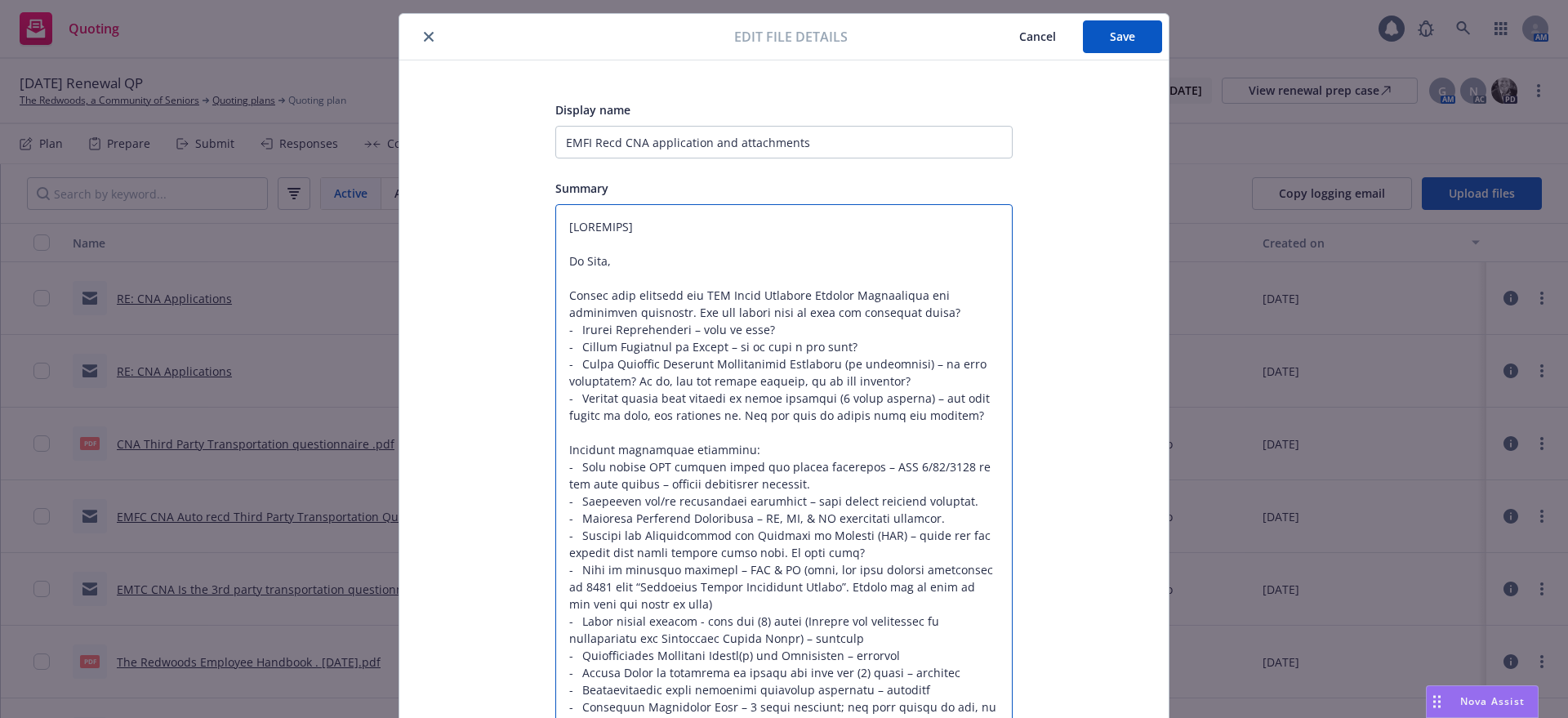
scroll to position [0, 0]
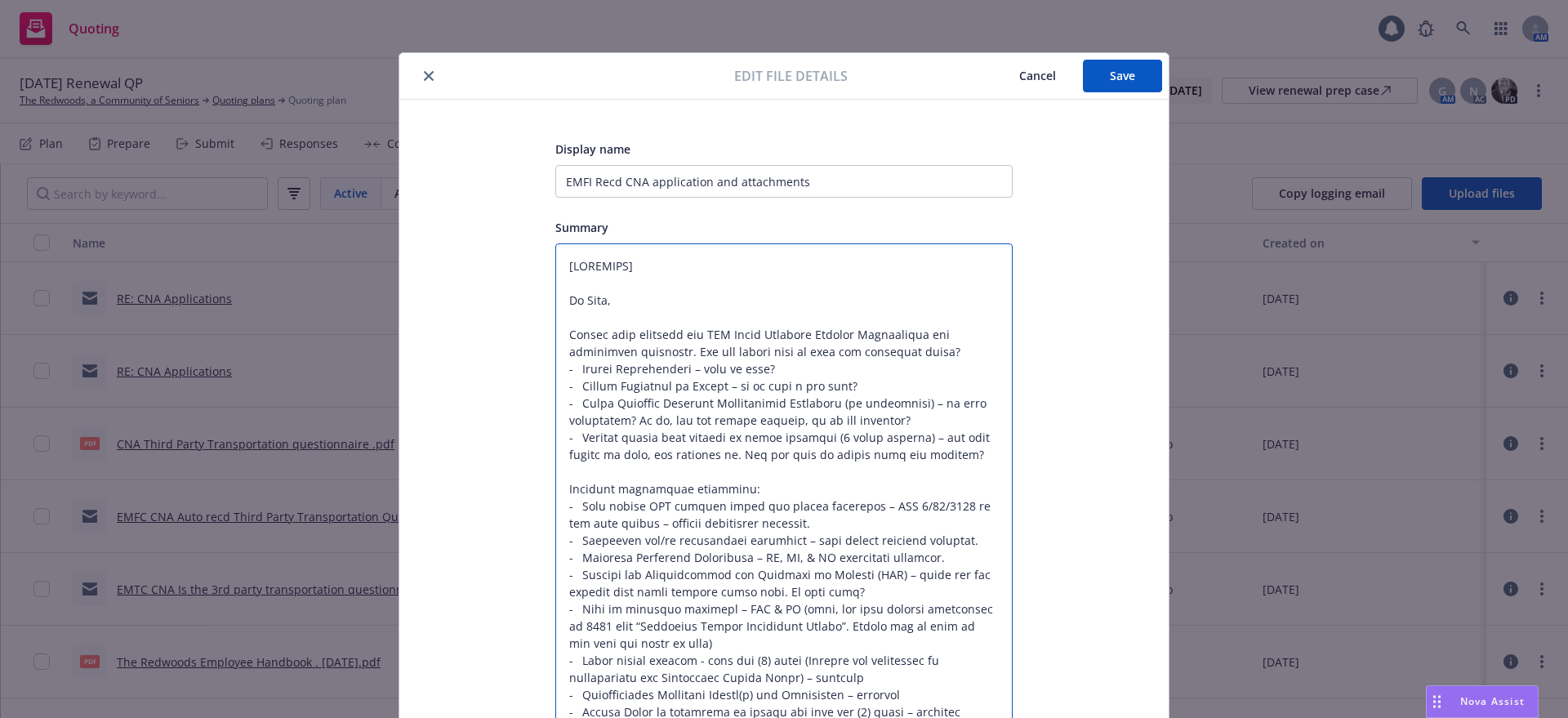
drag, startPoint x: 552, startPoint y: 261, endPoint x: 785, endPoint y: 272, distance: 233.3
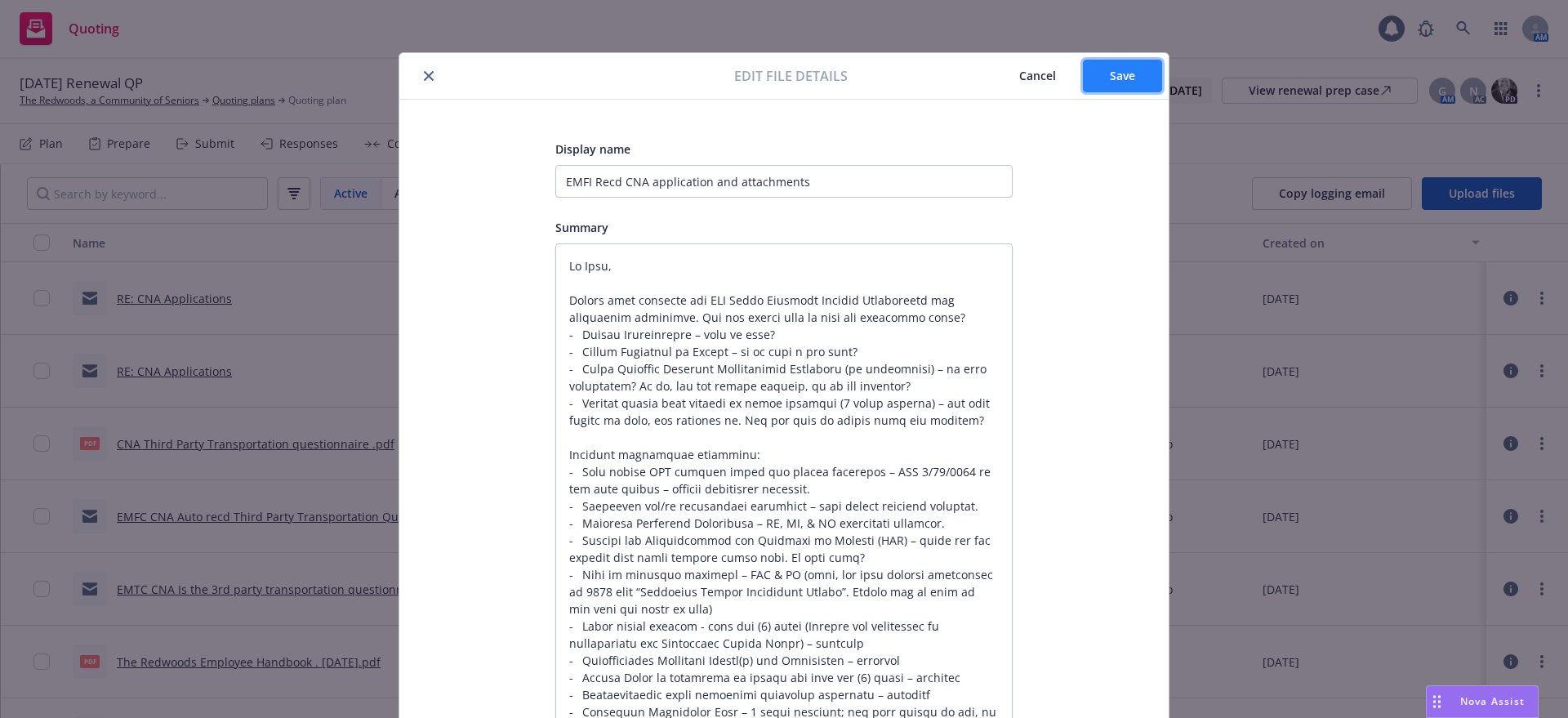
click at [1097, 72] on button "Save" at bounding box center [1123, 76] width 79 height 33
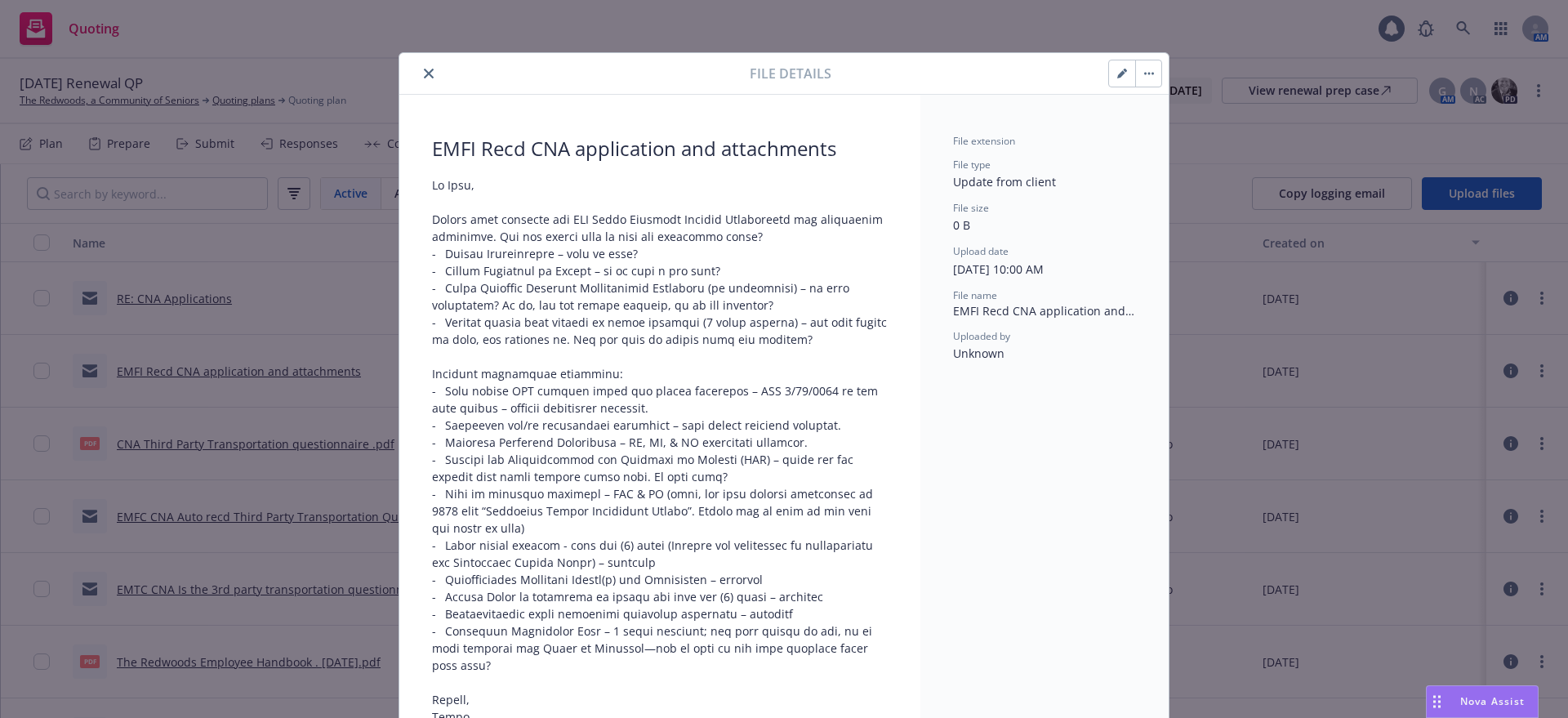
click at [424, 71] on icon "close" at bounding box center [429, 74] width 10 height 10
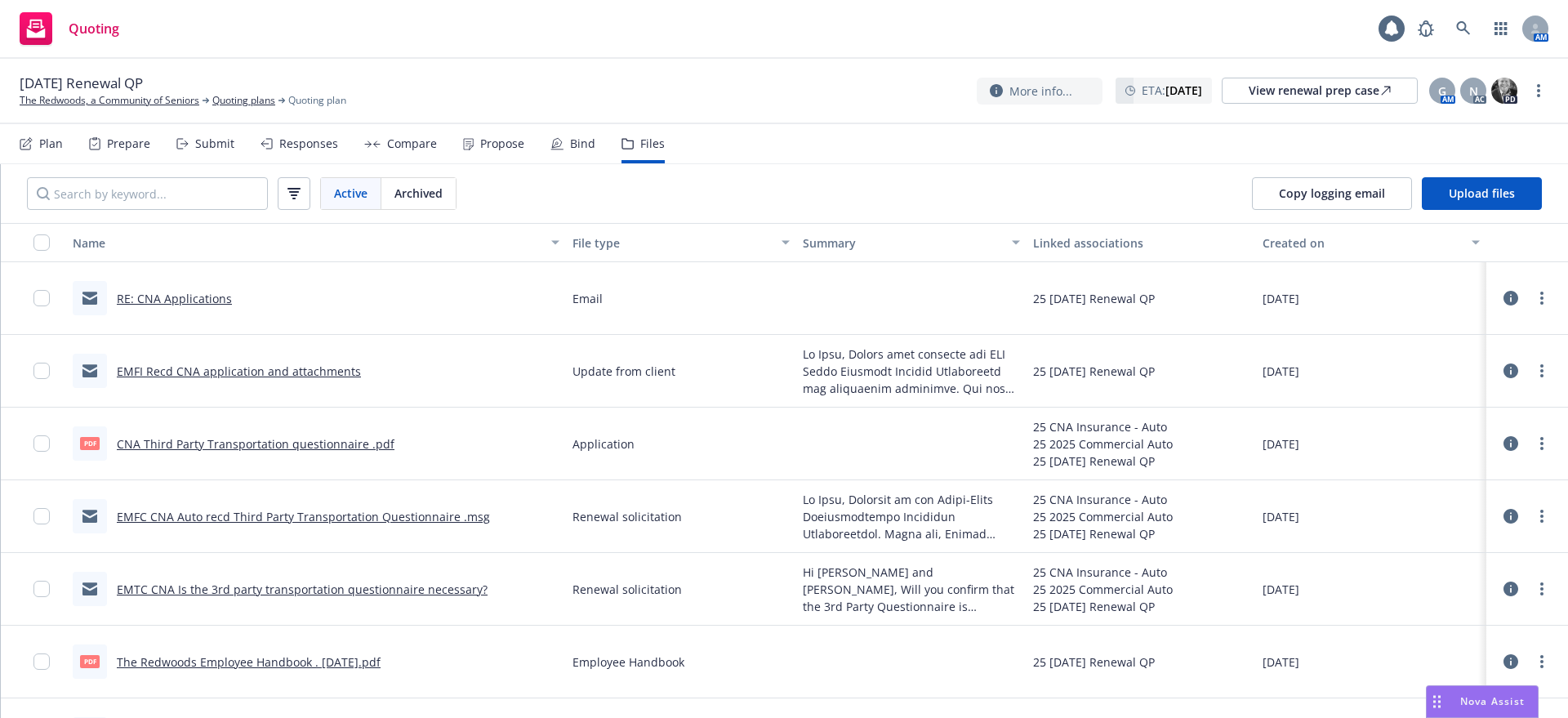
click at [204, 141] on div "Submit" at bounding box center [214, 144] width 39 height 13
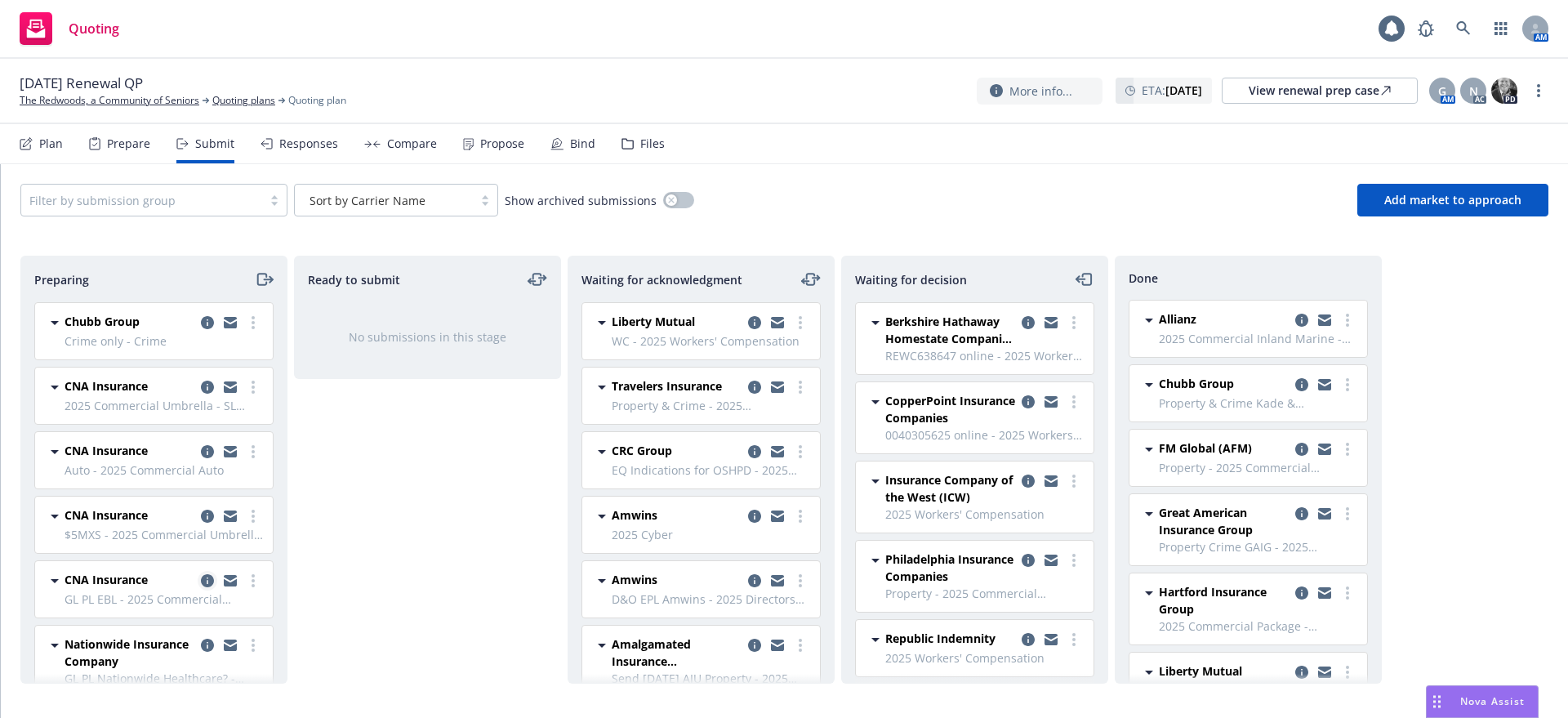
click at [201, 577] on icon "copy logging email" at bounding box center [208, 581] width 13 height 13
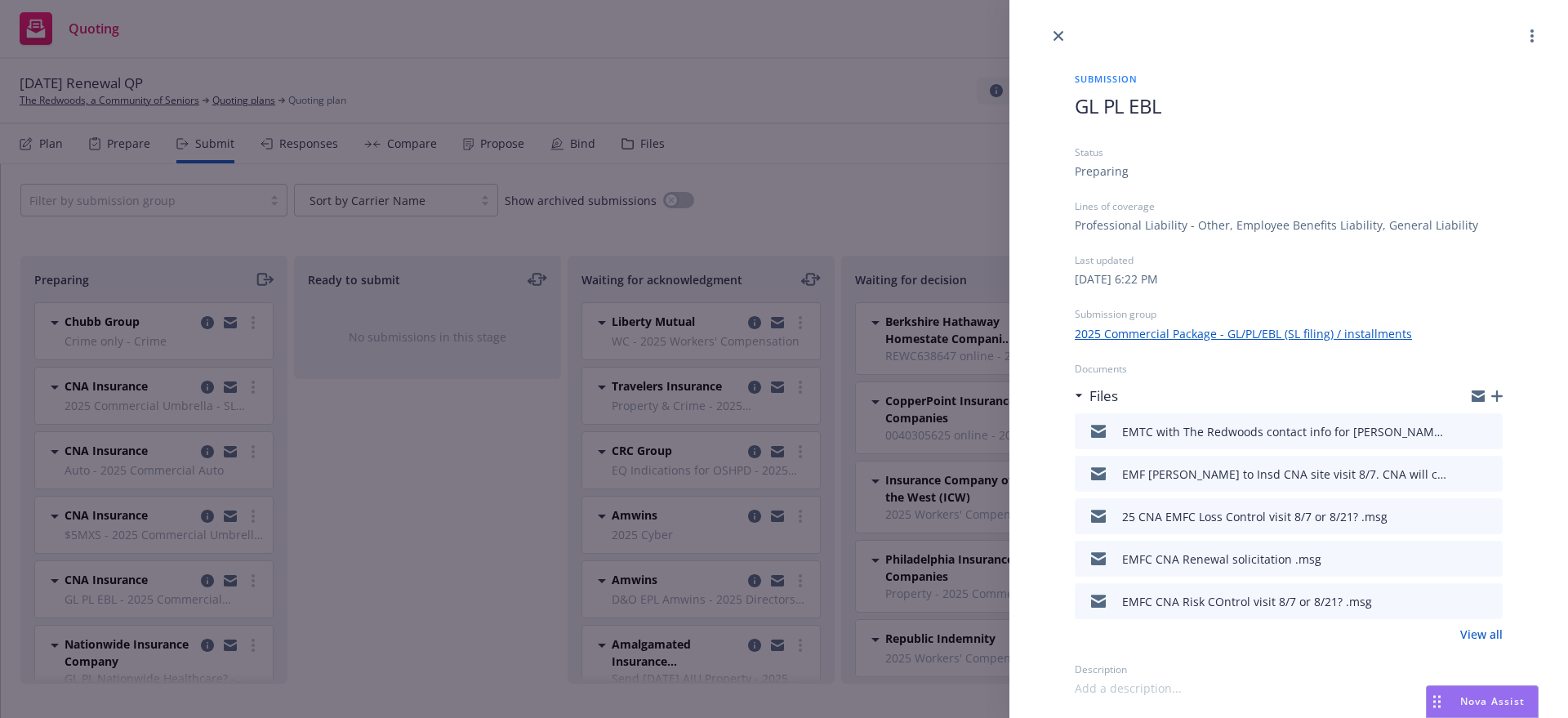
click at [1478, 634] on link "View all" at bounding box center [1481, 634] width 42 height 17
drag, startPoint x: 1063, startPoint y: 31, endPoint x: 1039, endPoint y: 64, distance: 40.8
click at [1059, 31] on icon "close" at bounding box center [1059, 36] width 10 height 10
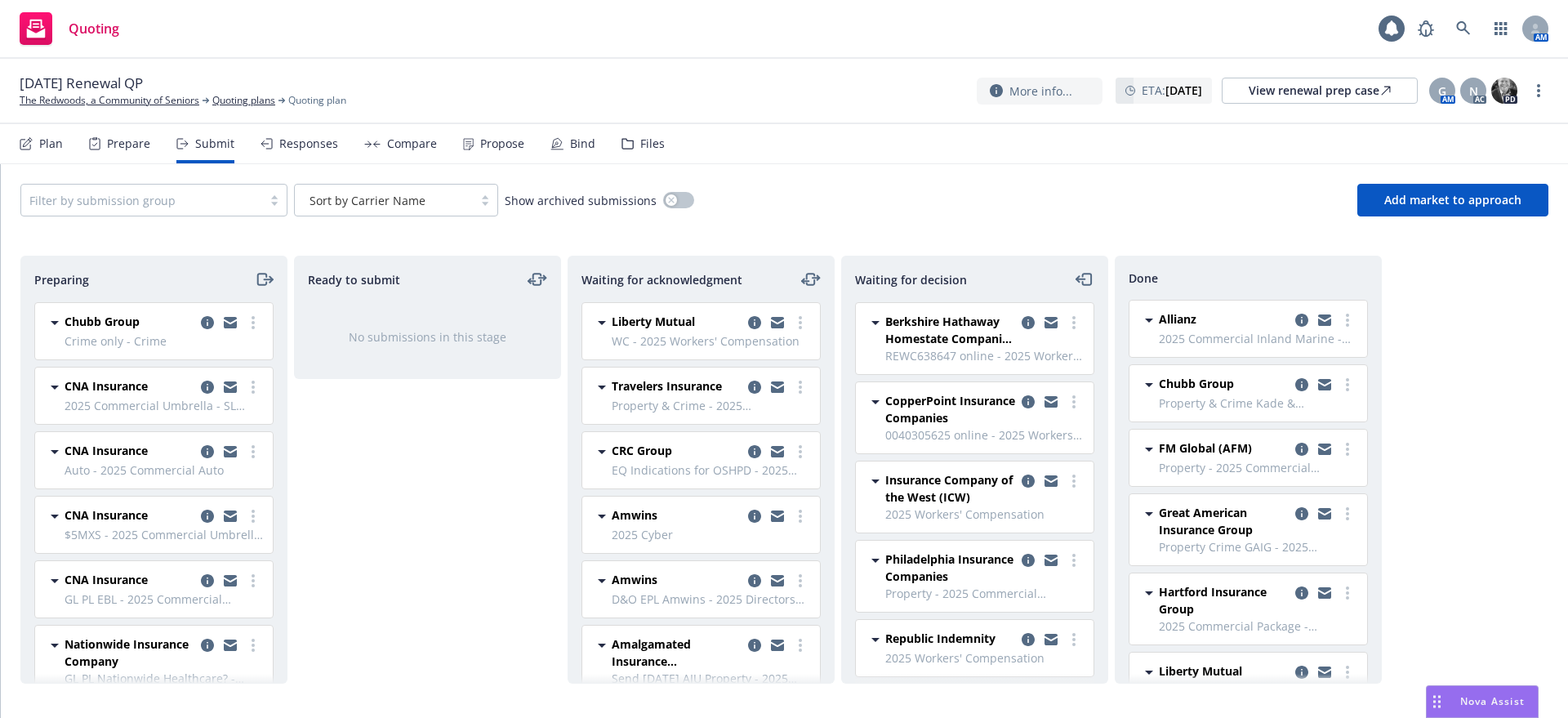
click at [210, 143] on div "Submit" at bounding box center [214, 144] width 39 height 13
click at [810, 276] on icon "moveLeftRight" at bounding box center [811, 280] width 20 height 20
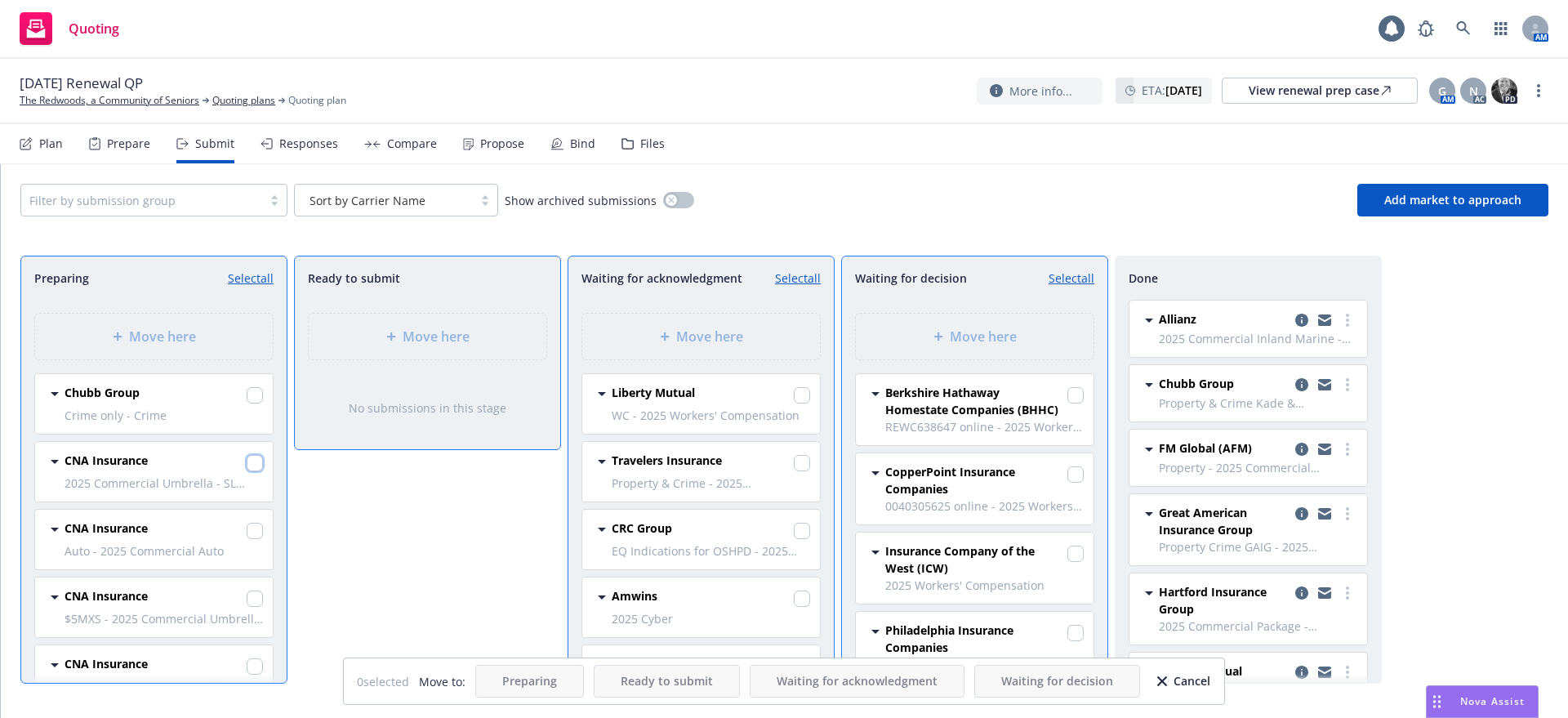
click at [246, 459] on input "checkbox" at bounding box center [255, 463] width 17 height 17
click at [246, 529] on input "checkbox" at bounding box center [255, 531] width 17 height 17
click at [246, 601] on input "checkbox" at bounding box center [255, 599] width 17 height 17
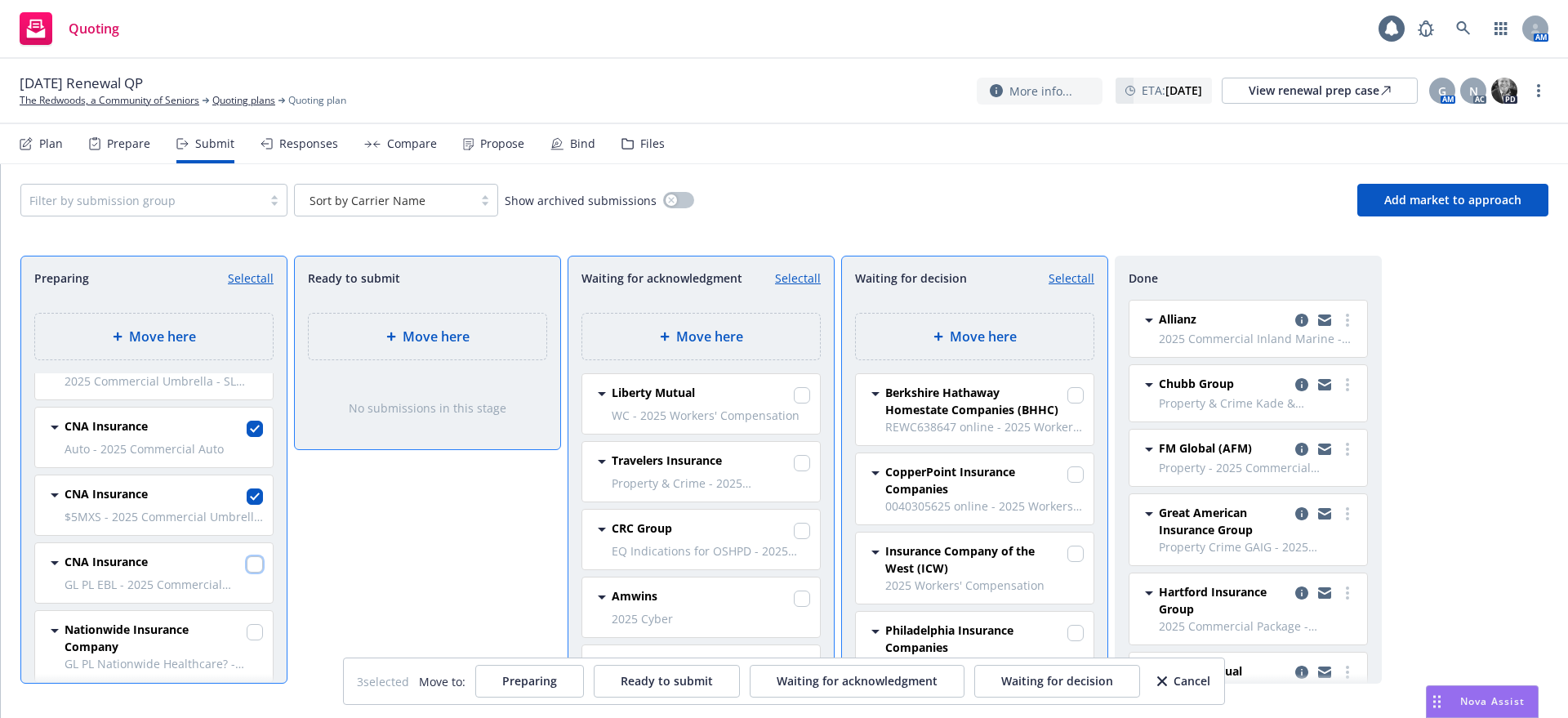
click at [246, 560] on input "checkbox" at bounding box center [255, 565] width 17 height 17
click at [758, 327] on div "Move here" at bounding box center [701, 337] width 212 height 20
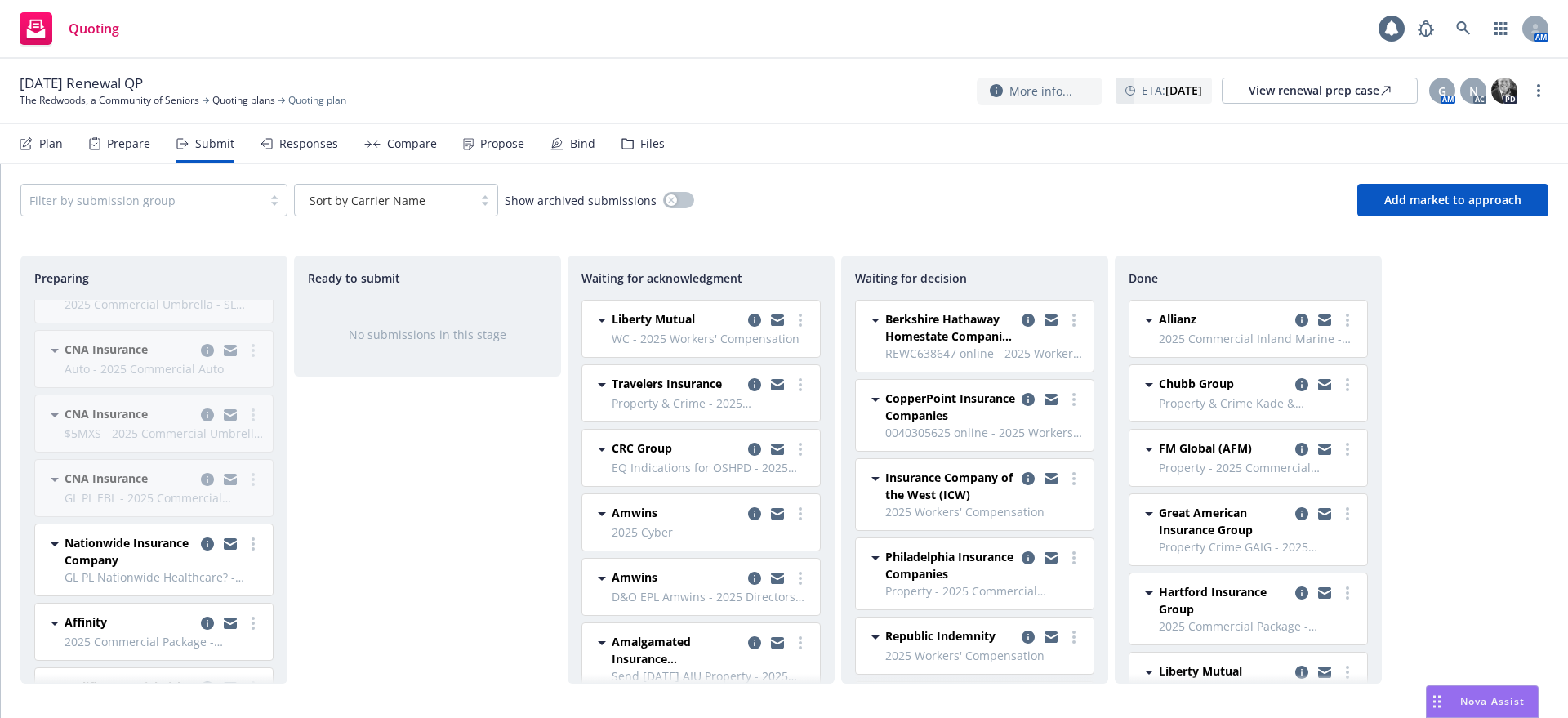
scroll to position [0, 0]
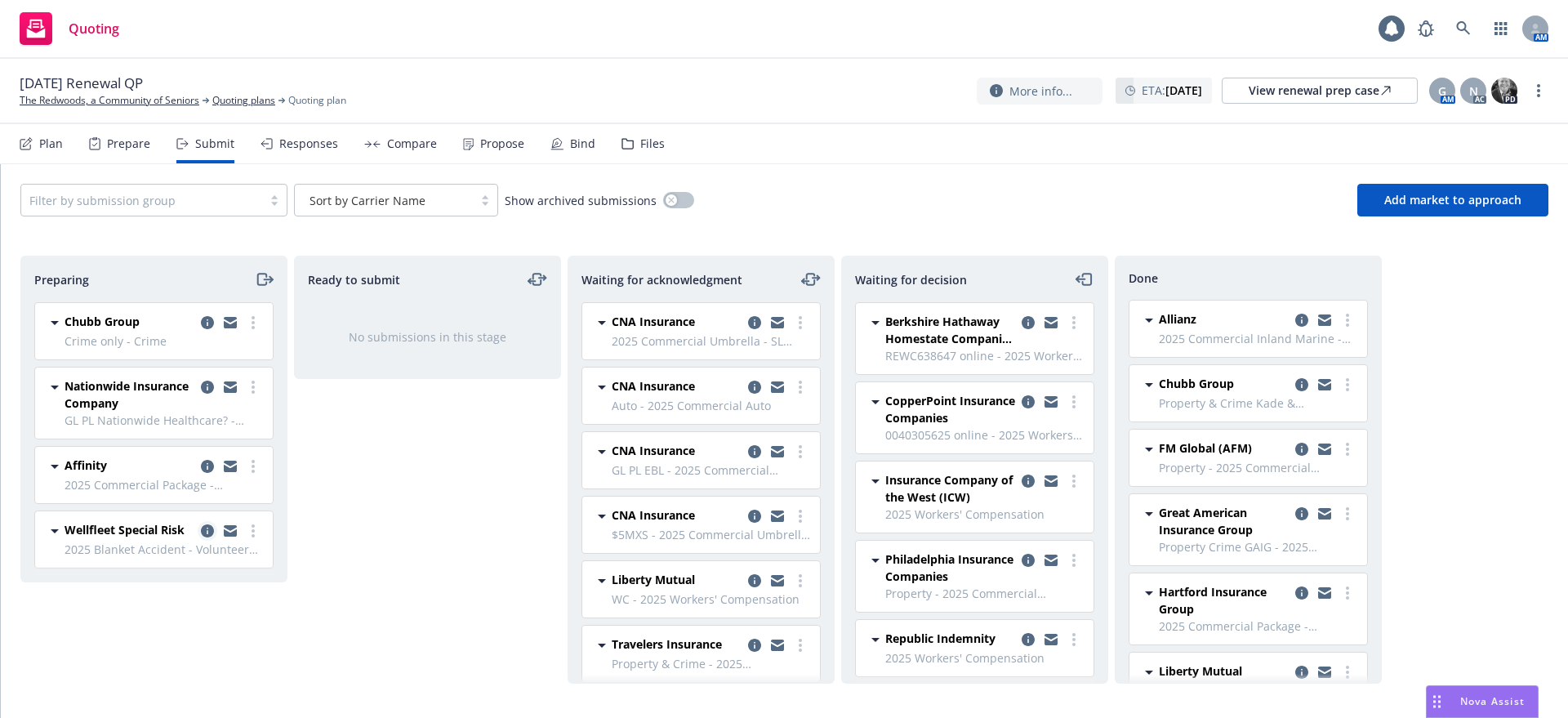
click at [206, 529] on icon "copy logging email" at bounding box center [208, 531] width 13 height 13
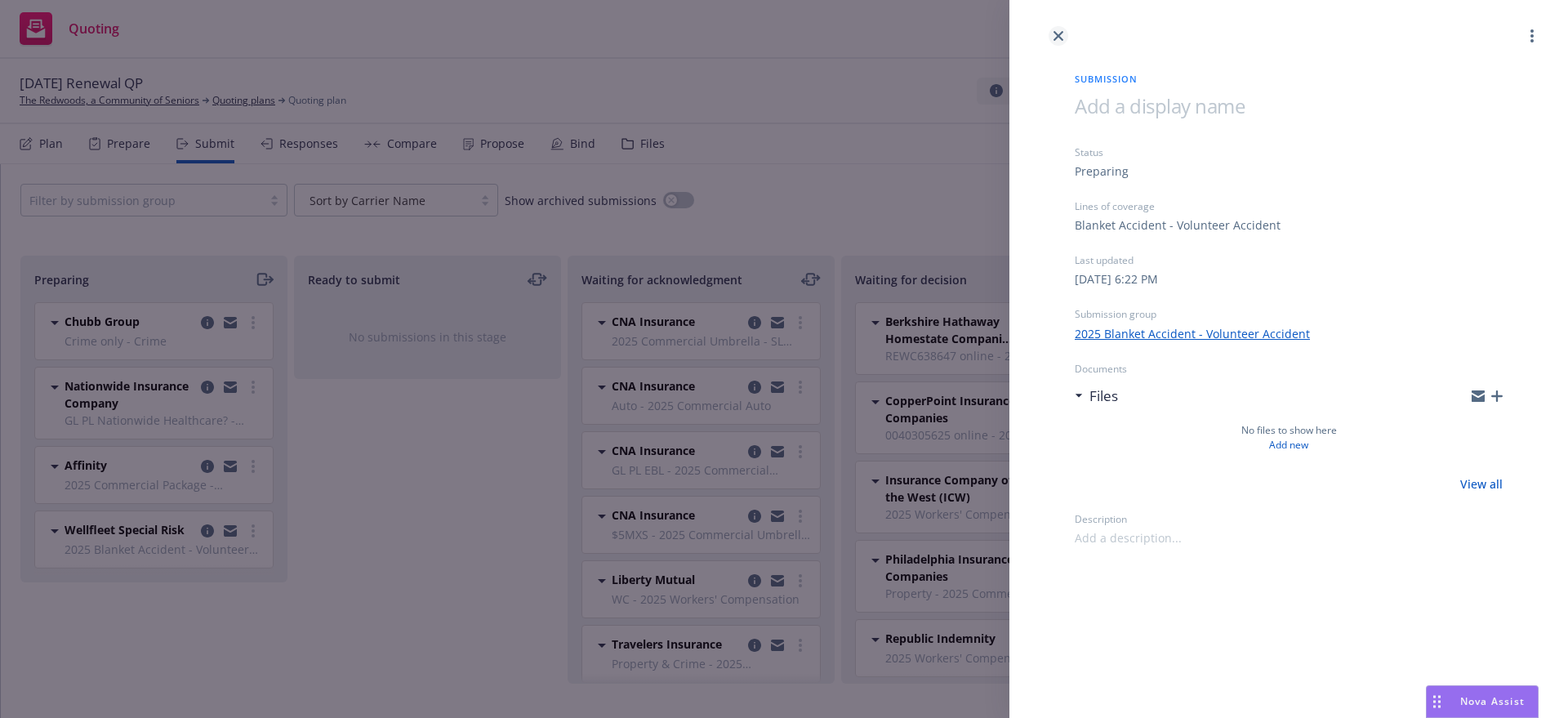
click at [1054, 32] on icon "close" at bounding box center [1059, 36] width 10 height 10
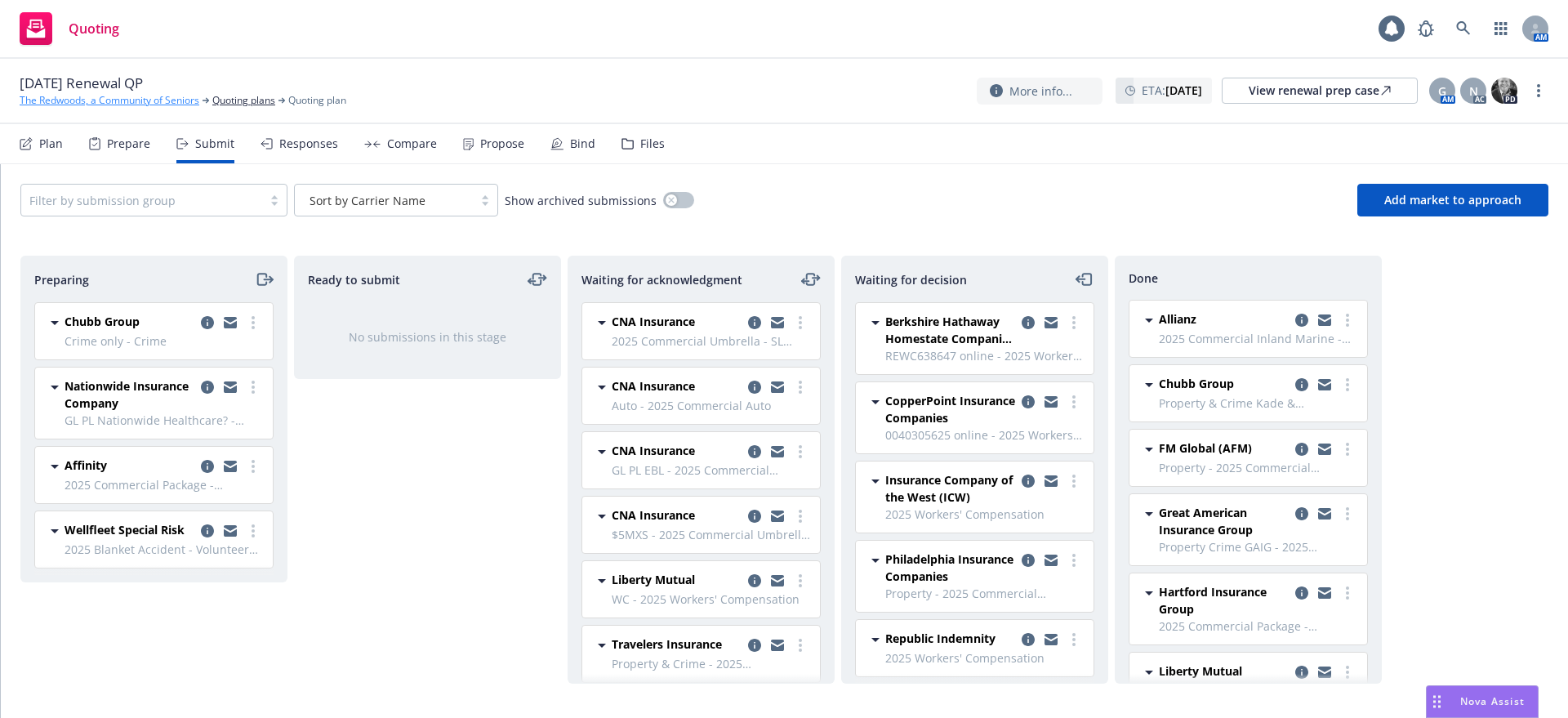
click at [133, 99] on link "The Redwoods, a Community of Seniors" at bounding box center [109, 101] width 179 height 15
